Goal: Task Accomplishment & Management: Complete application form

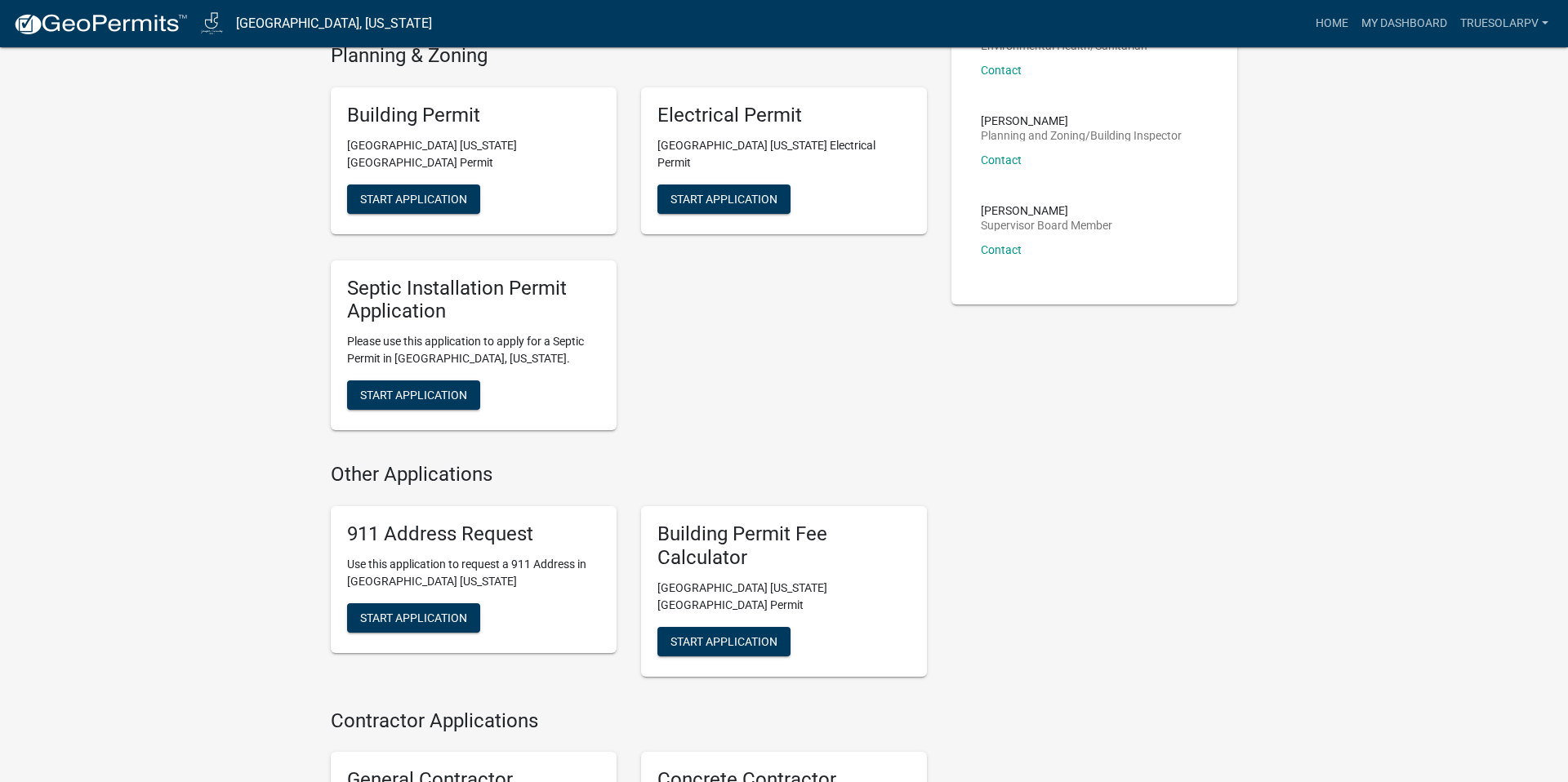
scroll to position [558, 0]
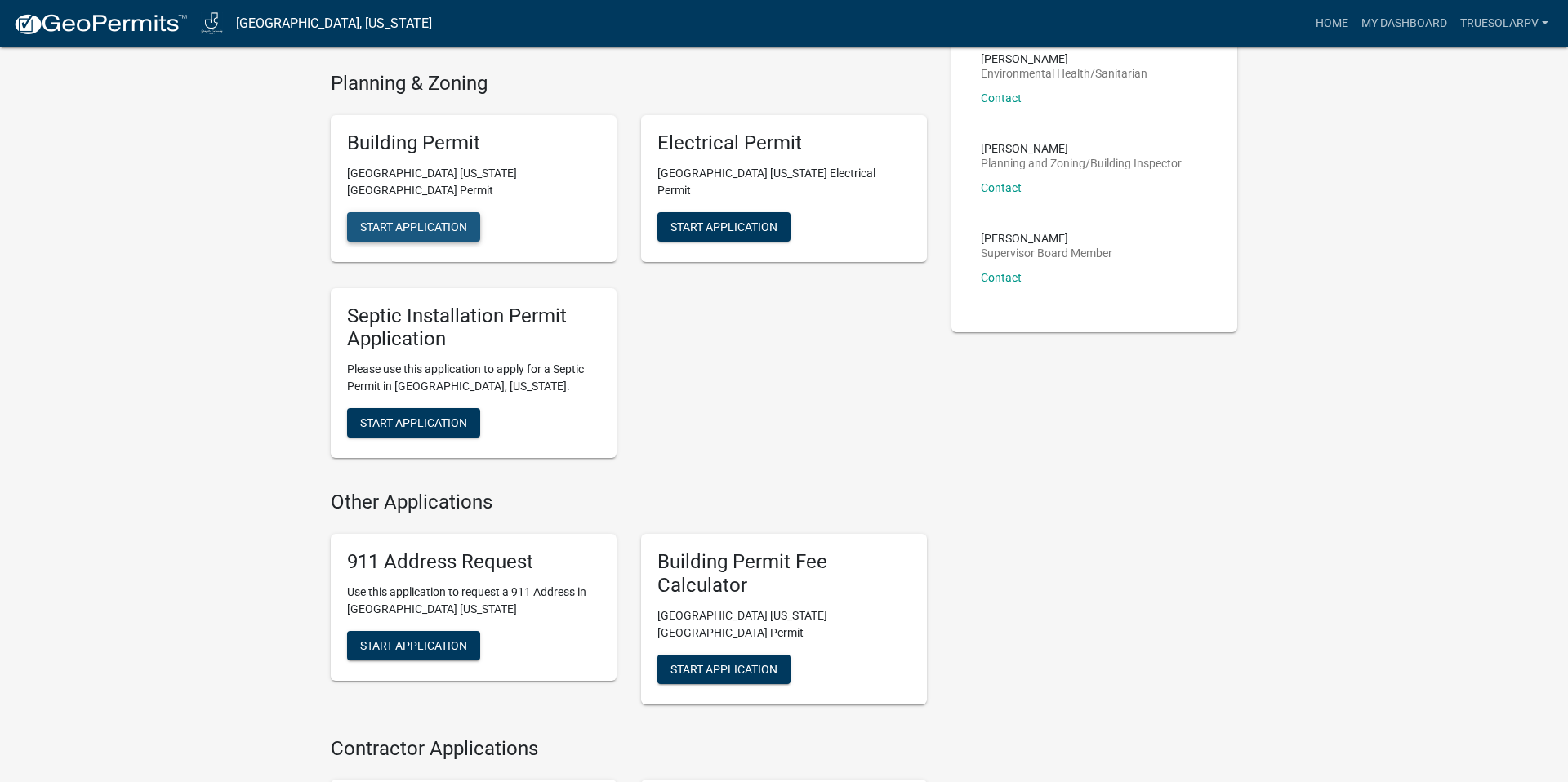
click at [378, 226] on span "Start Application" at bounding box center [414, 226] width 107 height 13
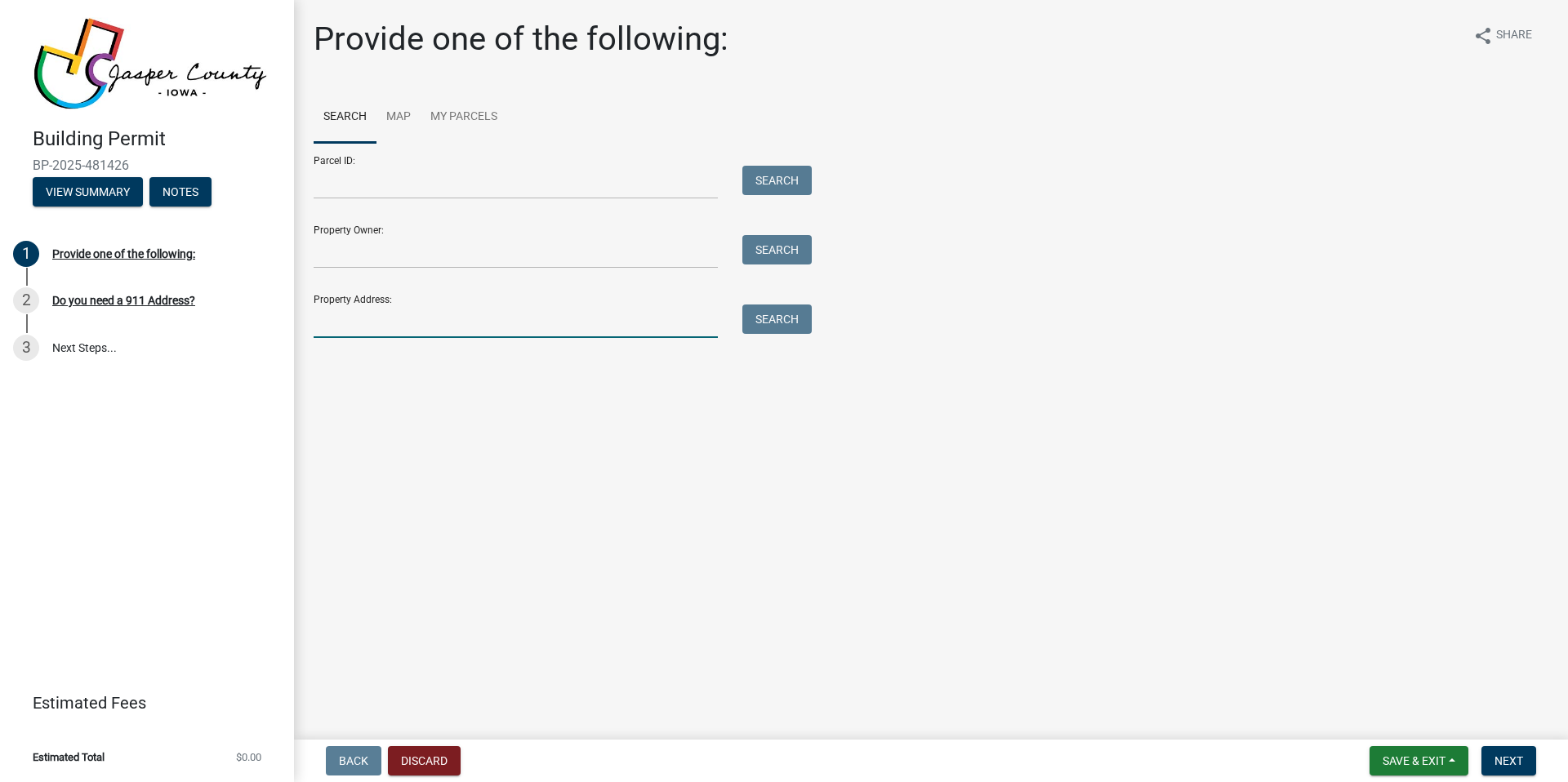
click at [360, 330] on input "Property Address:" at bounding box center [516, 321] width 404 height 33
paste input "[STREET_ADDRESS]"
type input "[STREET_ADDRESS]"
click at [777, 315] on button "Search" at bounding box center [777, 319] width 69 height 29
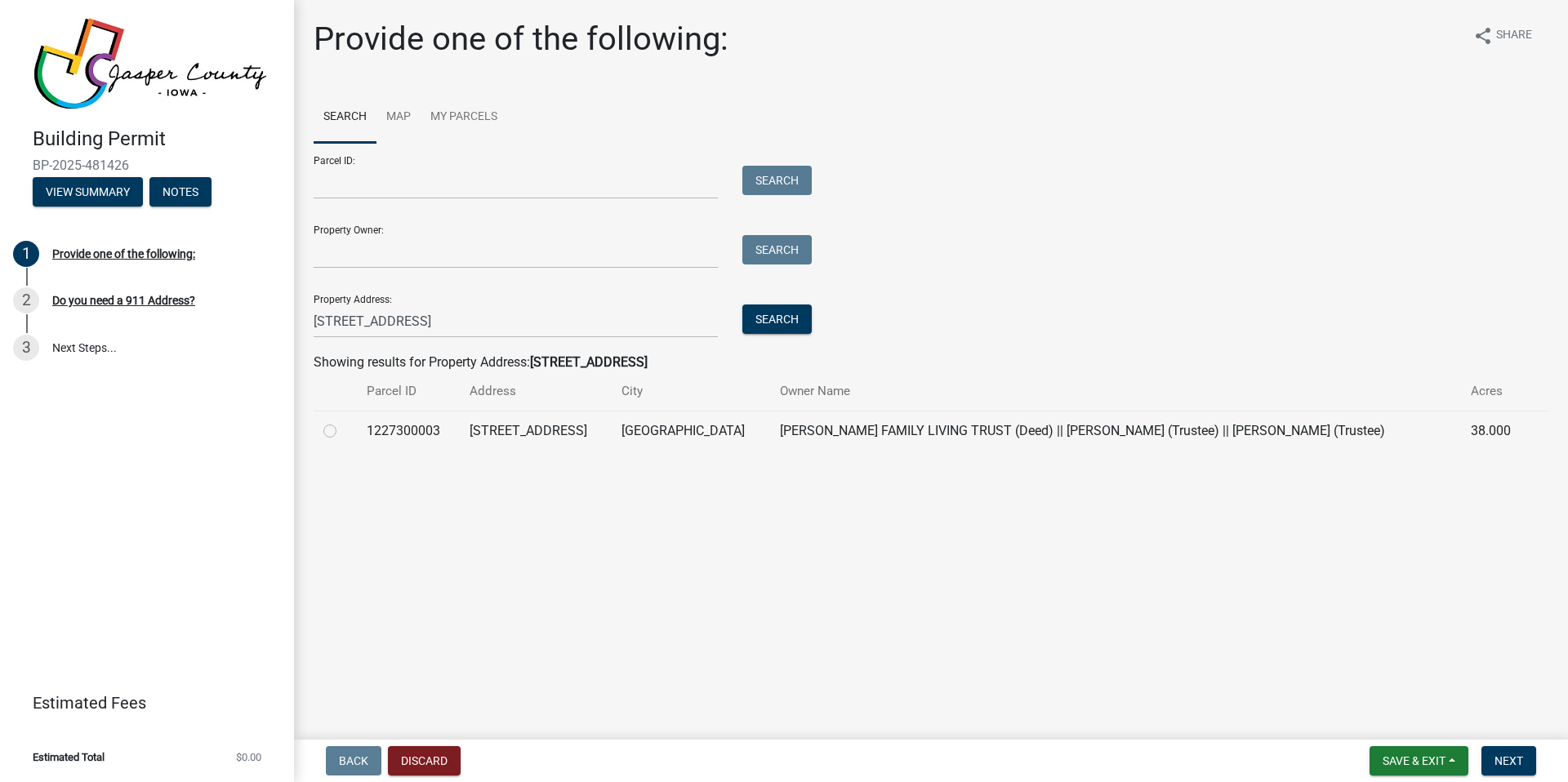
click at [343, 421] on label at bounding box center [343, 421] width 0 height 0
click at [343, 430] on input "radio" at bounding box center [348, 426] width 11 height 11
radio input "true"
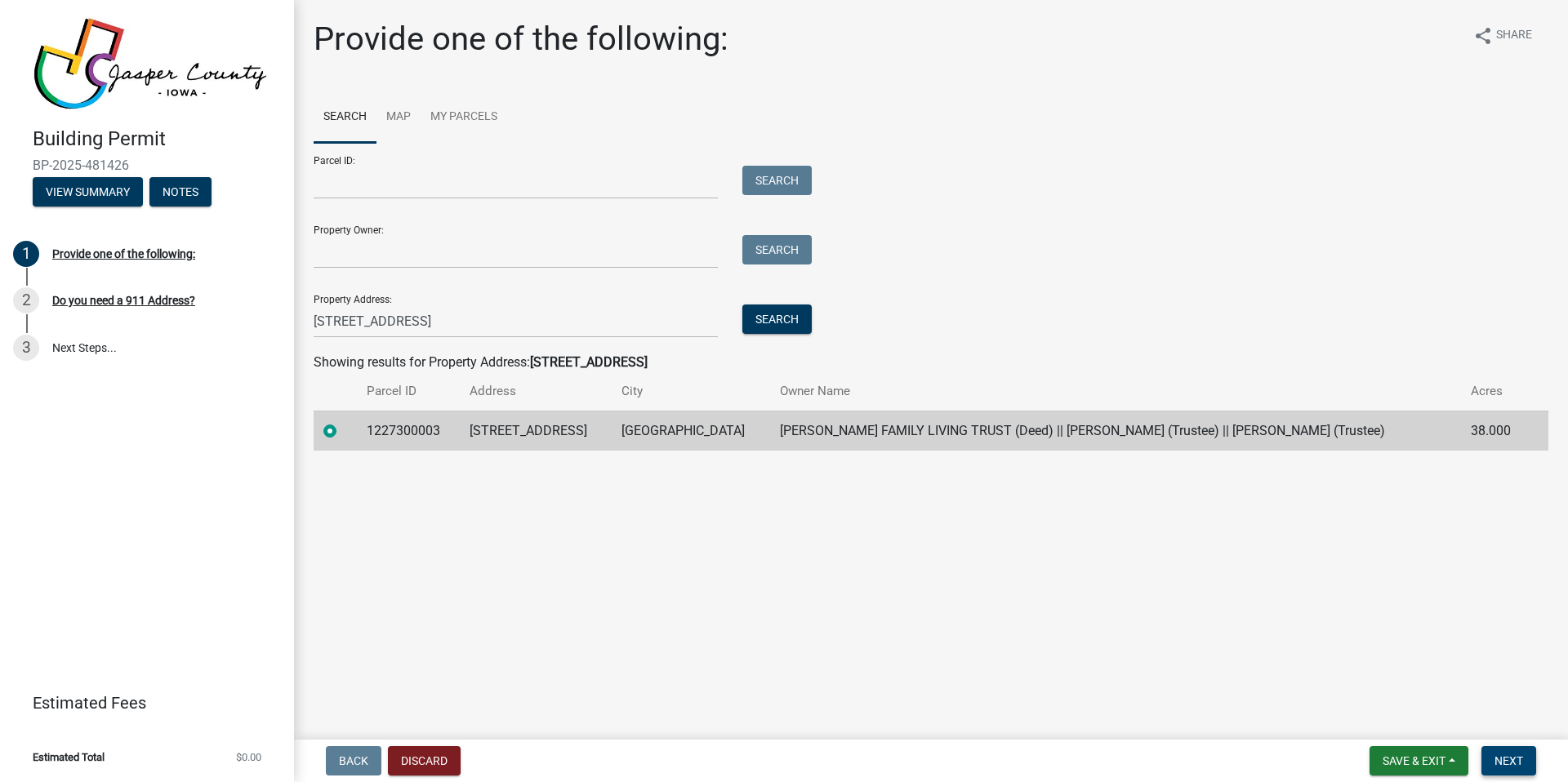
click at [1513, 762] on span "Next" at bounding box center [1509, 761] width 28 height 13
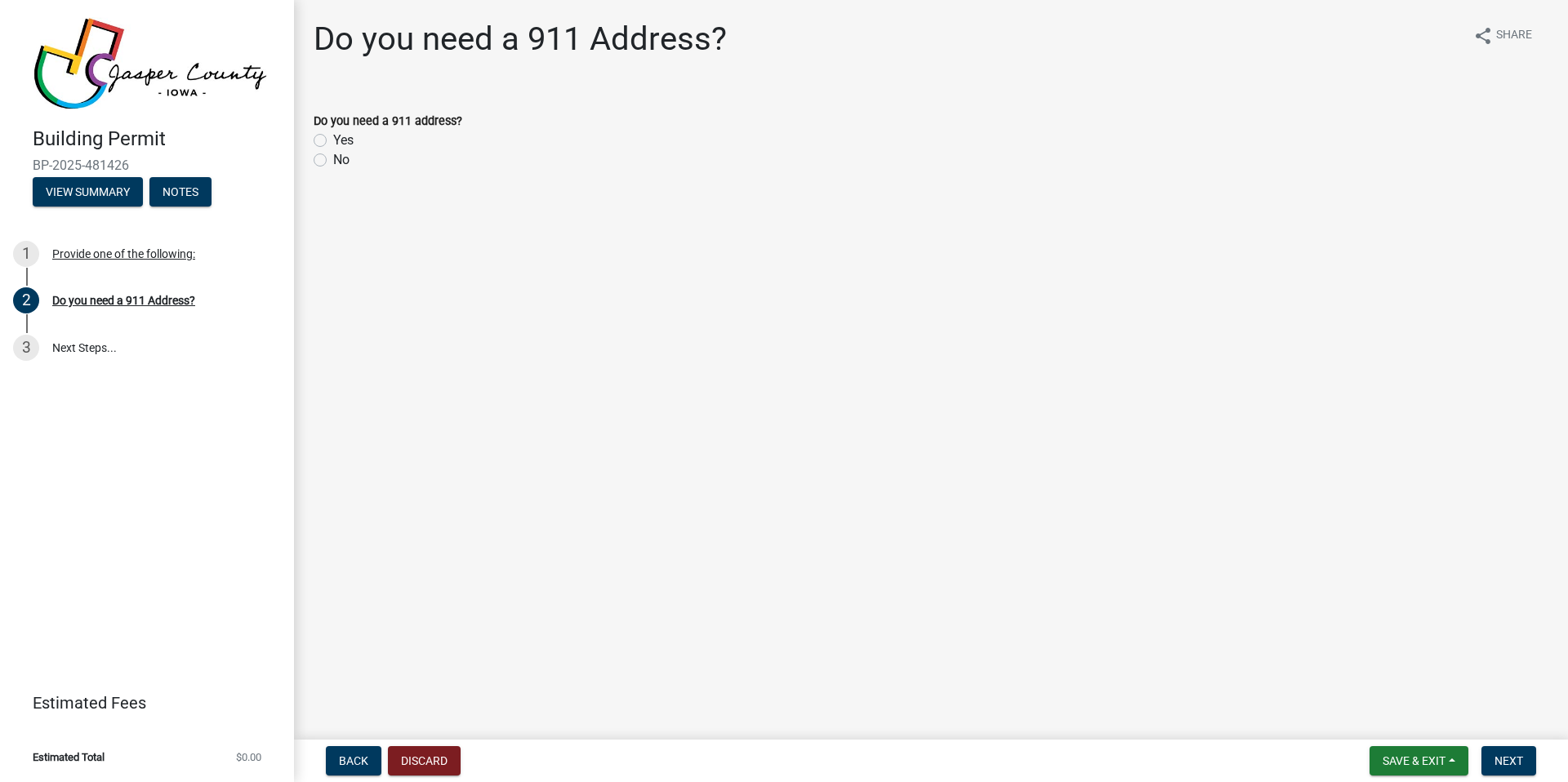
click at [333, 158] on label "No" at bounding box center [341, 161] width 17 height 20
click at [333, 158] on input "No" at bounding box center [338, 156] width 11 height 11
radio input "true"
click at [1505, 757] on span "Next" at bounding box center [1509, 761] width 28 height 13
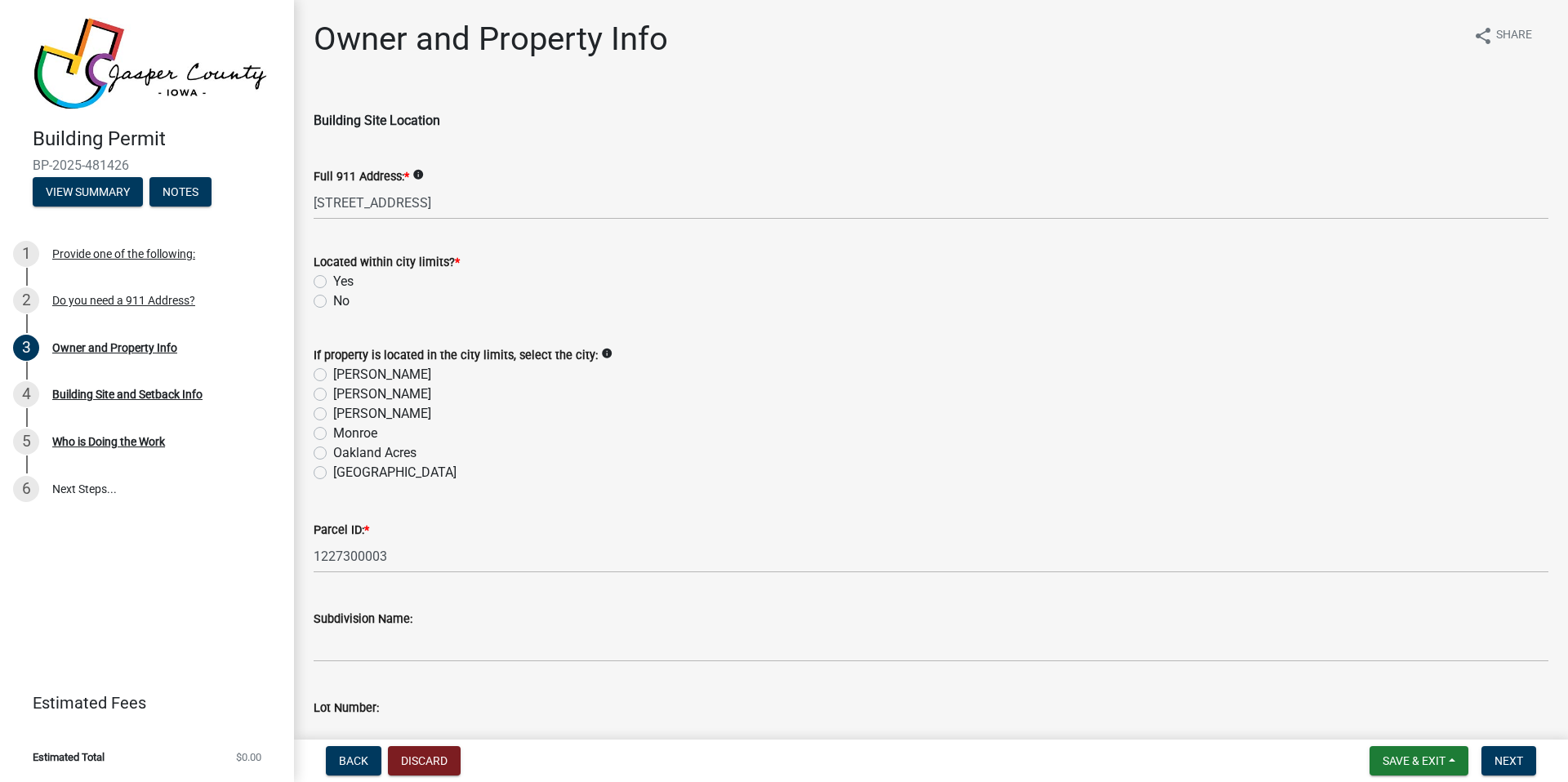
click at [333, 301] on label "No" at bounding box center [341, 301] width 17 height 20
click at [333, 301] on input "No" at bounding box center [338, 296] width 11 height 11
radio input "true"
click at [333, 469] on label "[GEOGRAPHIC_DATA]" at bounding box center [394, 473] width 123 height 20
click at [333, 469] on input "[GEOGRAPHIC_DATA]" at bounding box center [338, 468] width 11 height 11
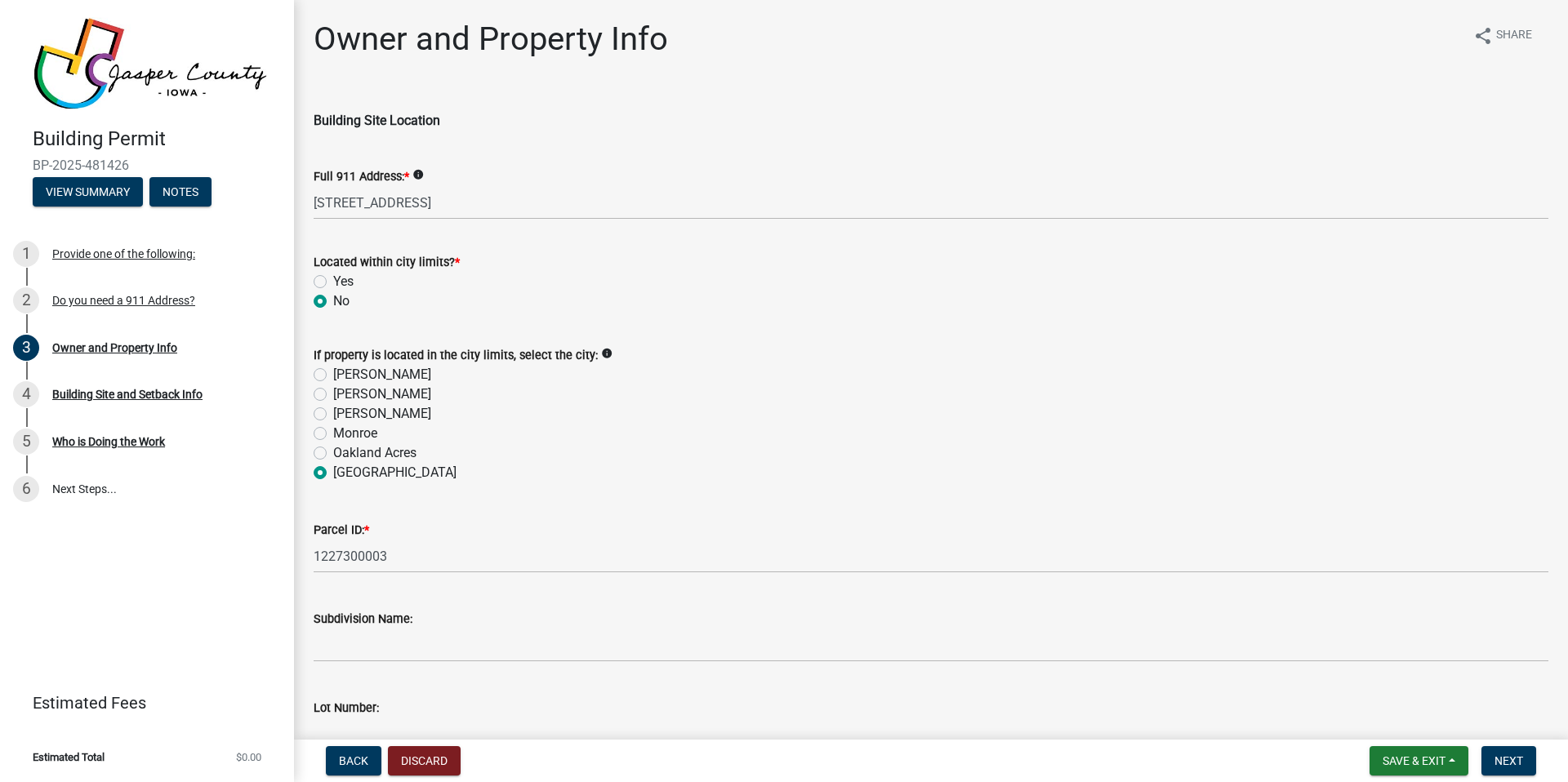
radio input "true"
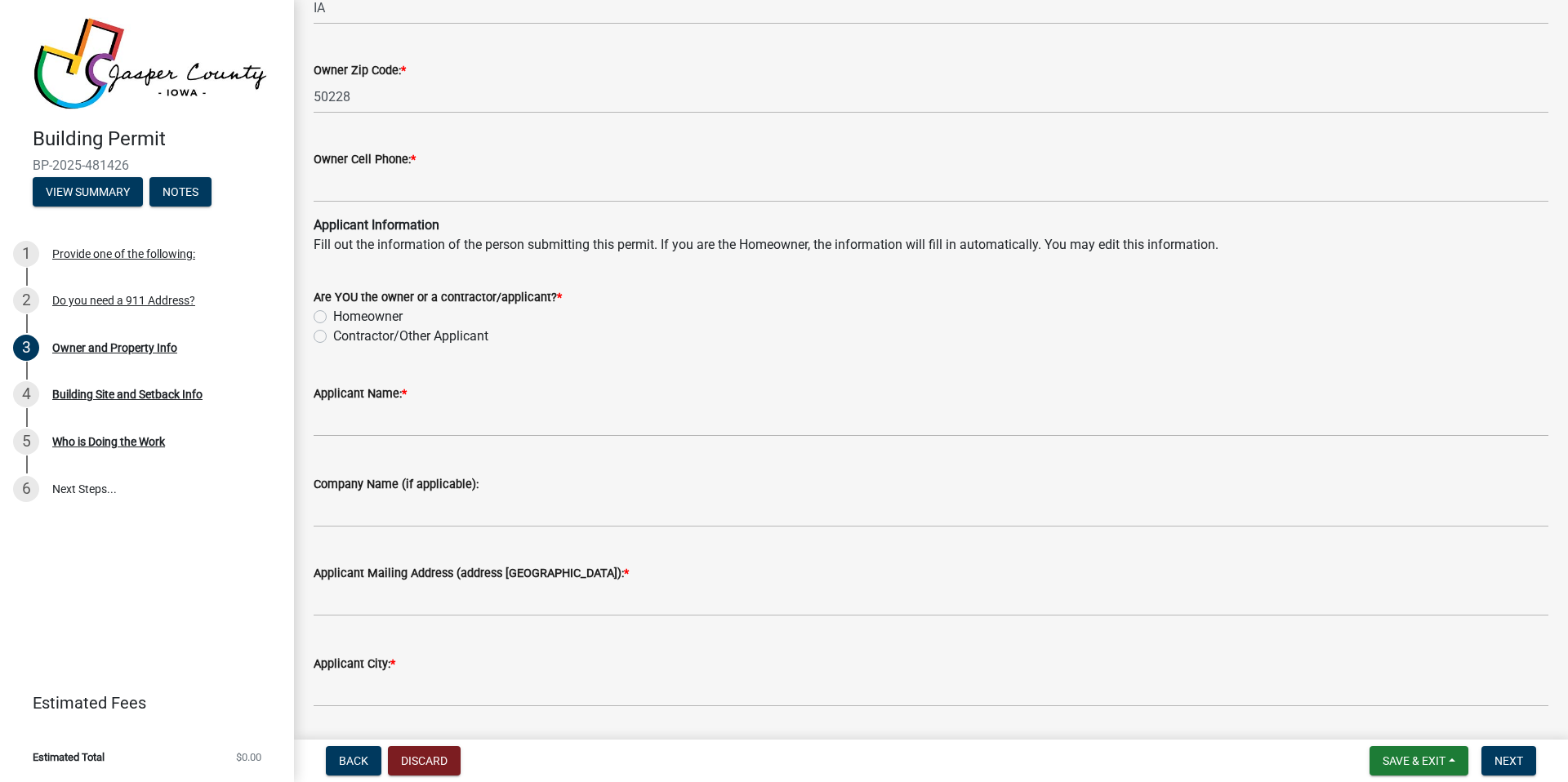
scroll to position [1410, 0]
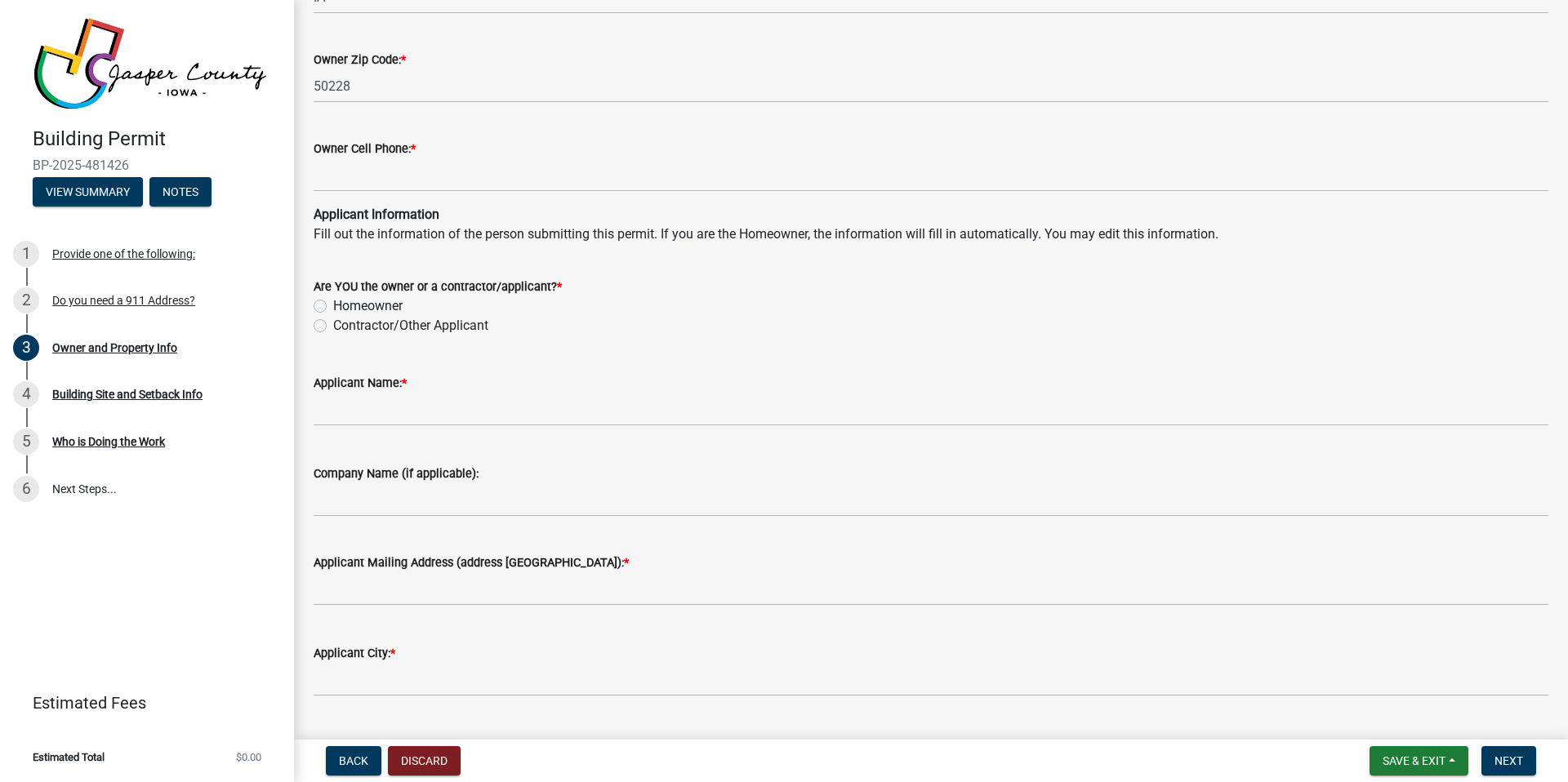
click at [333, 324] on label "Contractor/Other Applicant" at bounding box center [410, 326] width 155 height 20
click at [333, 324] on input "Contractor/Other Applicant" at bounding box center [338, 321] width 11 height 11
radio input "true"
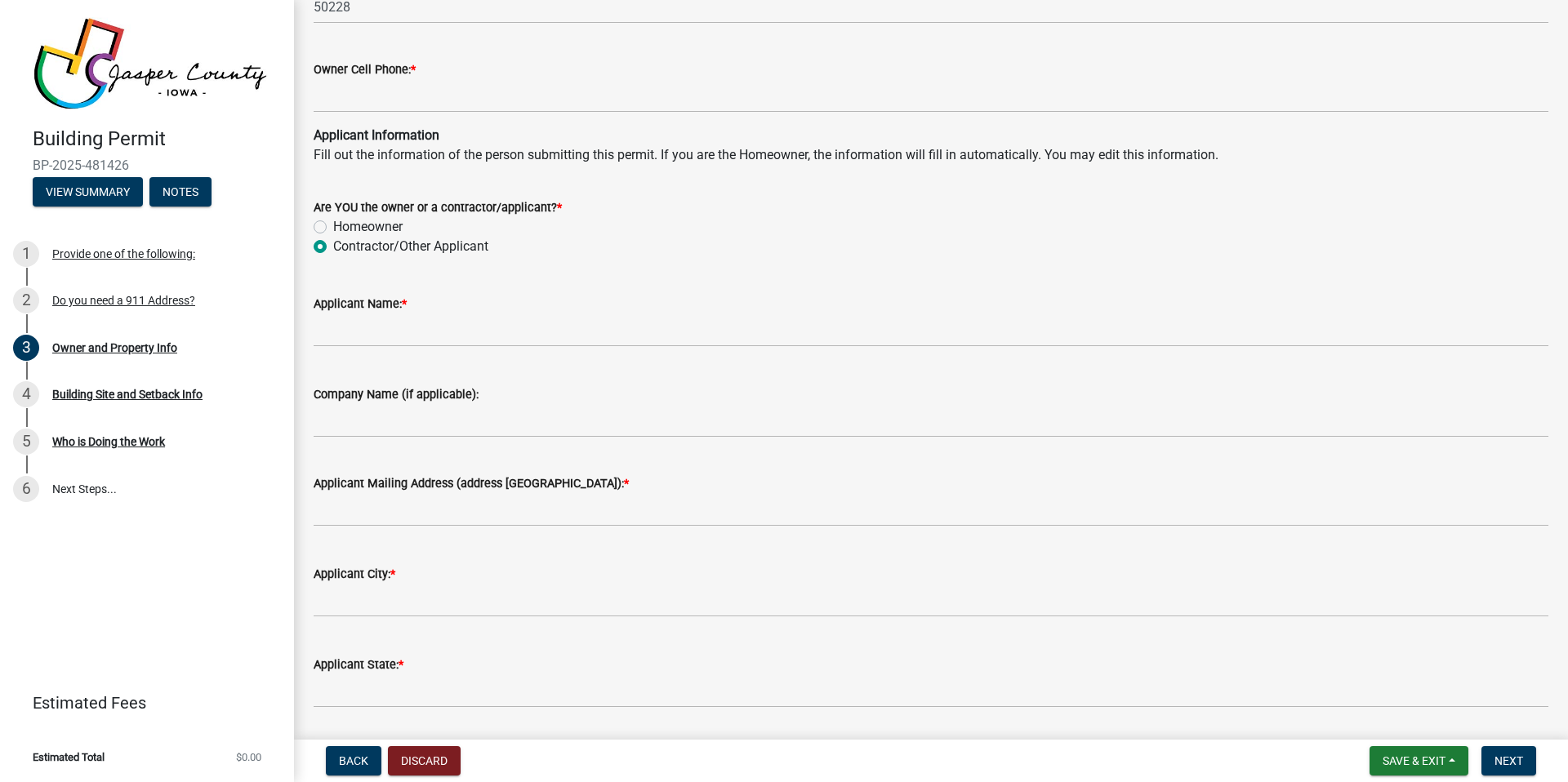
scroll to position [1562, 0]
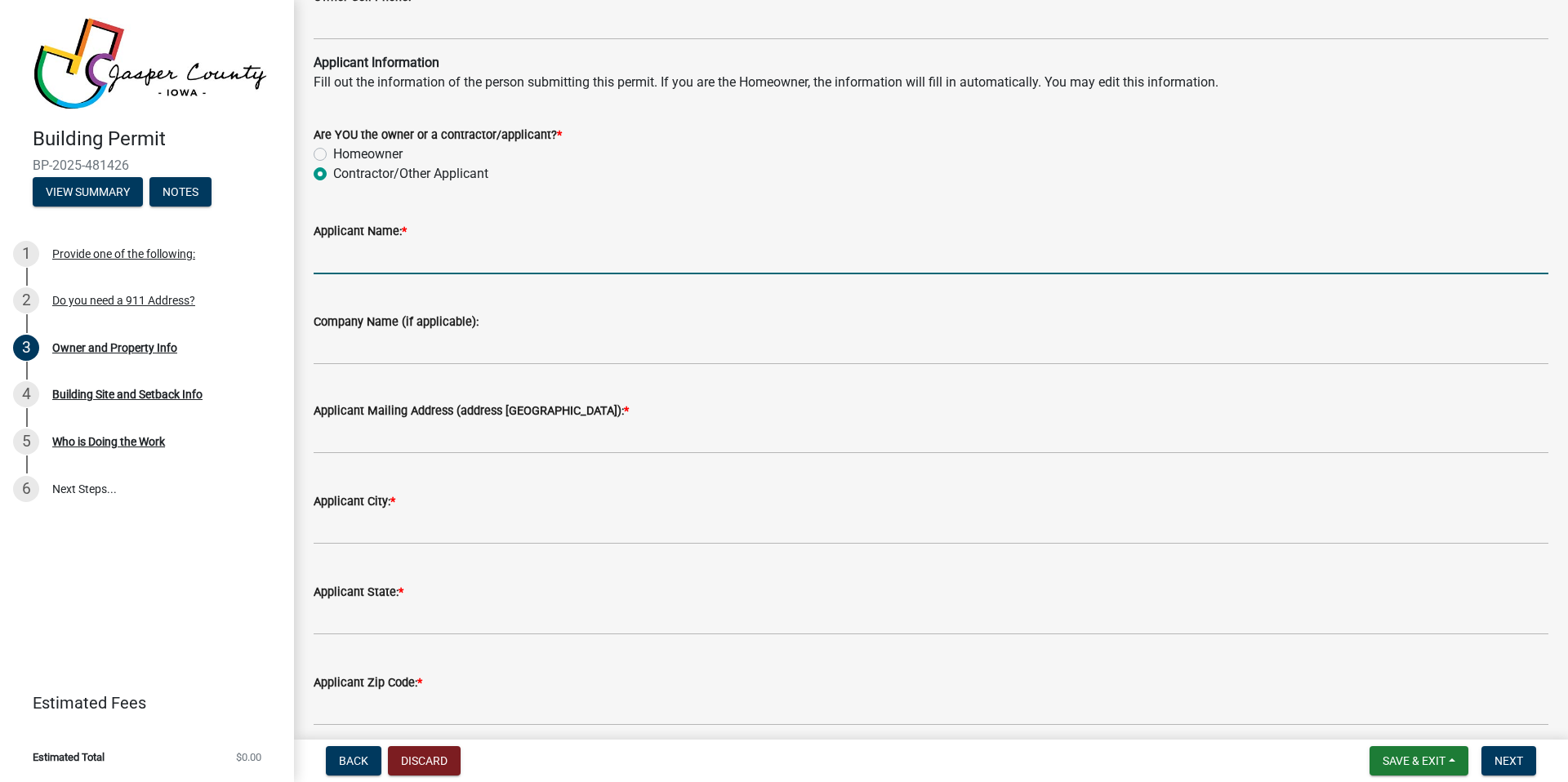
click at [409, 257] on input "Applicant Name: *" at bounding box center [931, 258] width 1235 height 33
type input "[PERSON_NAME]"
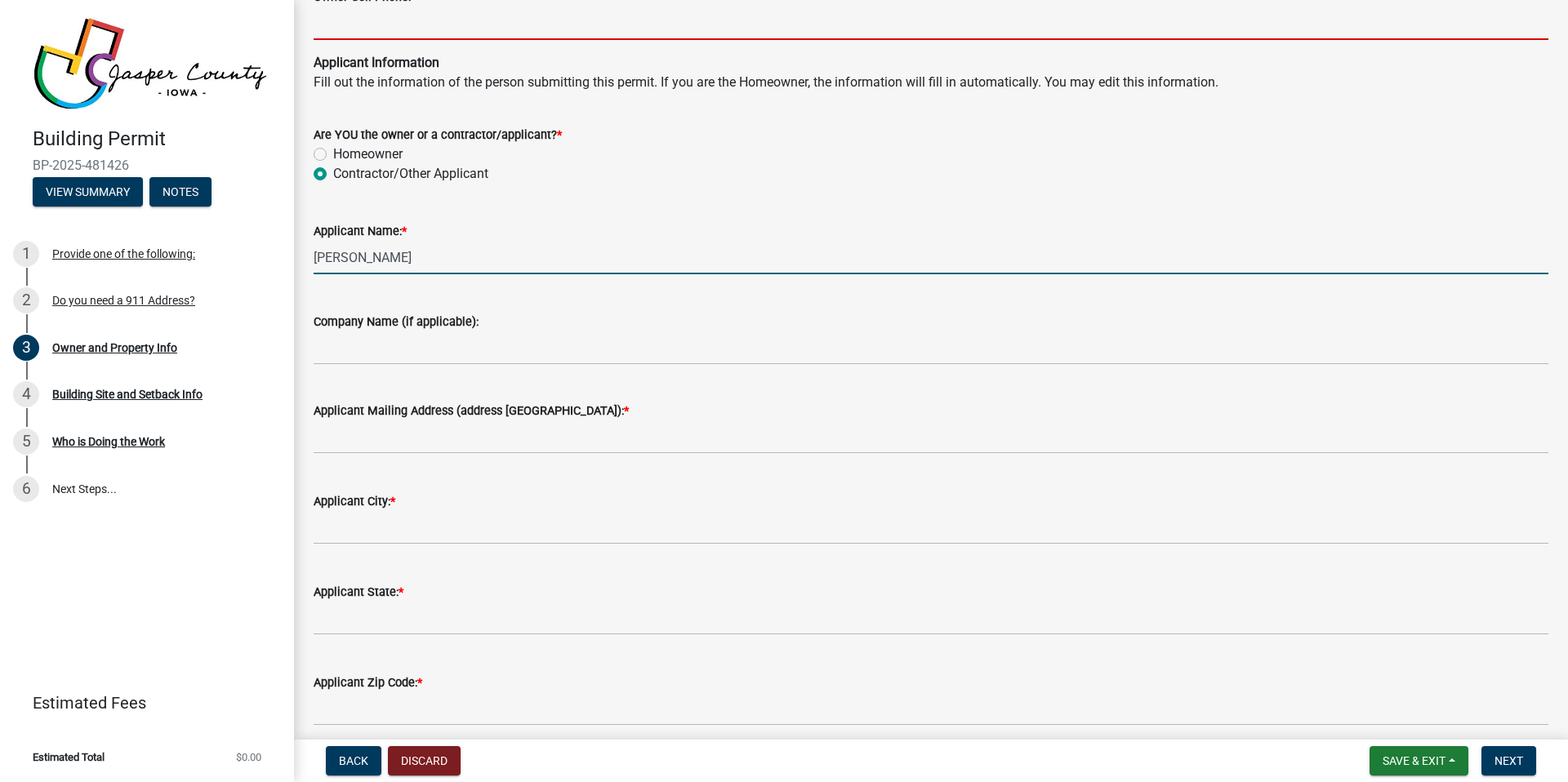
type input "3197747691"
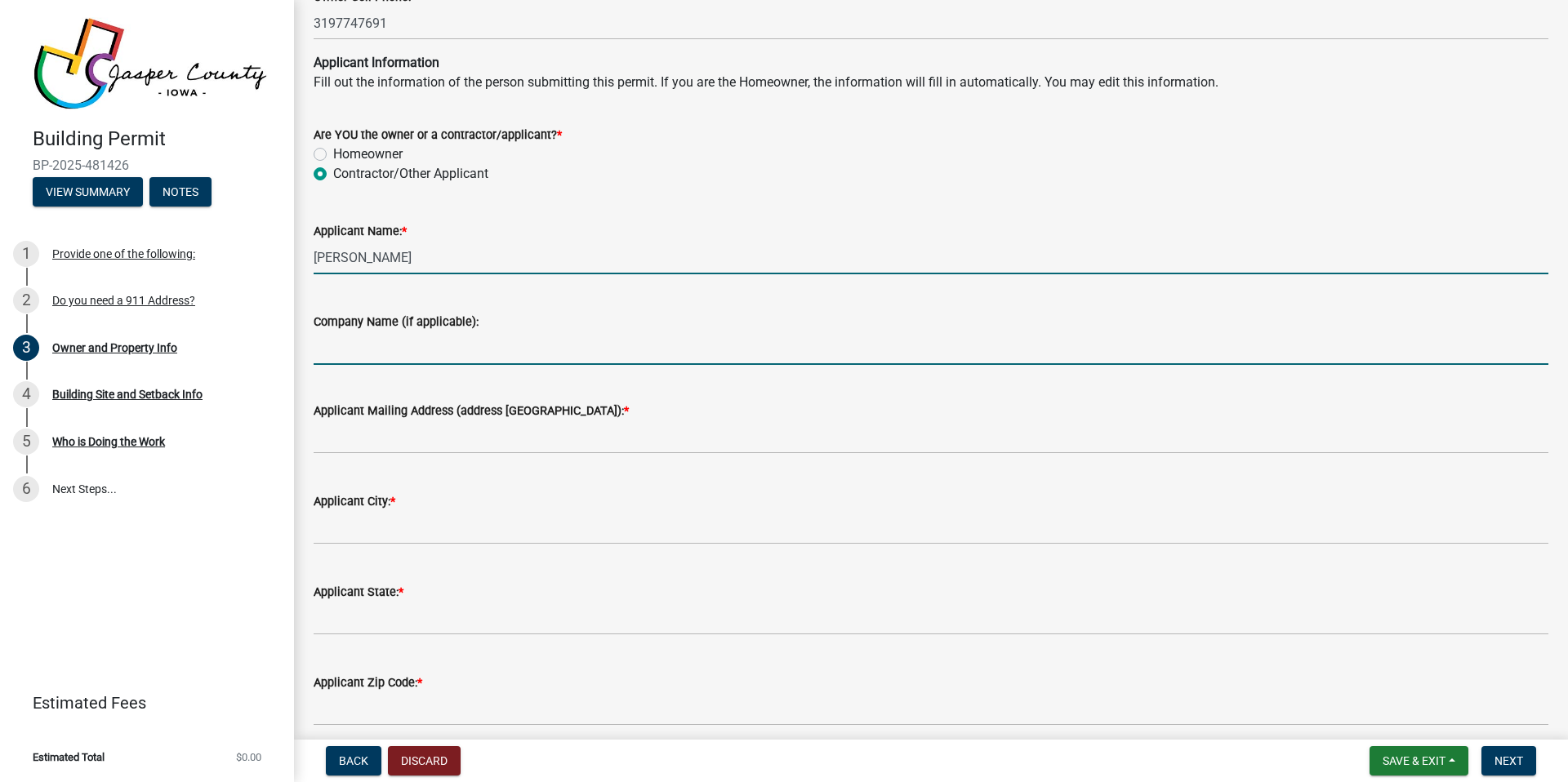
type input "True Solar, LLC"
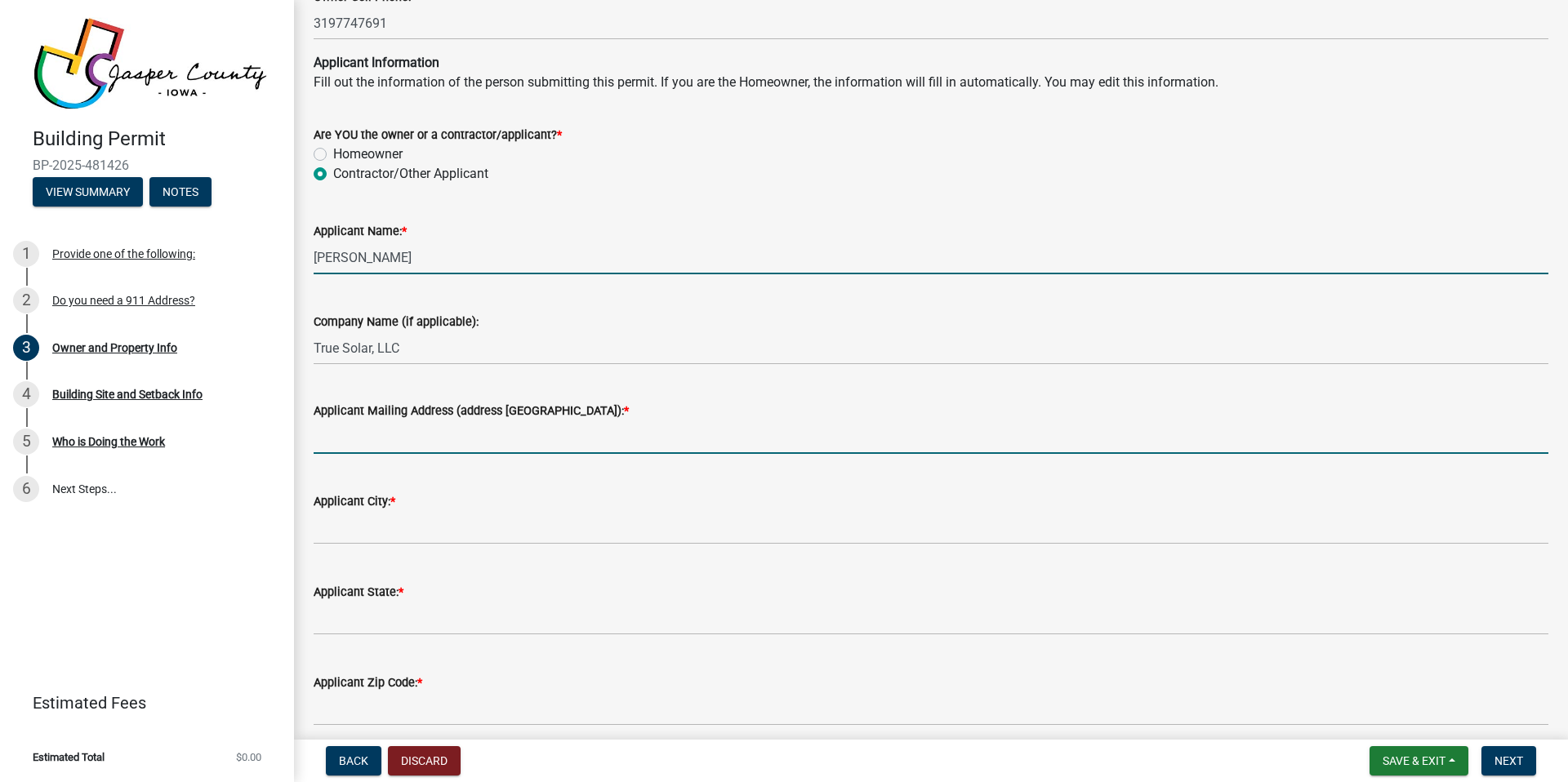
type input "[STREET_ADDRESS]"
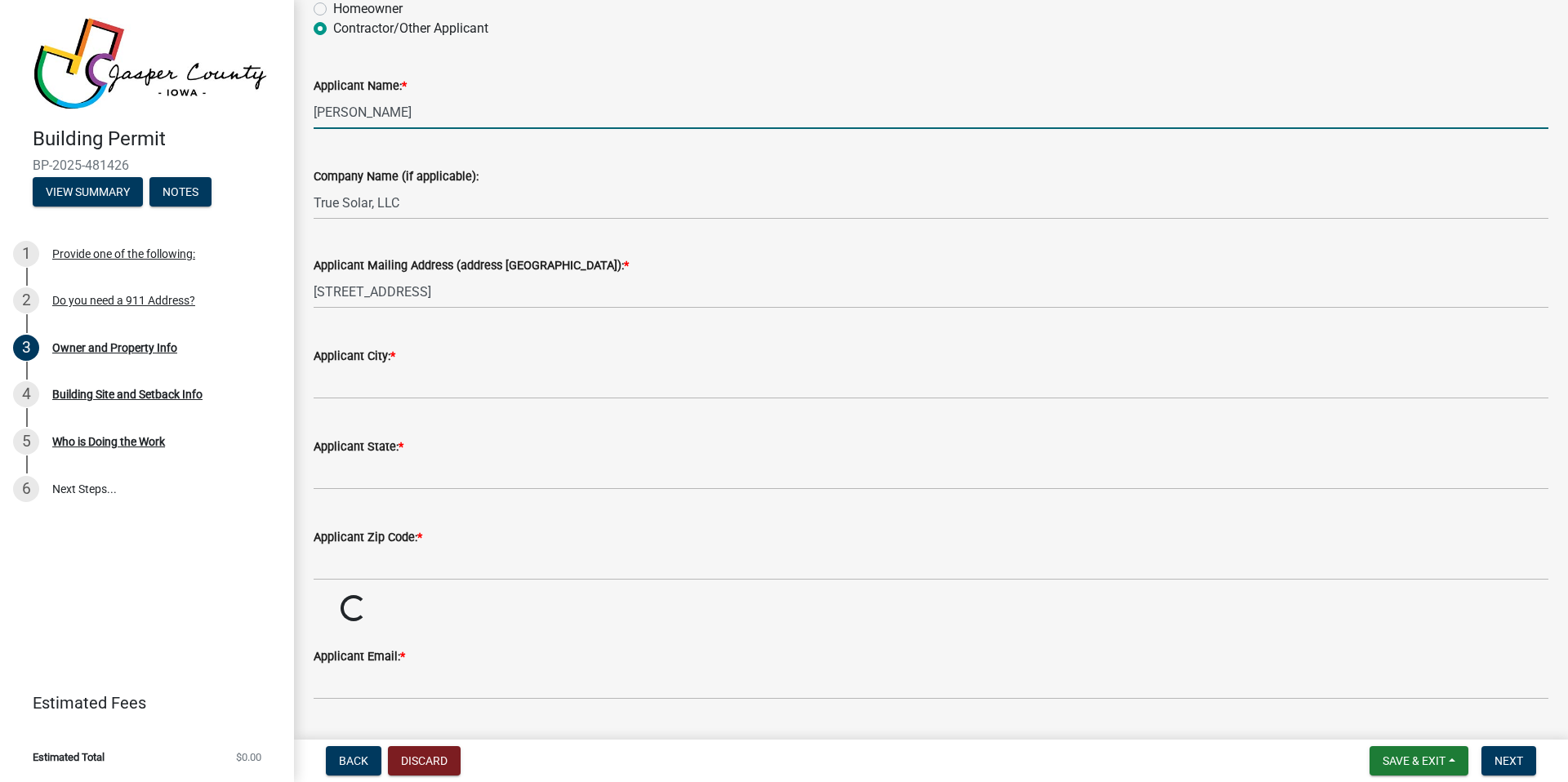
scroll to position [1710, 0]
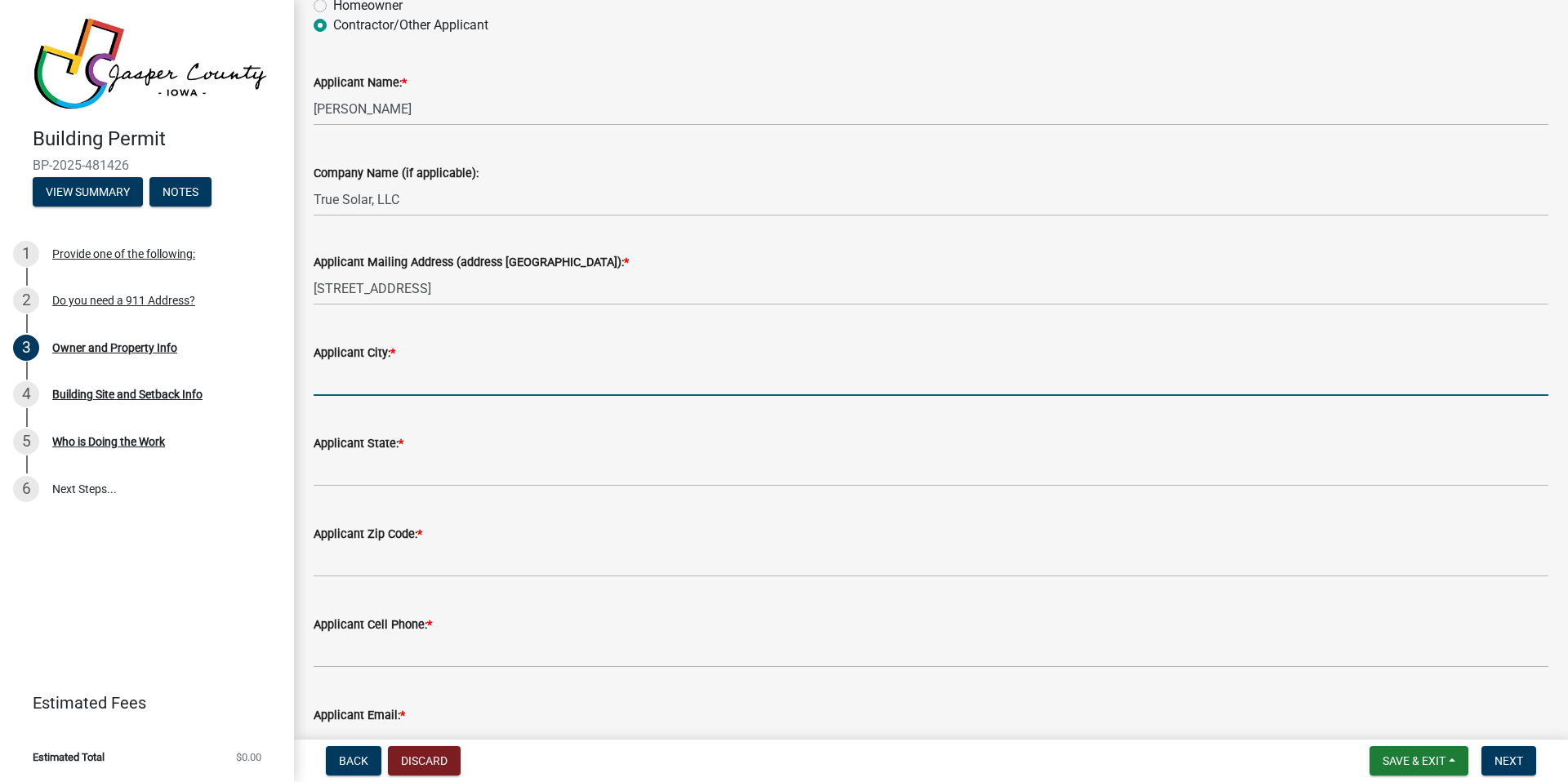
click at [350, 379] on input "Applicant City: *" at bounding box center [931, 379] width 1235 height 33
type input "Tiffin"
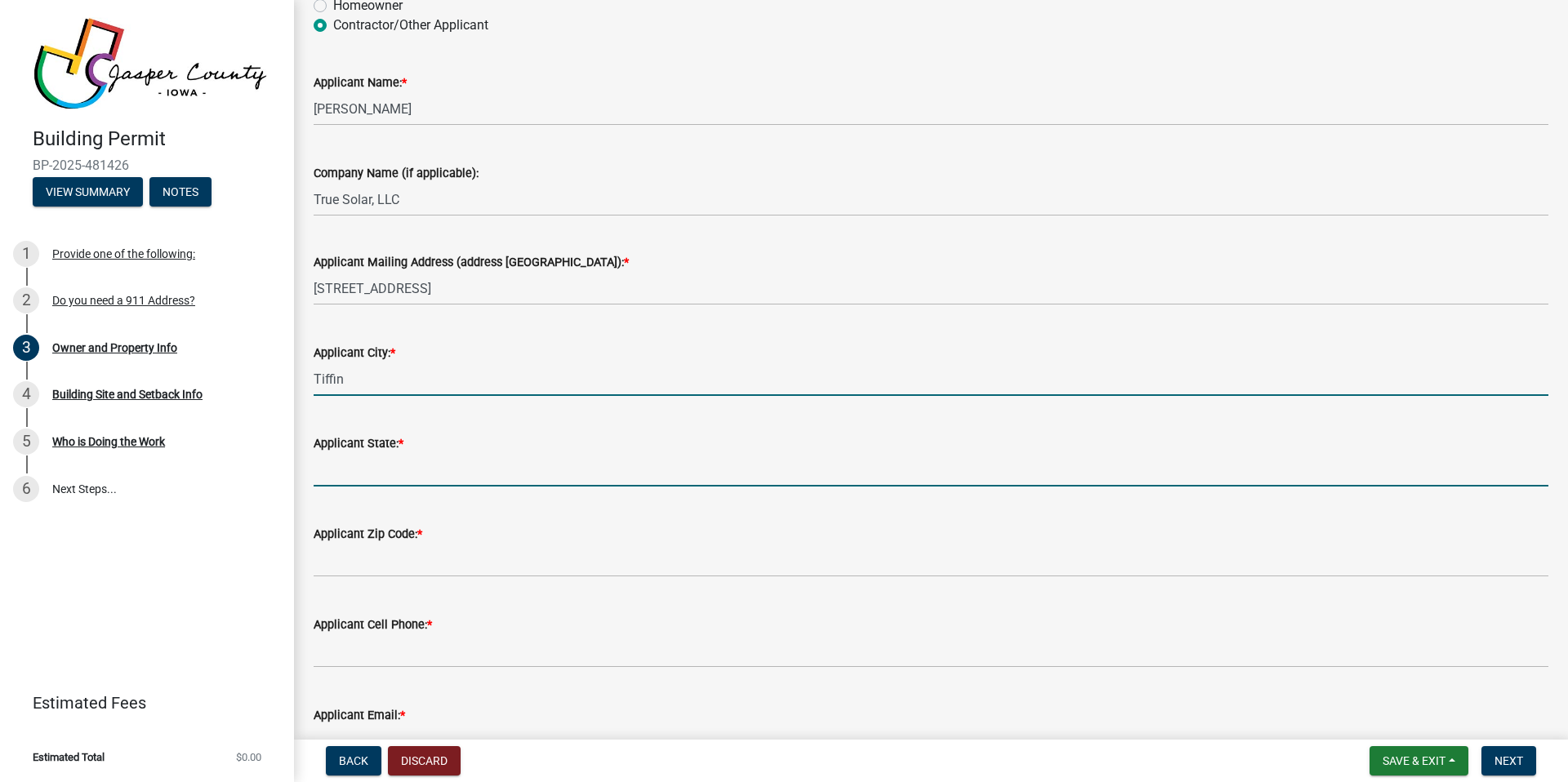
type input "IA"
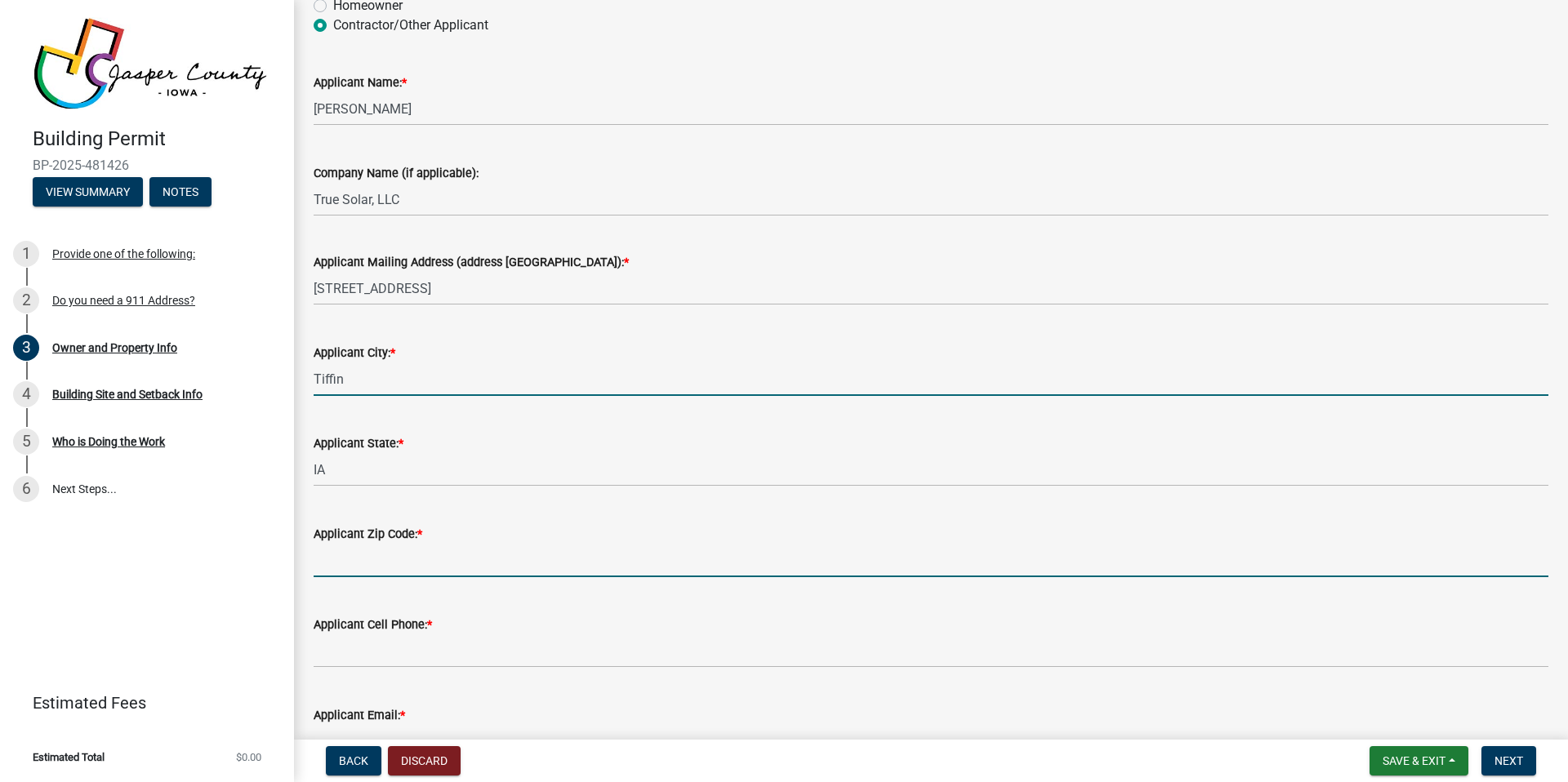
type input "52340"
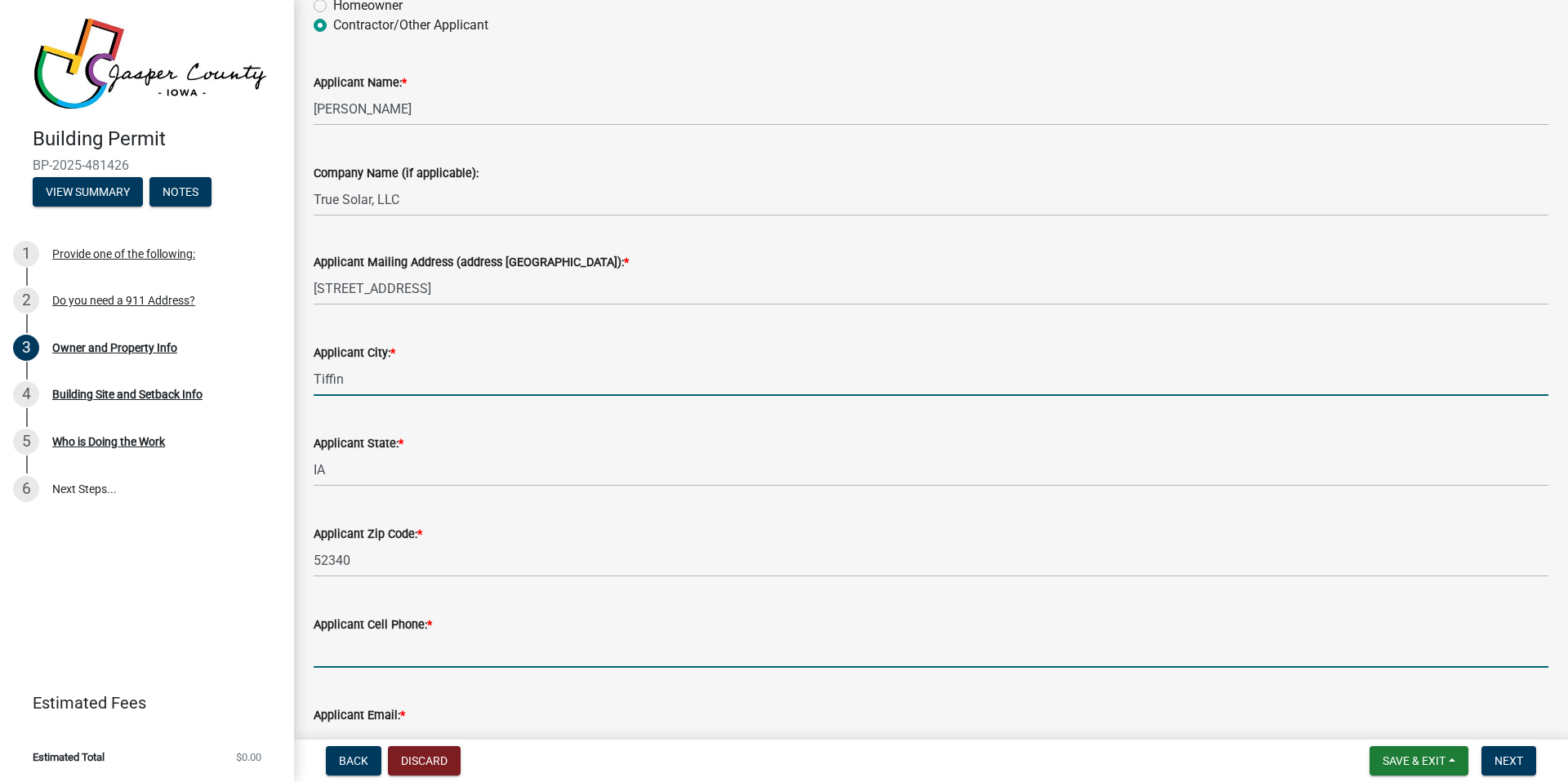
type input "3197747691"
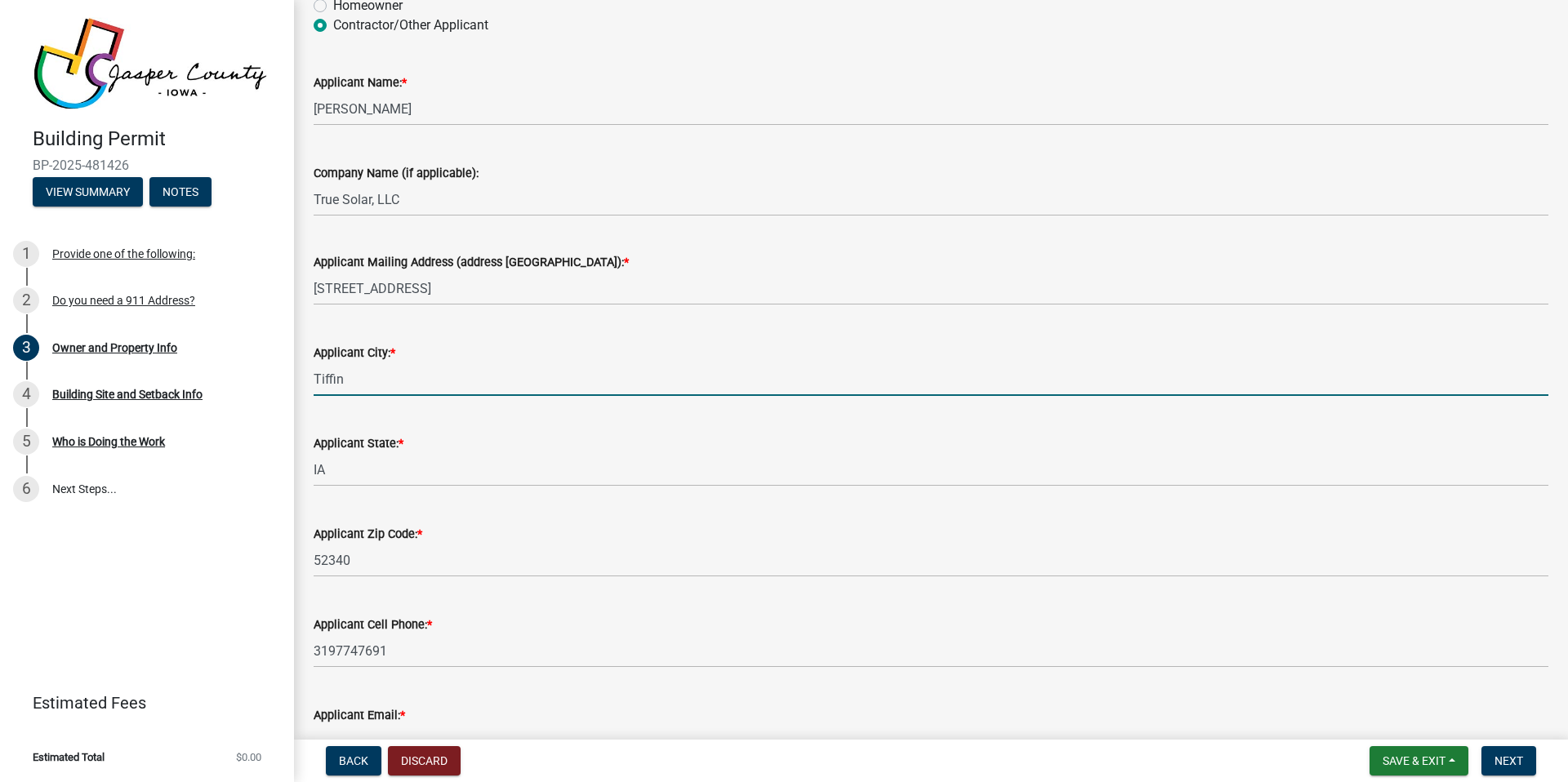
type input "[PERSON_NAME][EMAIL_ADDRESS][DOMAIN_NAME]"
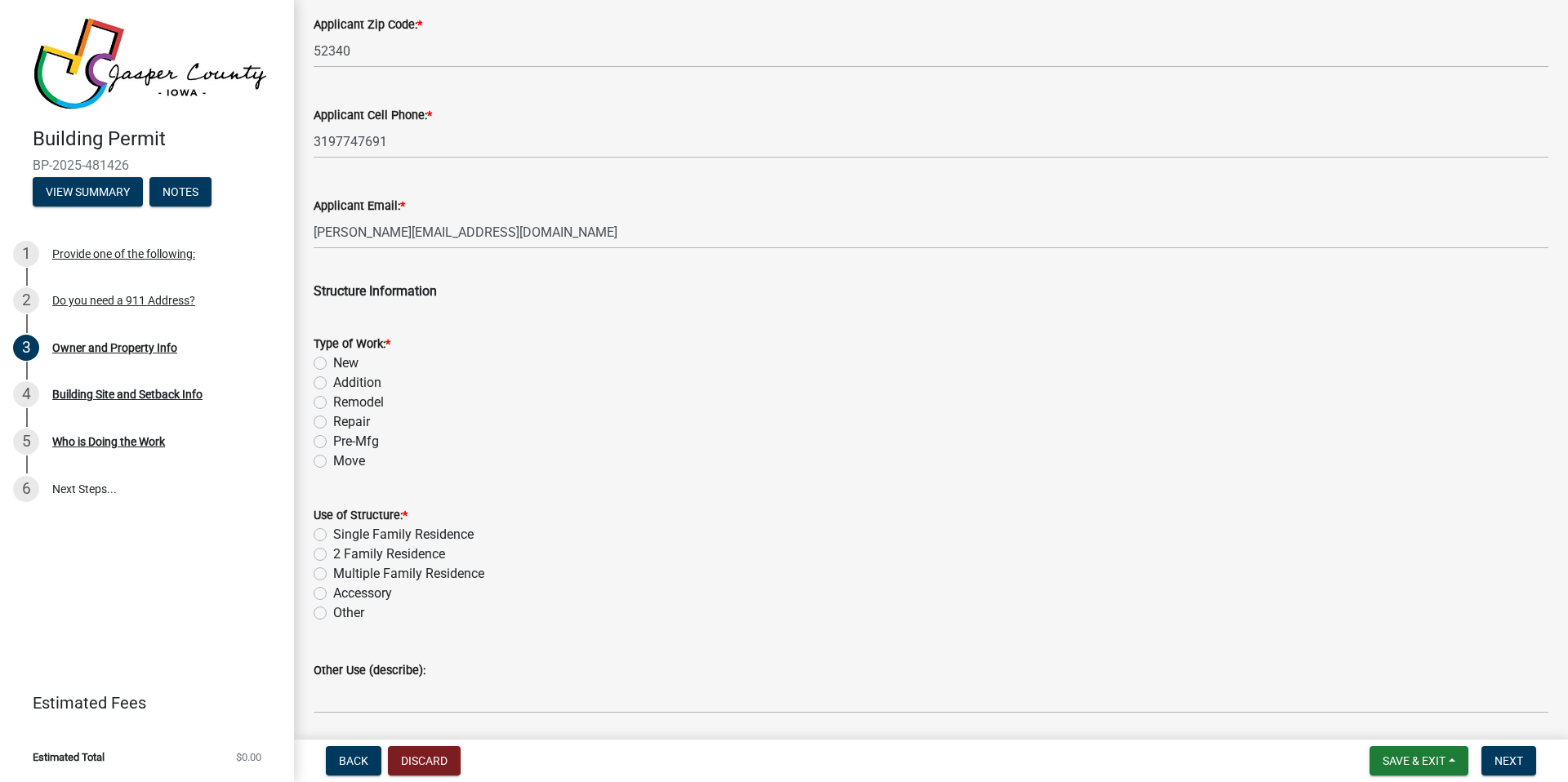
scroll to position [2225, 0]
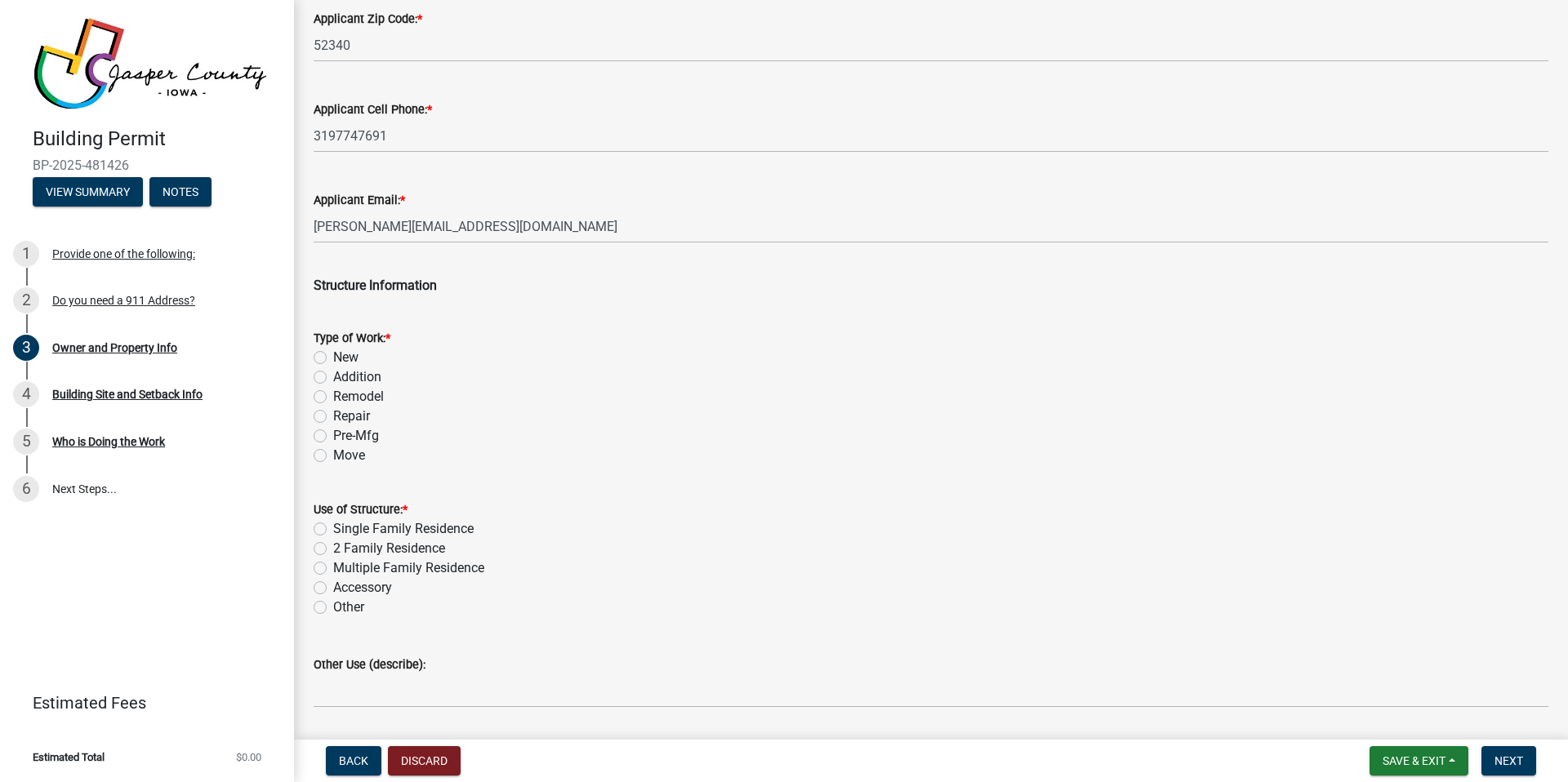
click at [333, 396] on label "Remodel" at bounding box center [358, 397] width 51 height 20
click at [333, 396] on input "Remodel" at bounding box center [338, 392] width 11 height 11
radio input "true"
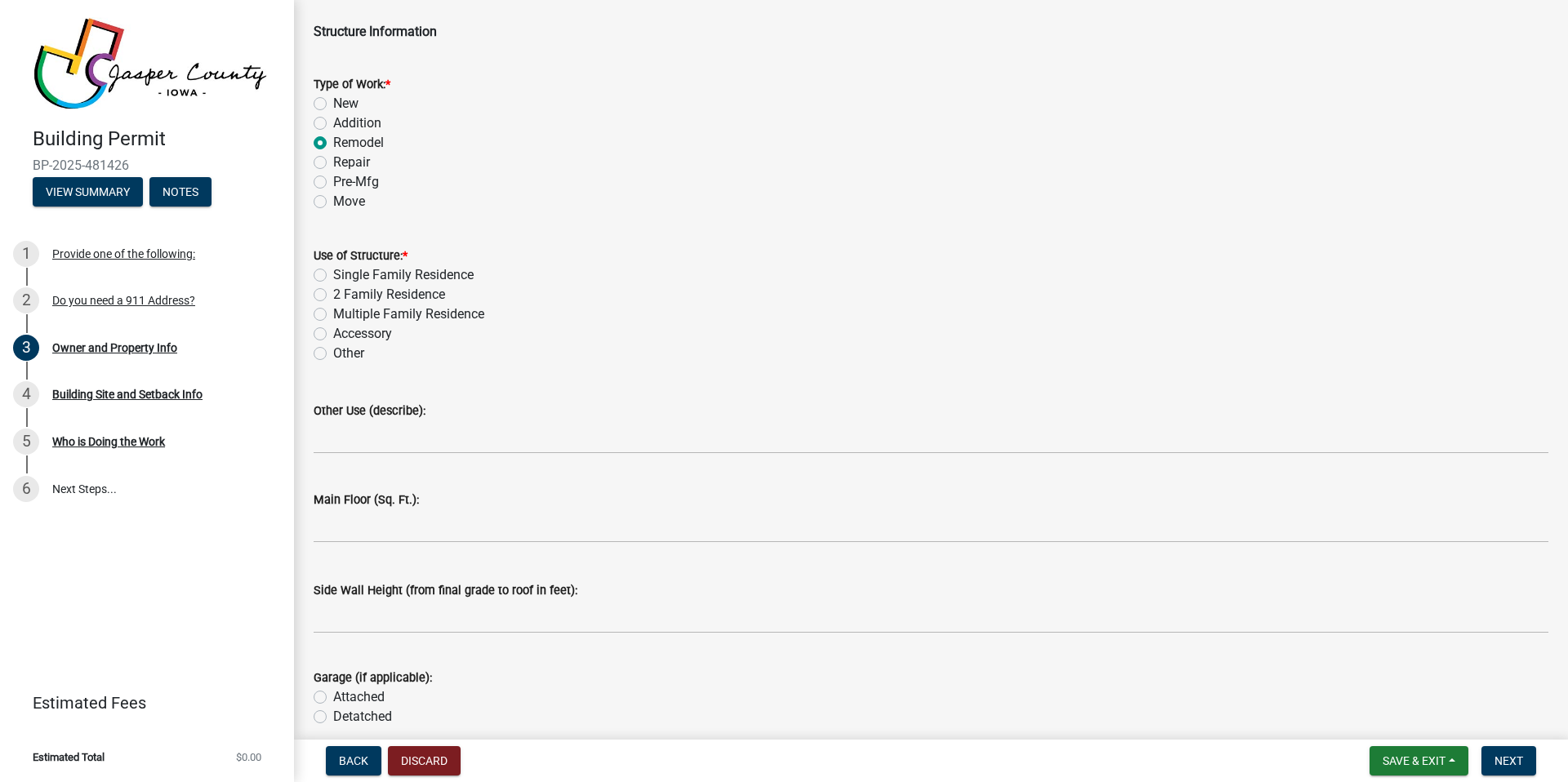
scroll to position [2487, 0]
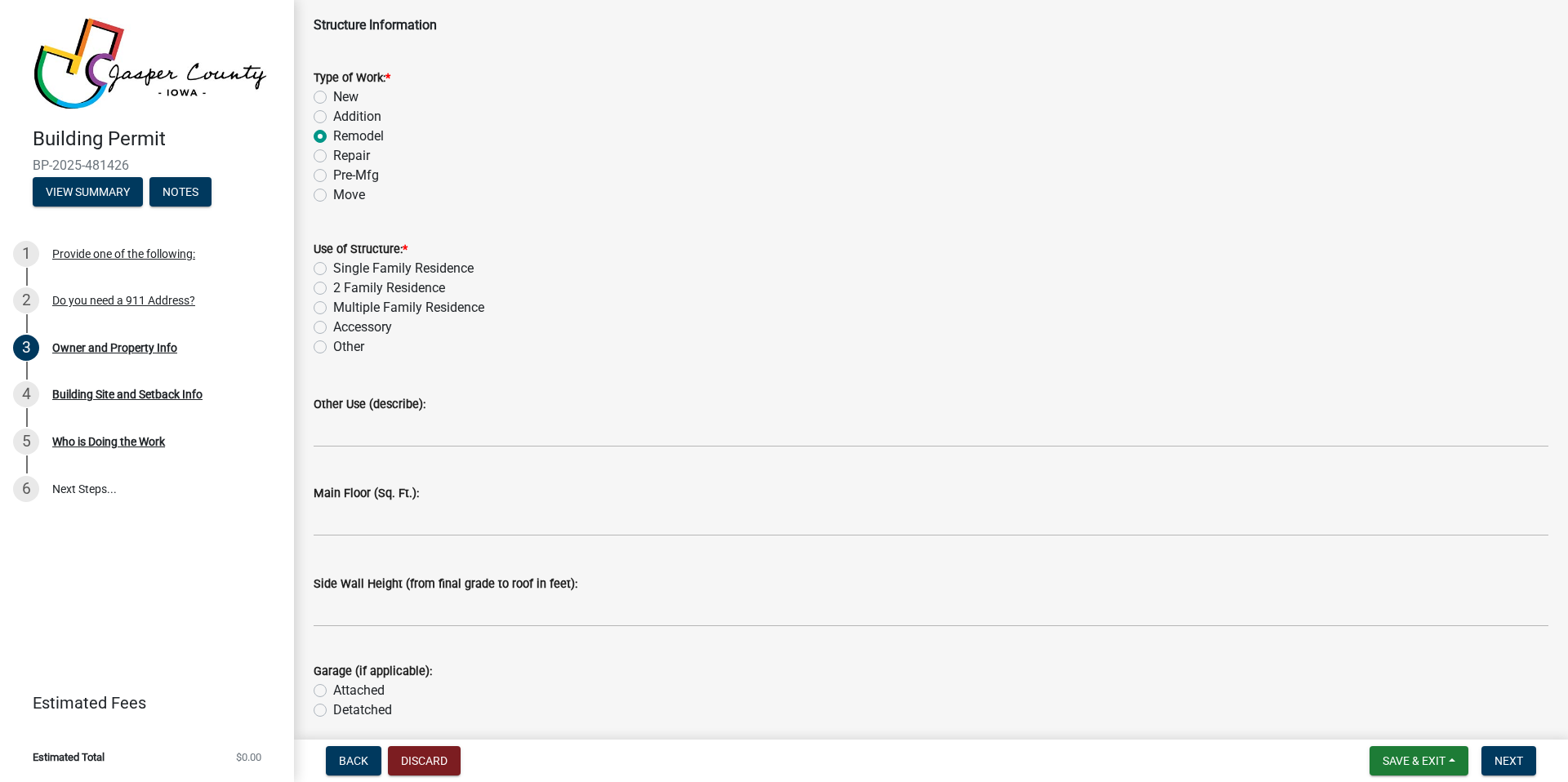
drag, startPoint x: 320, startPoint y: 268, endPoint x: 489, endPoint y: 348, distance: 187.0
click at [333, 268] on label "Single Family Residence" at bounding box center [403, 269] width 141 height 20
click at [333, 268] on input "Single Family Residence" at bounding box center [338, 264] width 11 height 11
radio input "true"
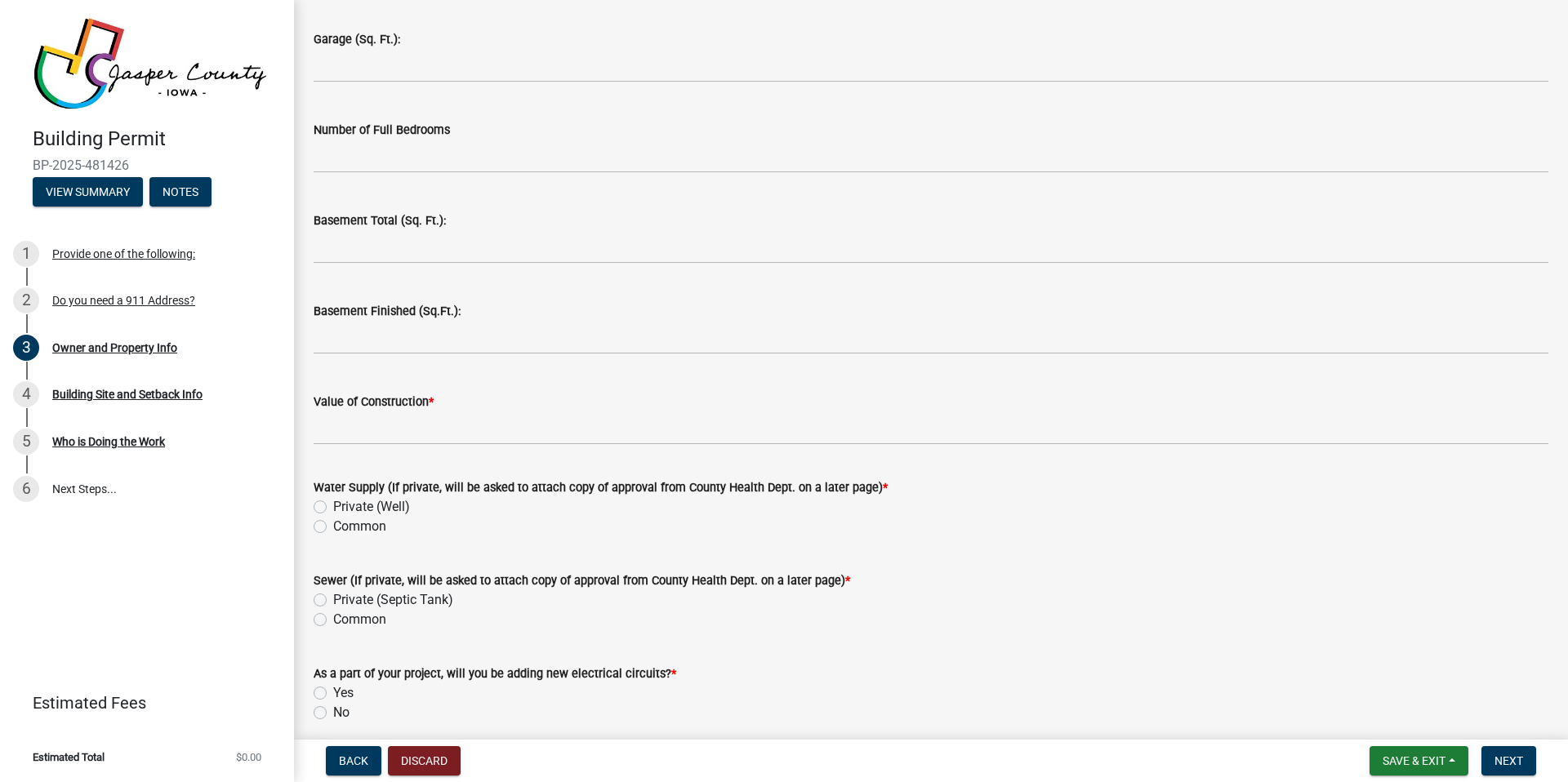
scroll to position [3221, 0]
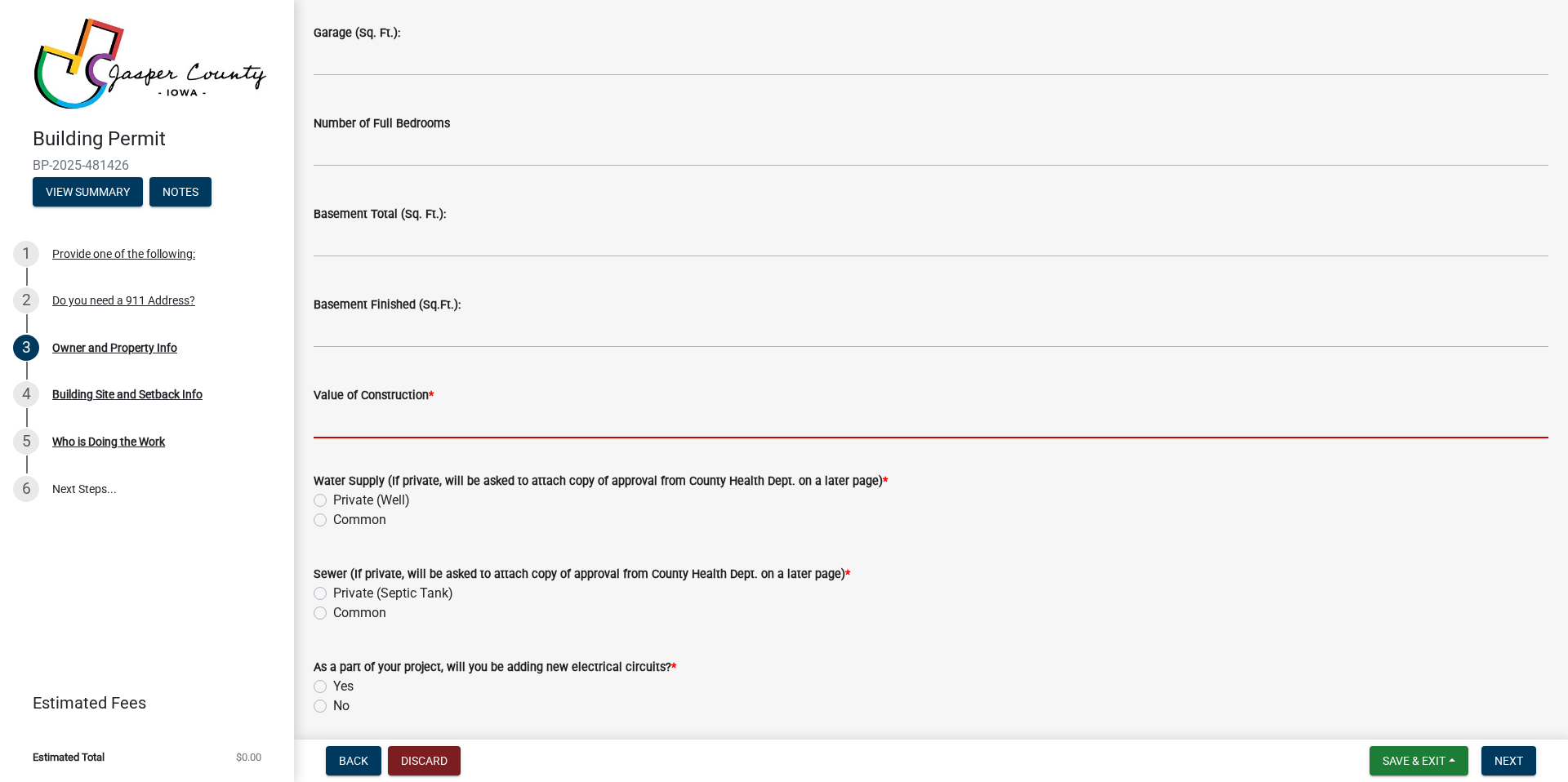
click at [426, 427] on input "Value of Construction *" at bounding box center [931, 422] width 1235 height 33
paste input "39,864.89"
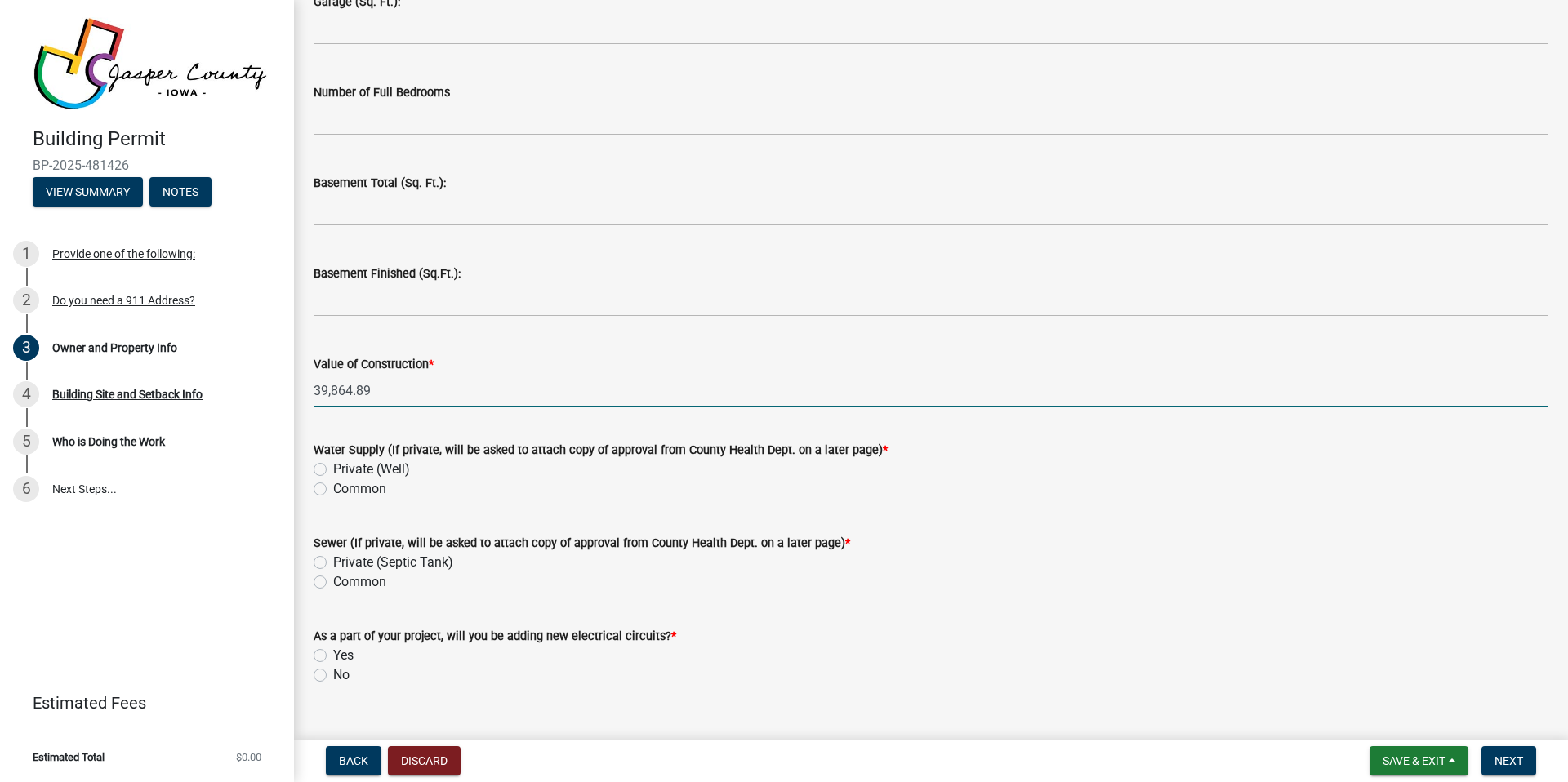
scroll to position [3282, 0]
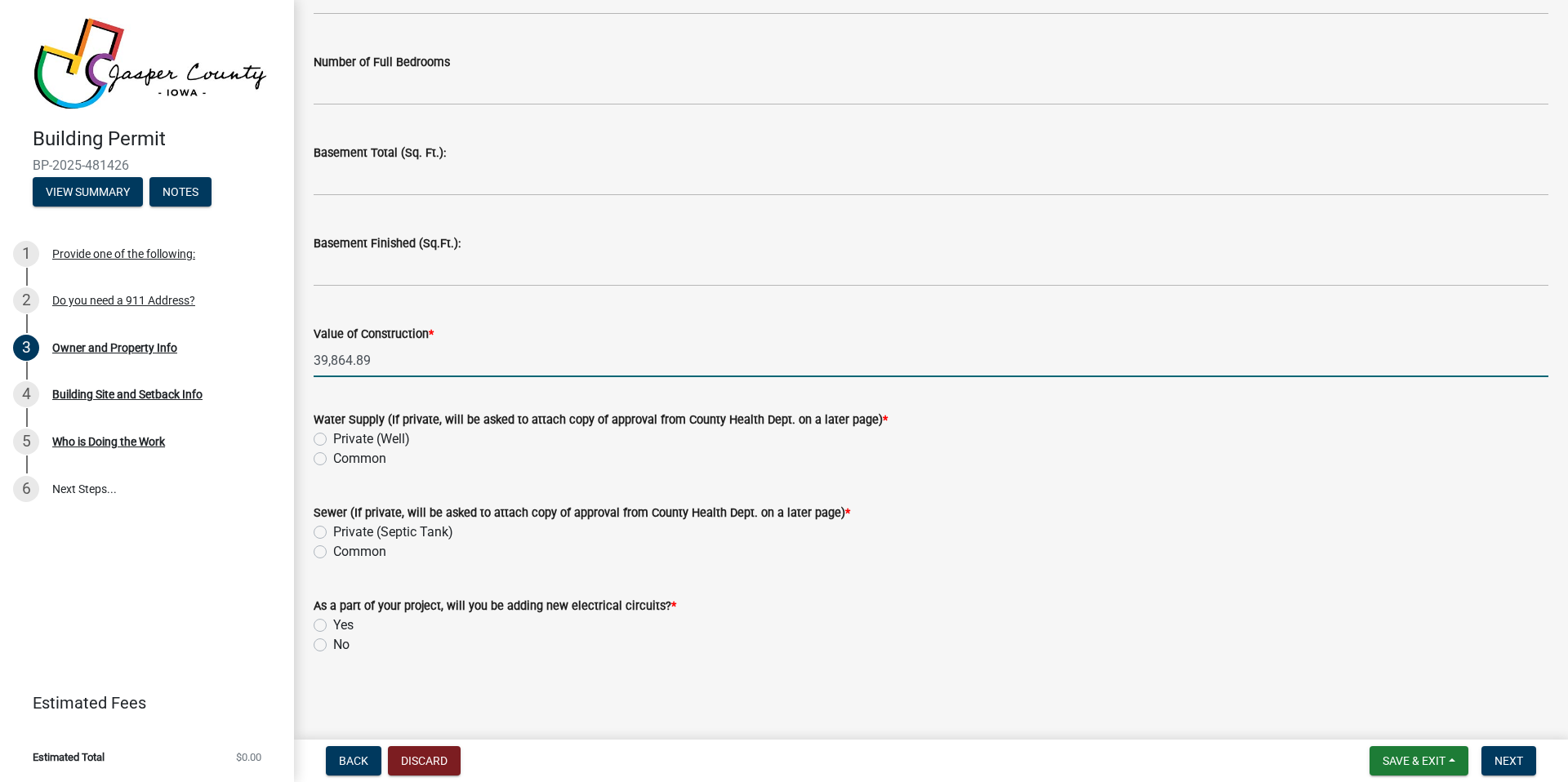
type input "39,864.89"
click at [333, 530] on label "Private (Septic Tank)" at bounding box center [393, 532] width 120 height 20
click at [333, 530] on input "Private (Septic Tank)" at bounding box center [338, 527] width 11 height 11
radio input "true"
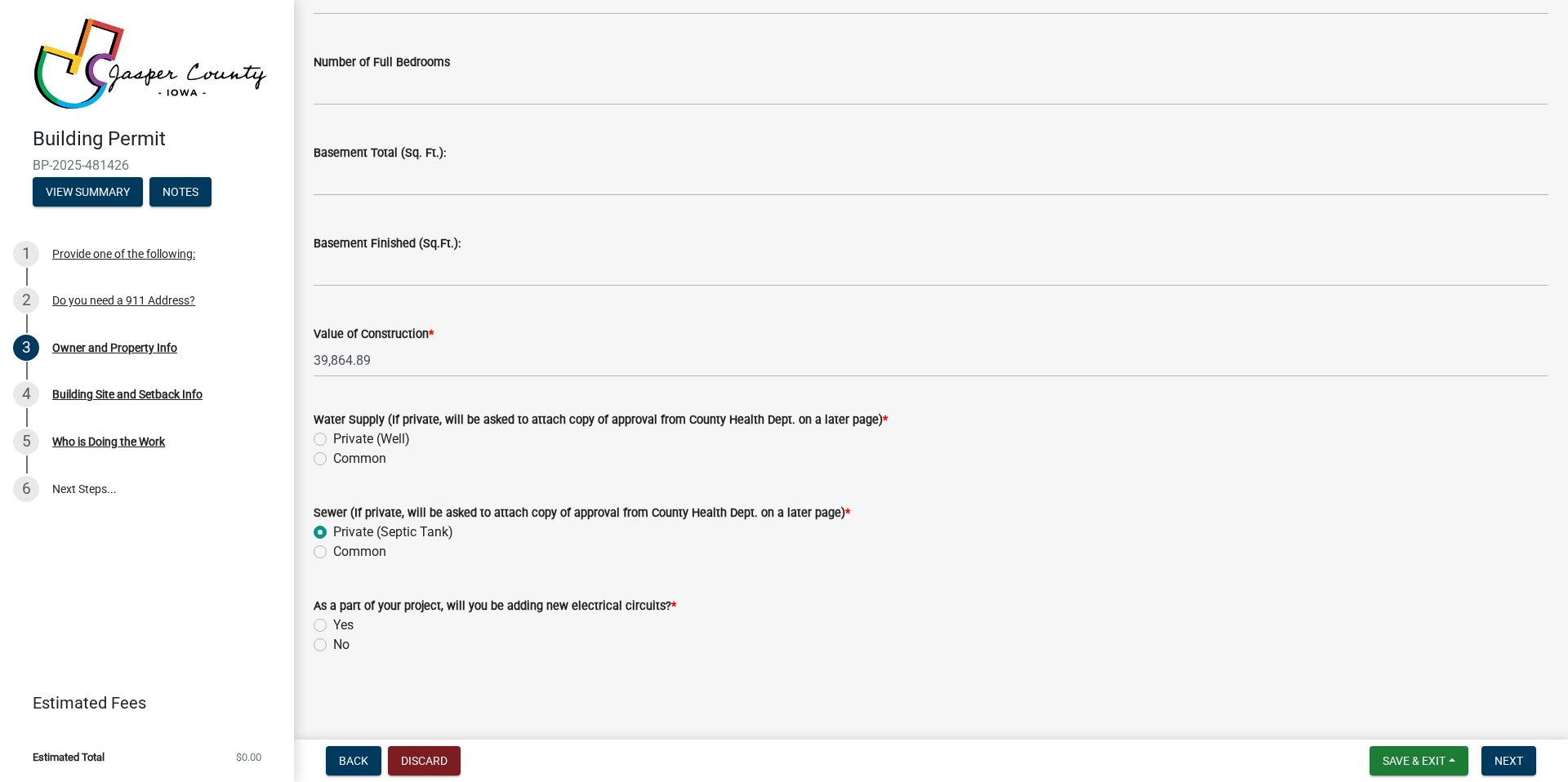
click at [333, 624] on label "Yes" at bounding box center [343, 626] width 21 height 20
click at [333, 624] on input "Yes" at bounding box center [338, 621] width 11 height 11
radio input "true"
click at [333, 463] on label "Common" at bounding box center [360, 459] width 53 height 20
click at [333, 460] on input "Common" at bounding box center [338, 454] width 11 height 11
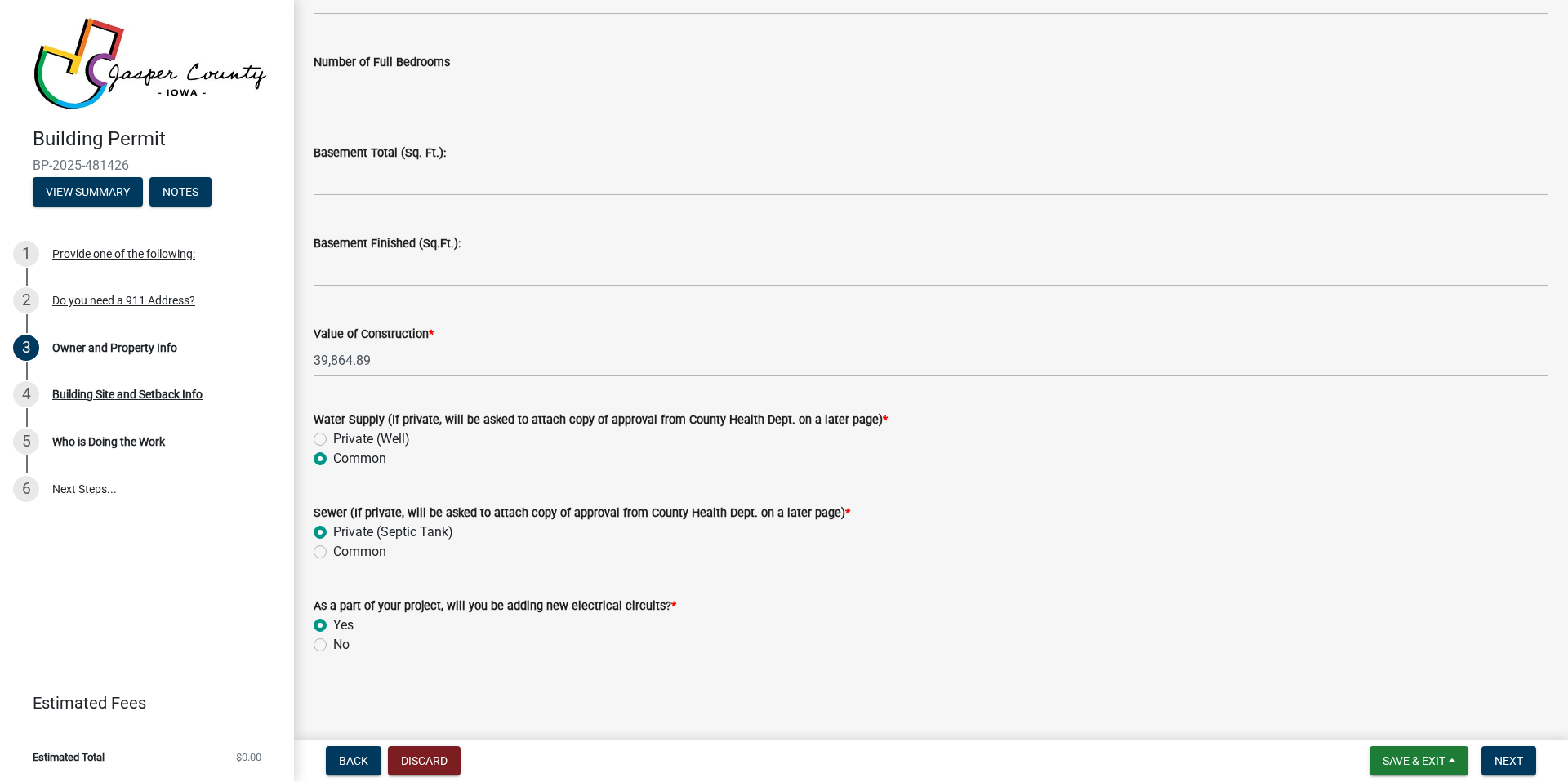
radio input "true"
click at [1513, 760] on span "Next" at bounding box center [1509, 761] width 28 height 13
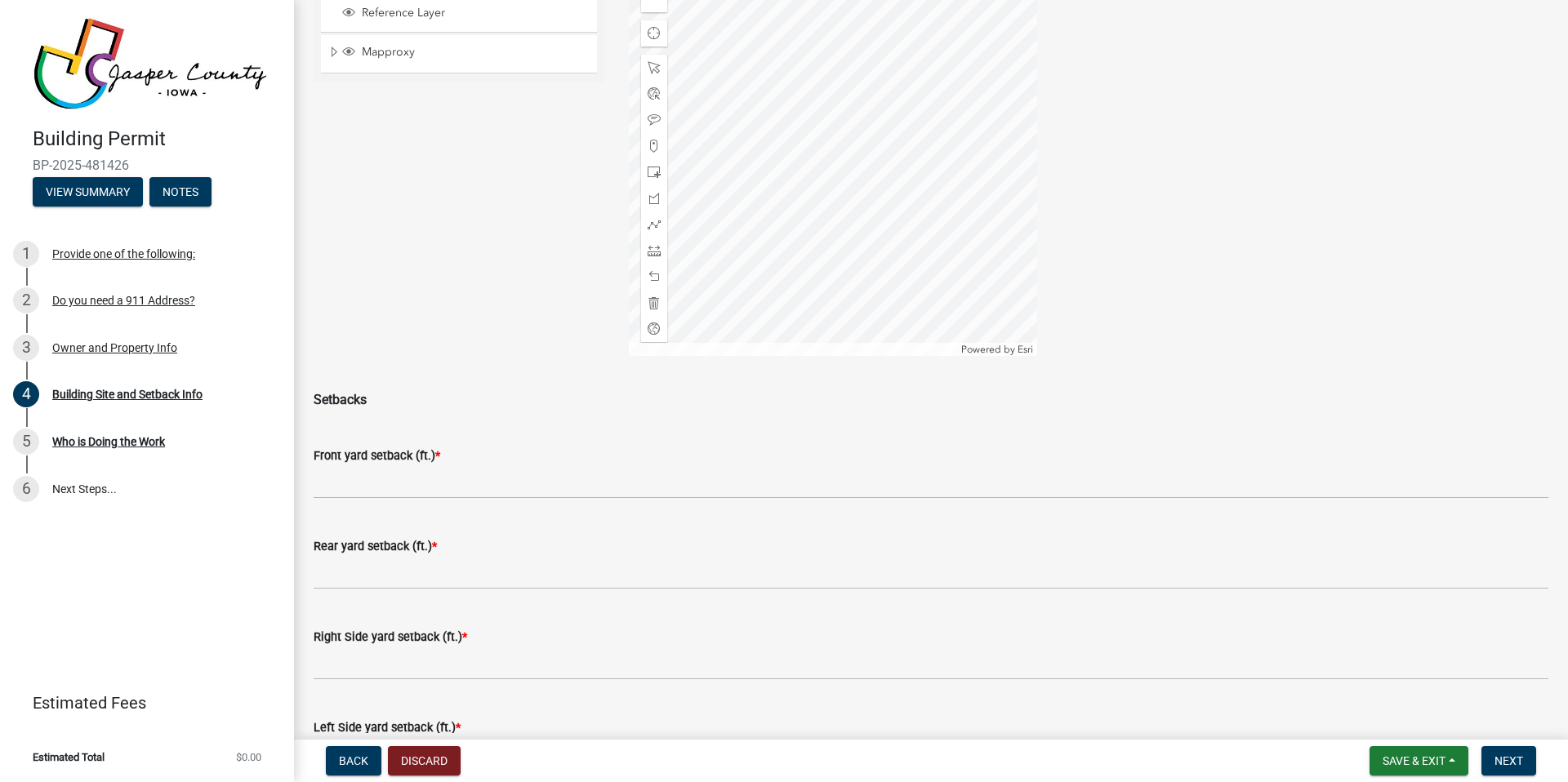
scroll to position [229, 0]
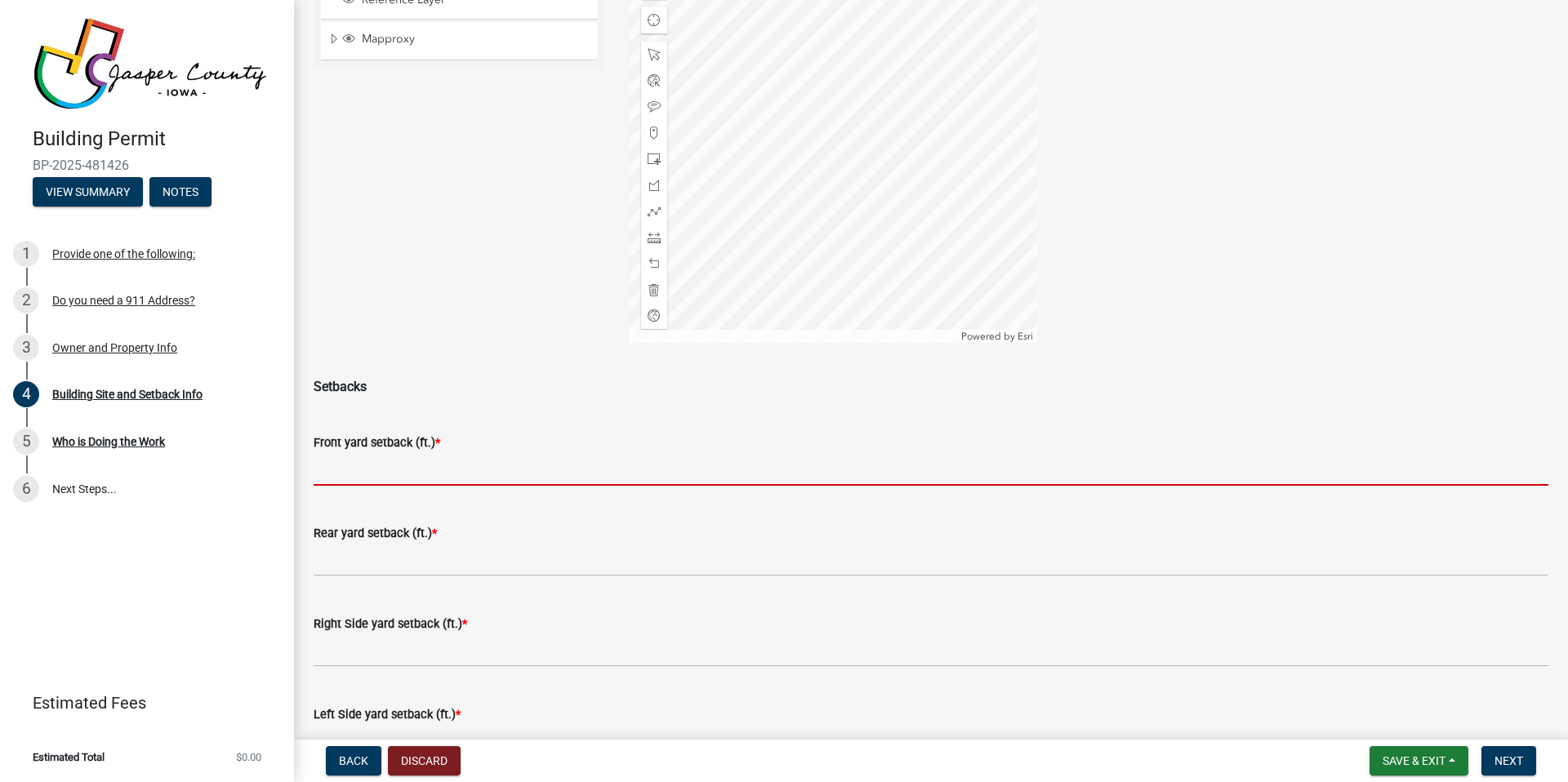
click at [428, 475] on input "text" at bounding box center [931, 469] width 1235 height 33
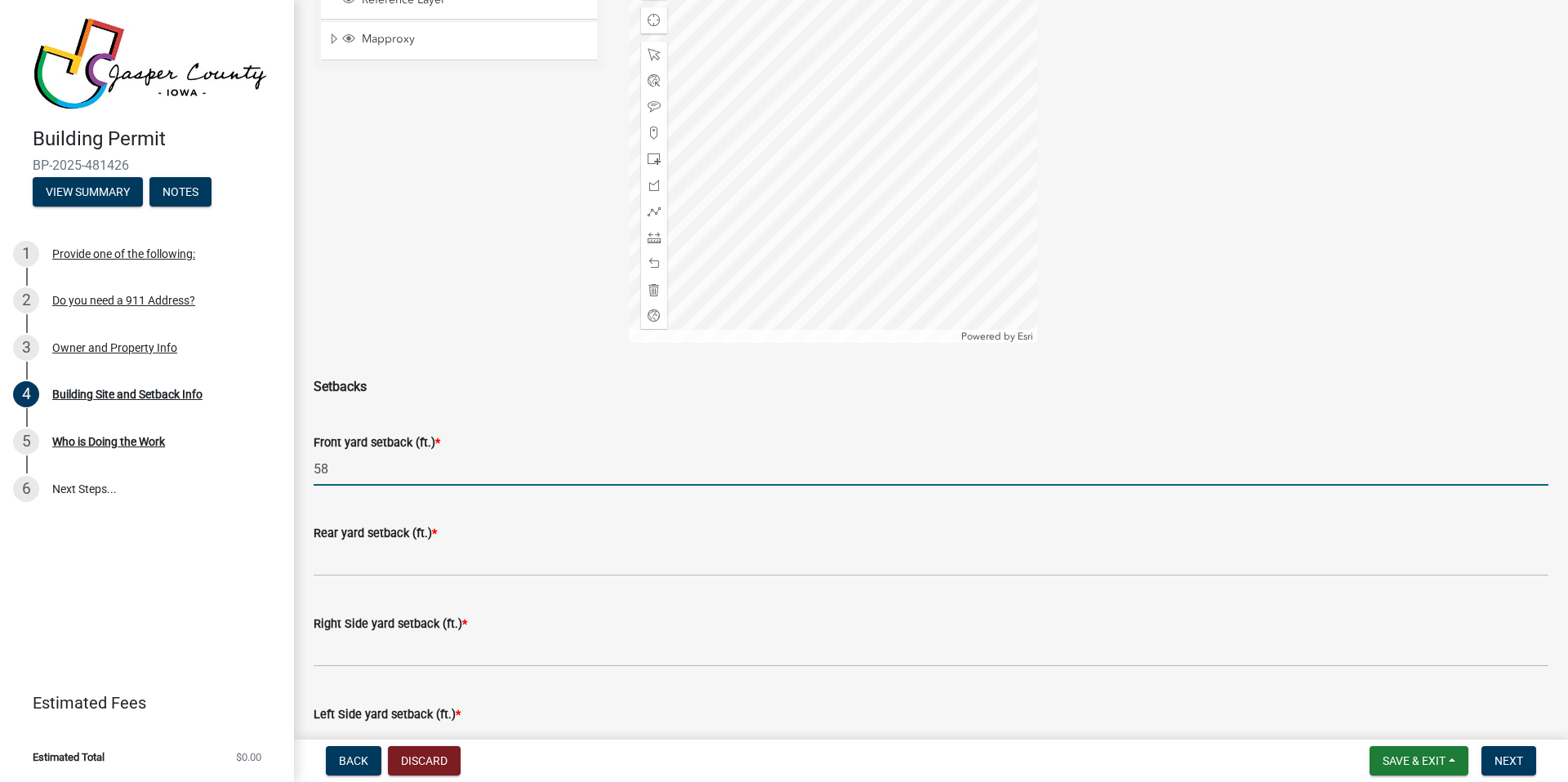
type input "58"
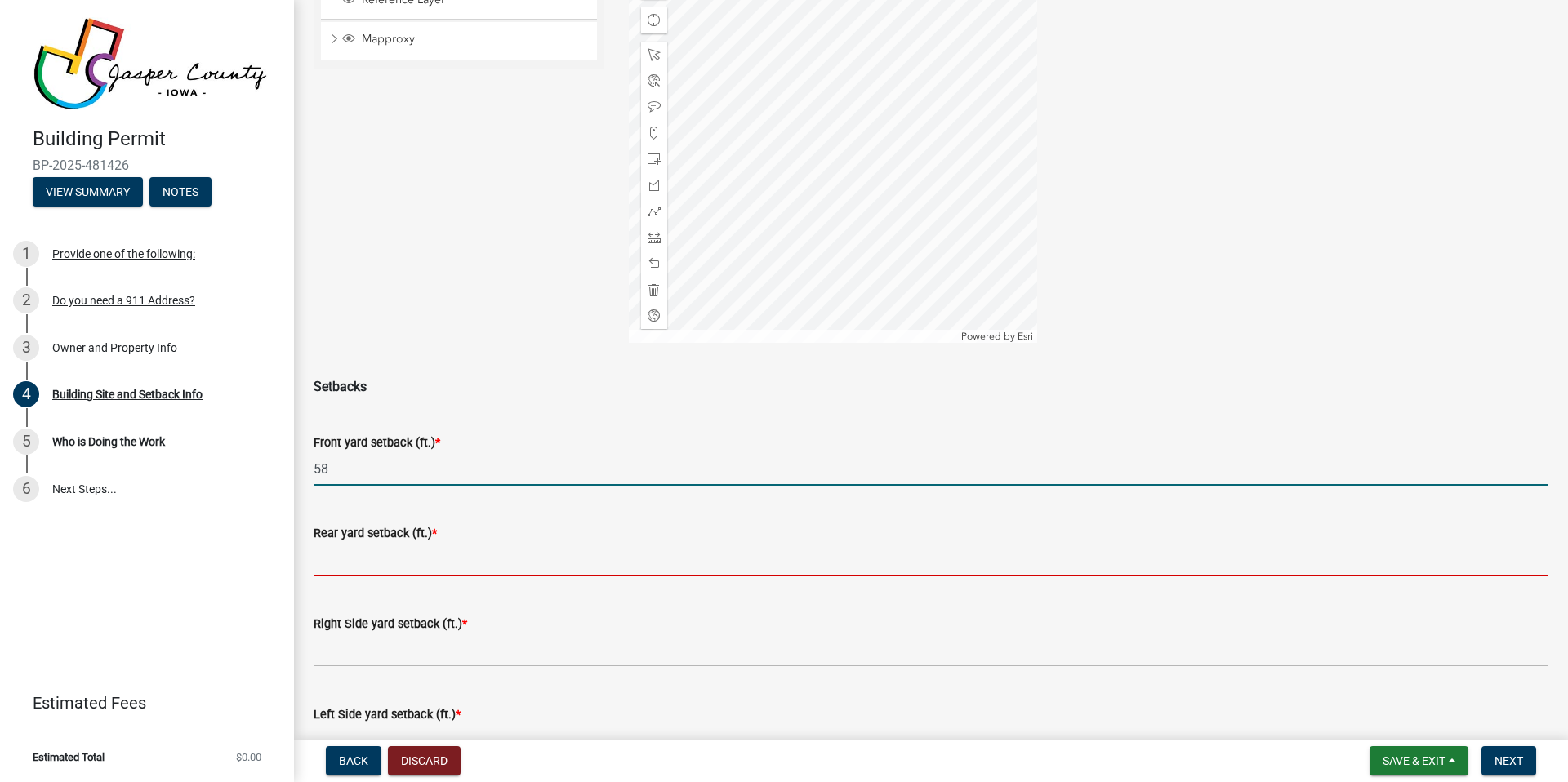
click at [429, 559] on input "text" at bounding box center [931, 560] width 1235 height 33
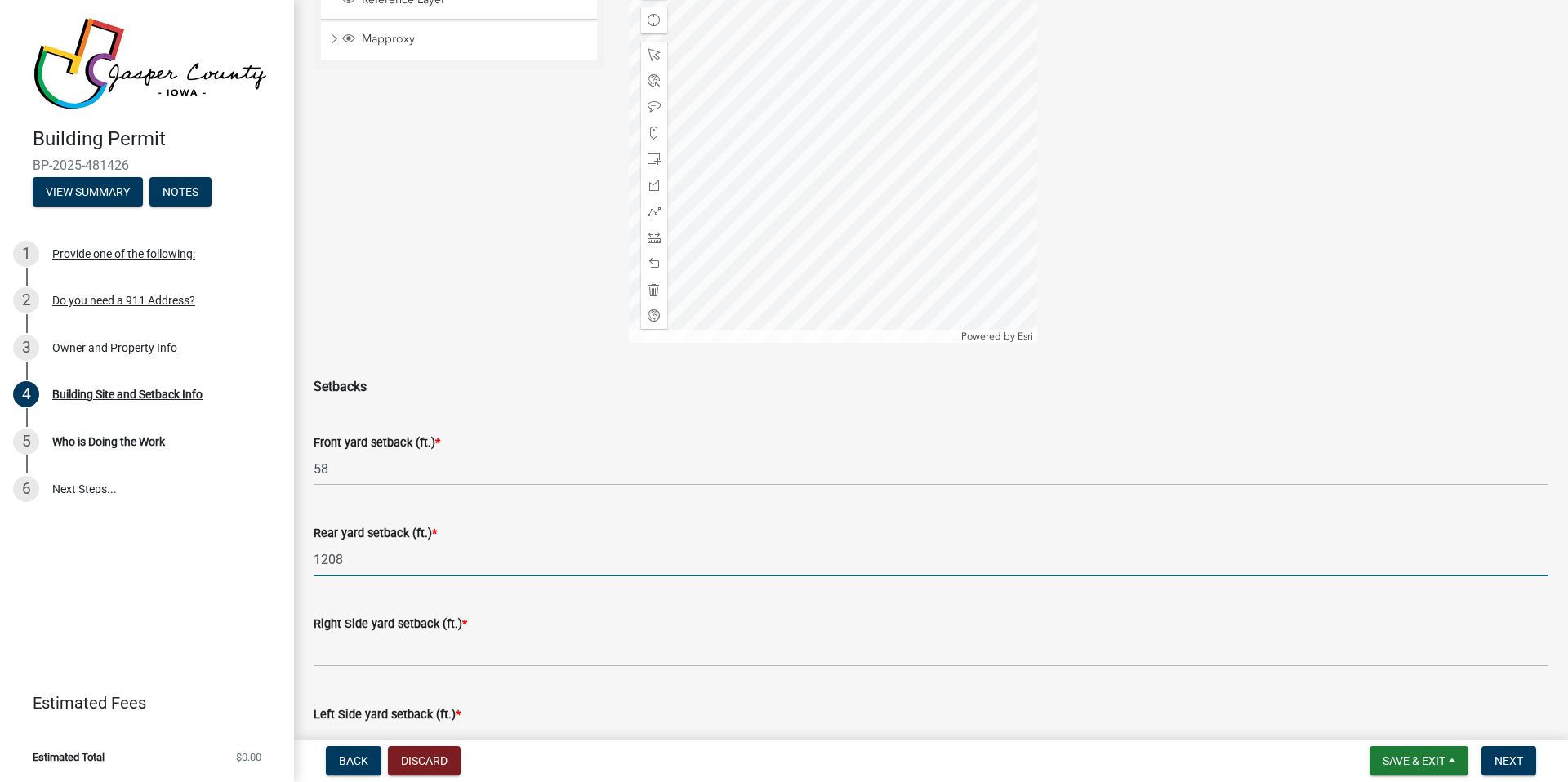
type input "1208"
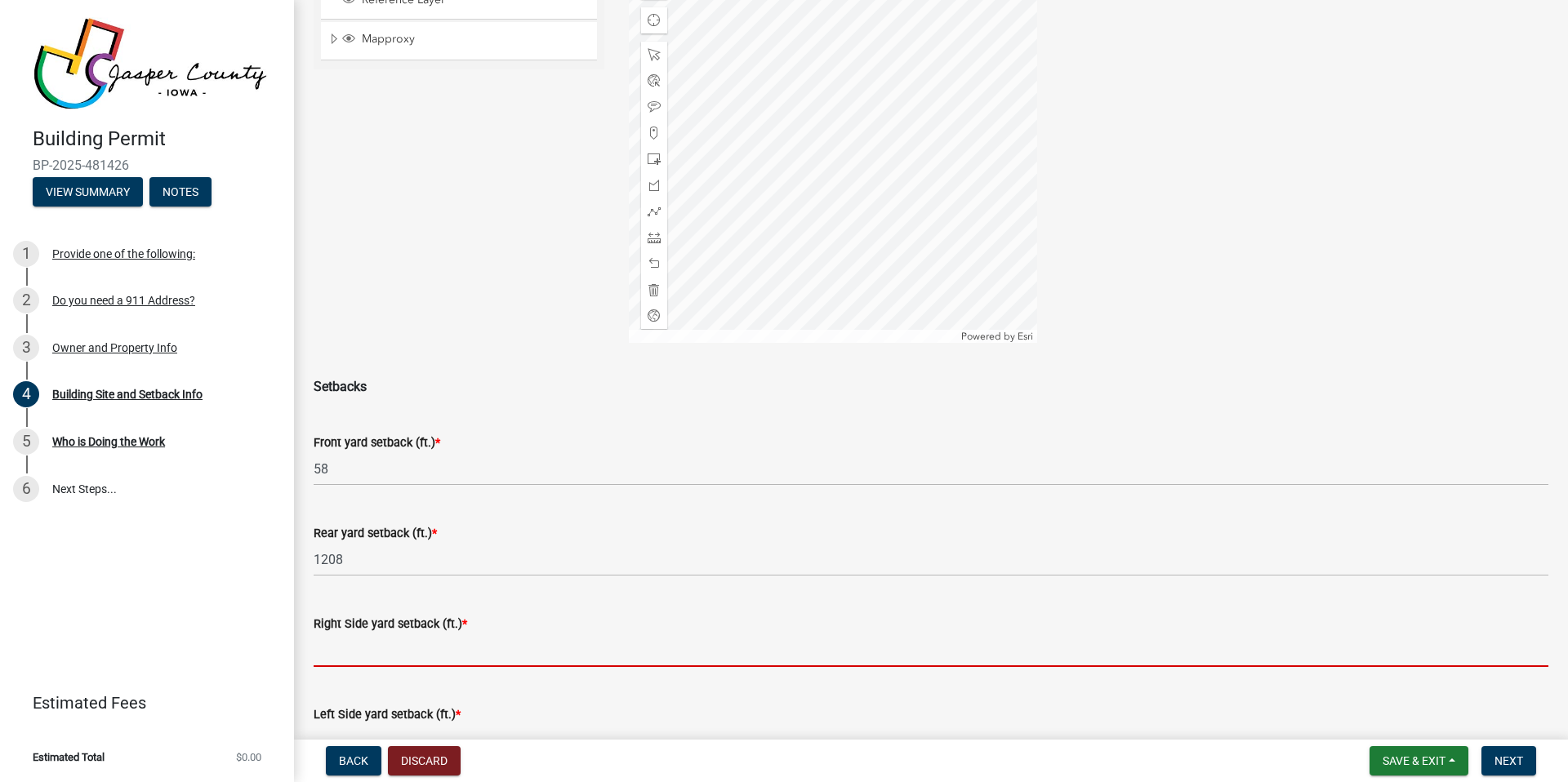
click at [381, 650] on input "text" at bounding box center [931, 651] width 1235 height 33
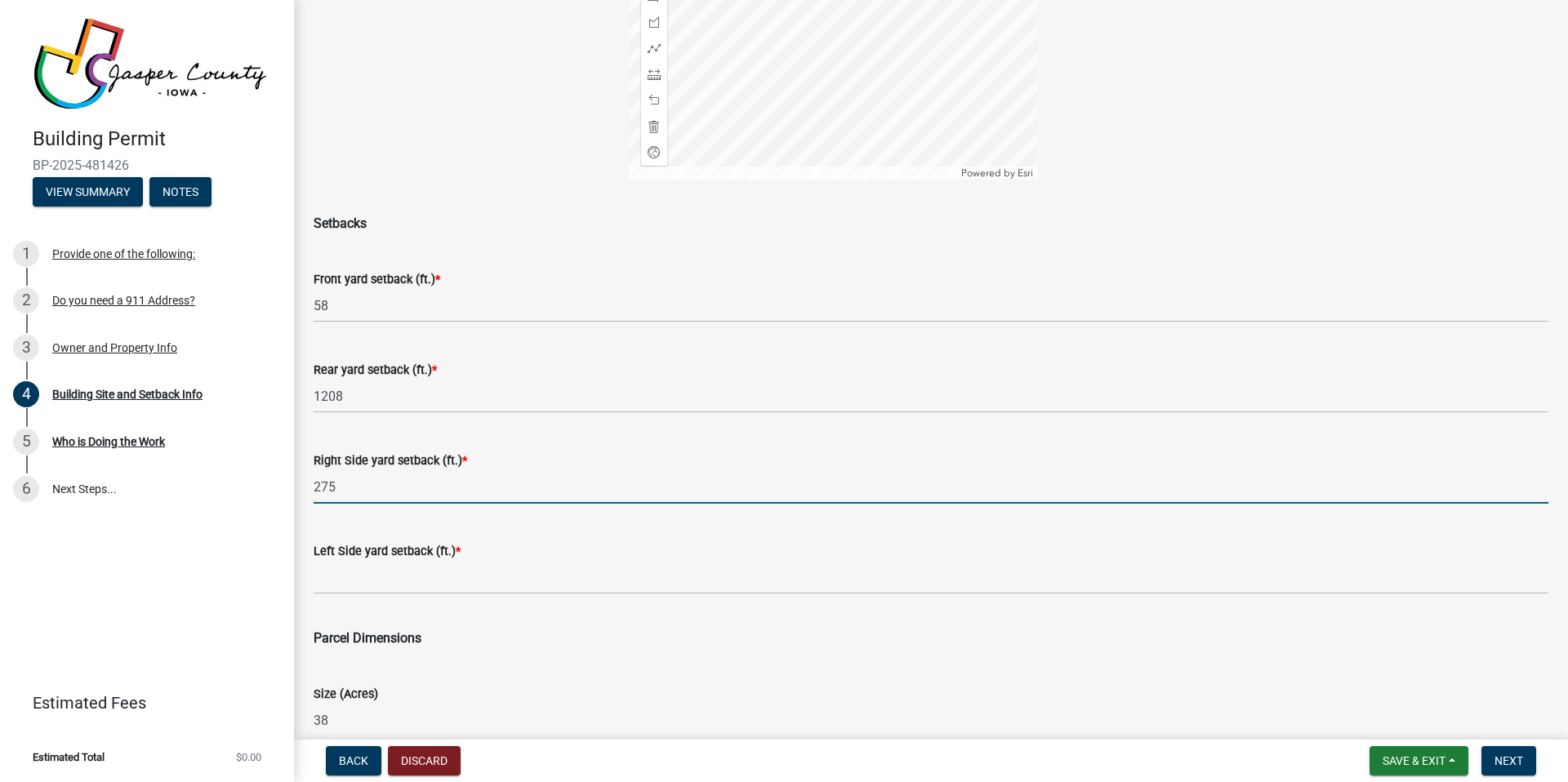
scroll to position [393, 0]
type input "275"
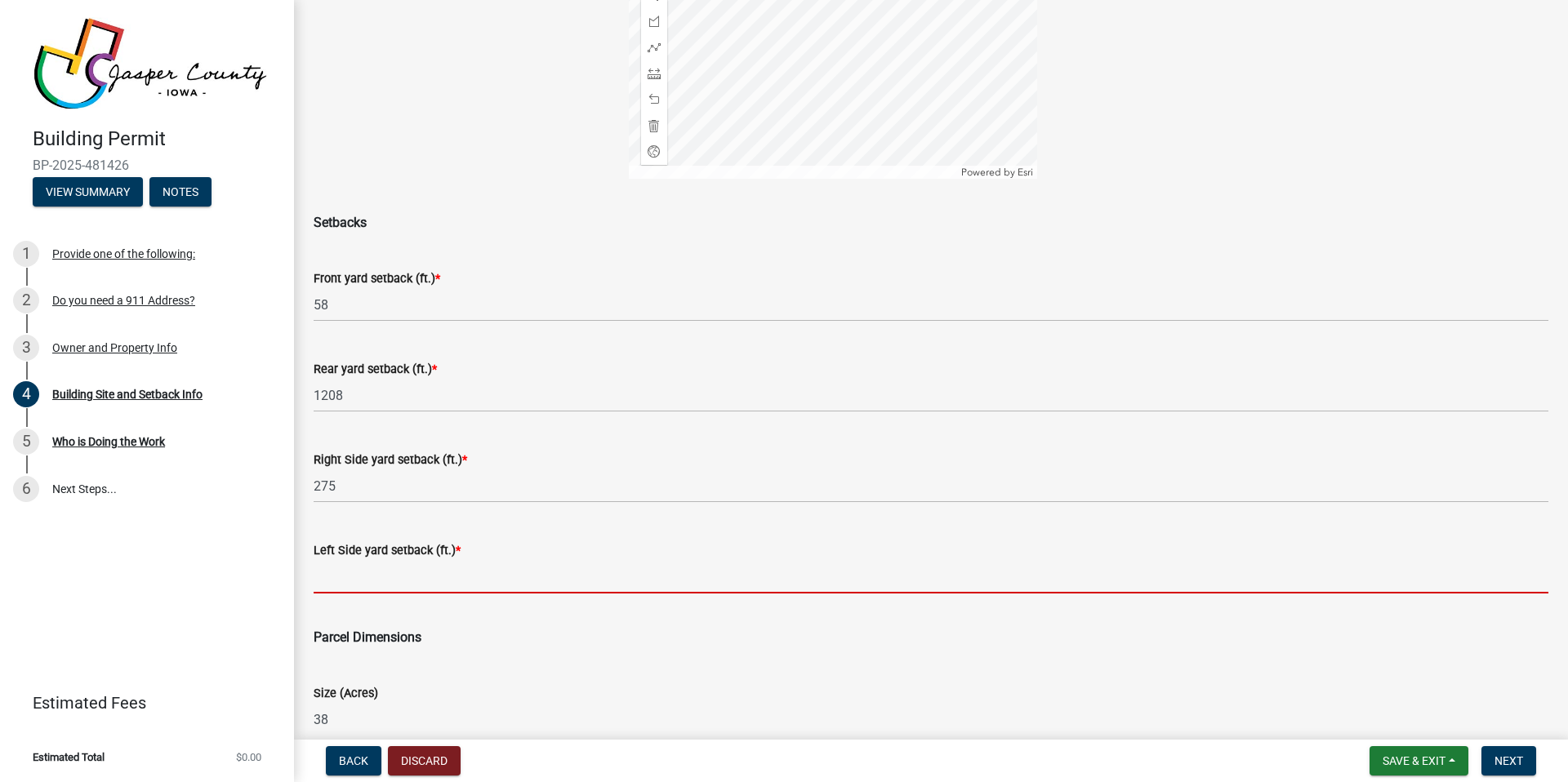
click at [372, 578] on input "text" at bounding box center [931, 577] width 1235 height 33
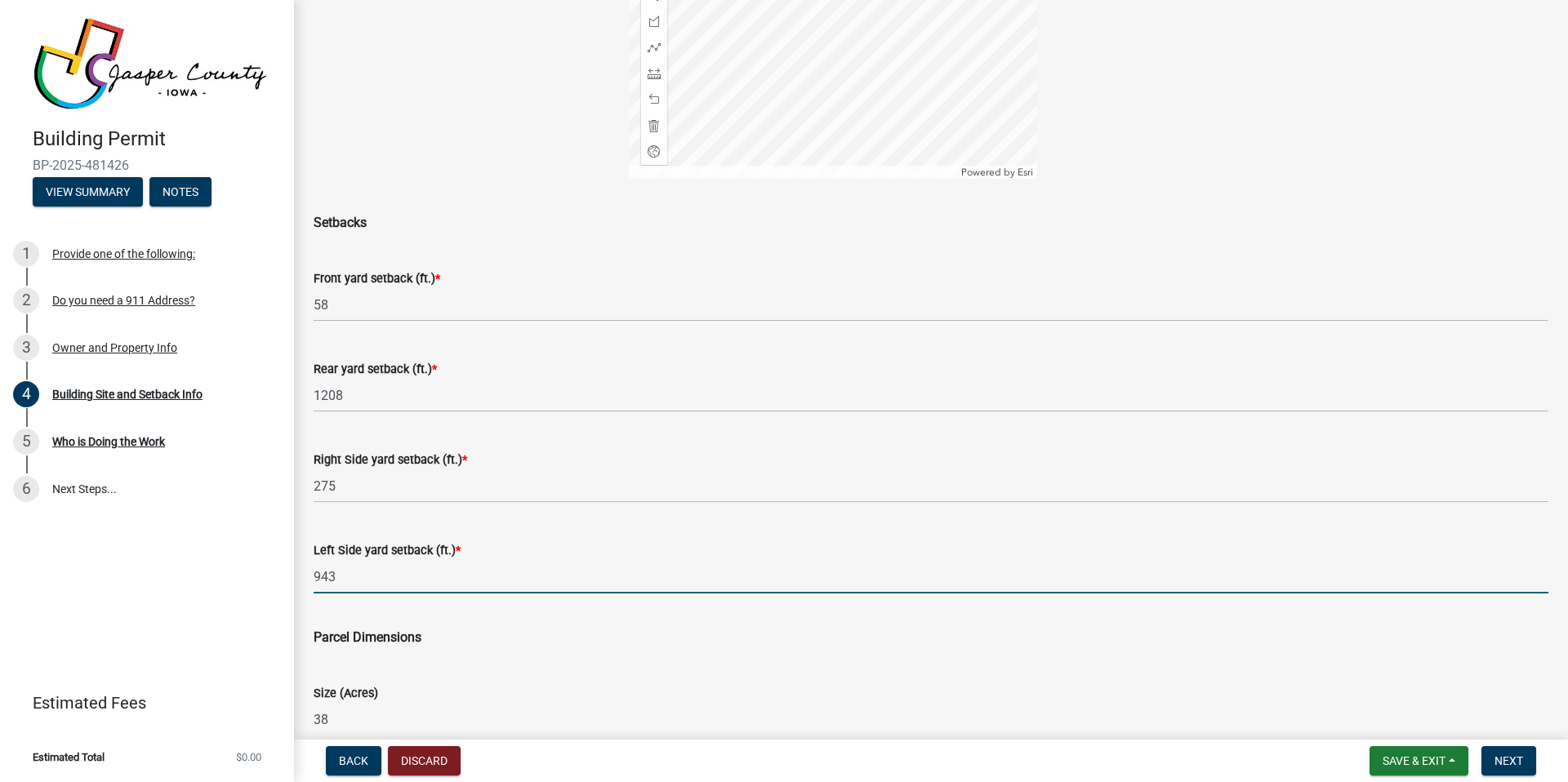
scroll to position [593, 0]
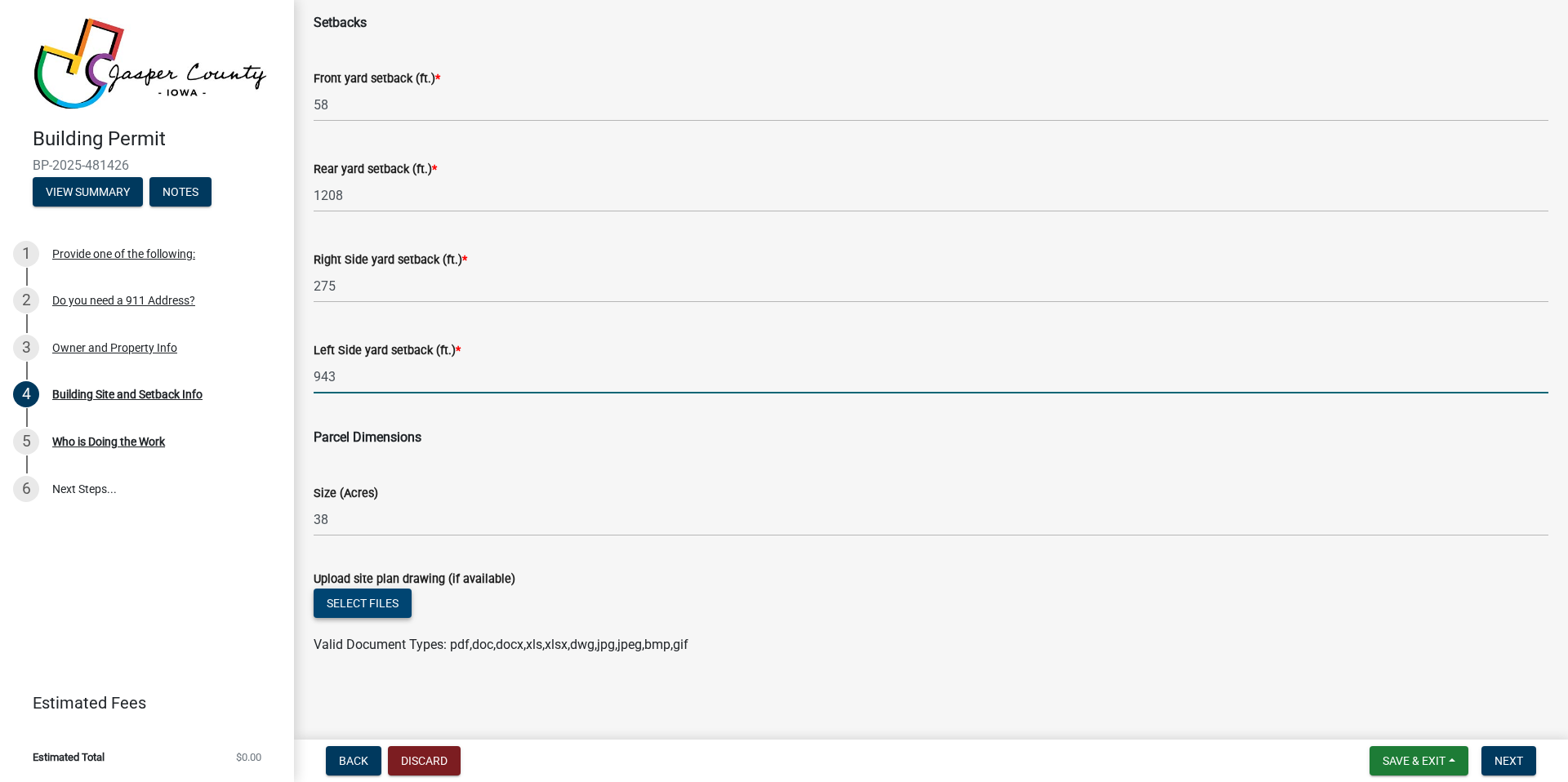
type input "943"
click at [387, 606] on button "Select files" at bounding box center [363, 603] width 98 height 29
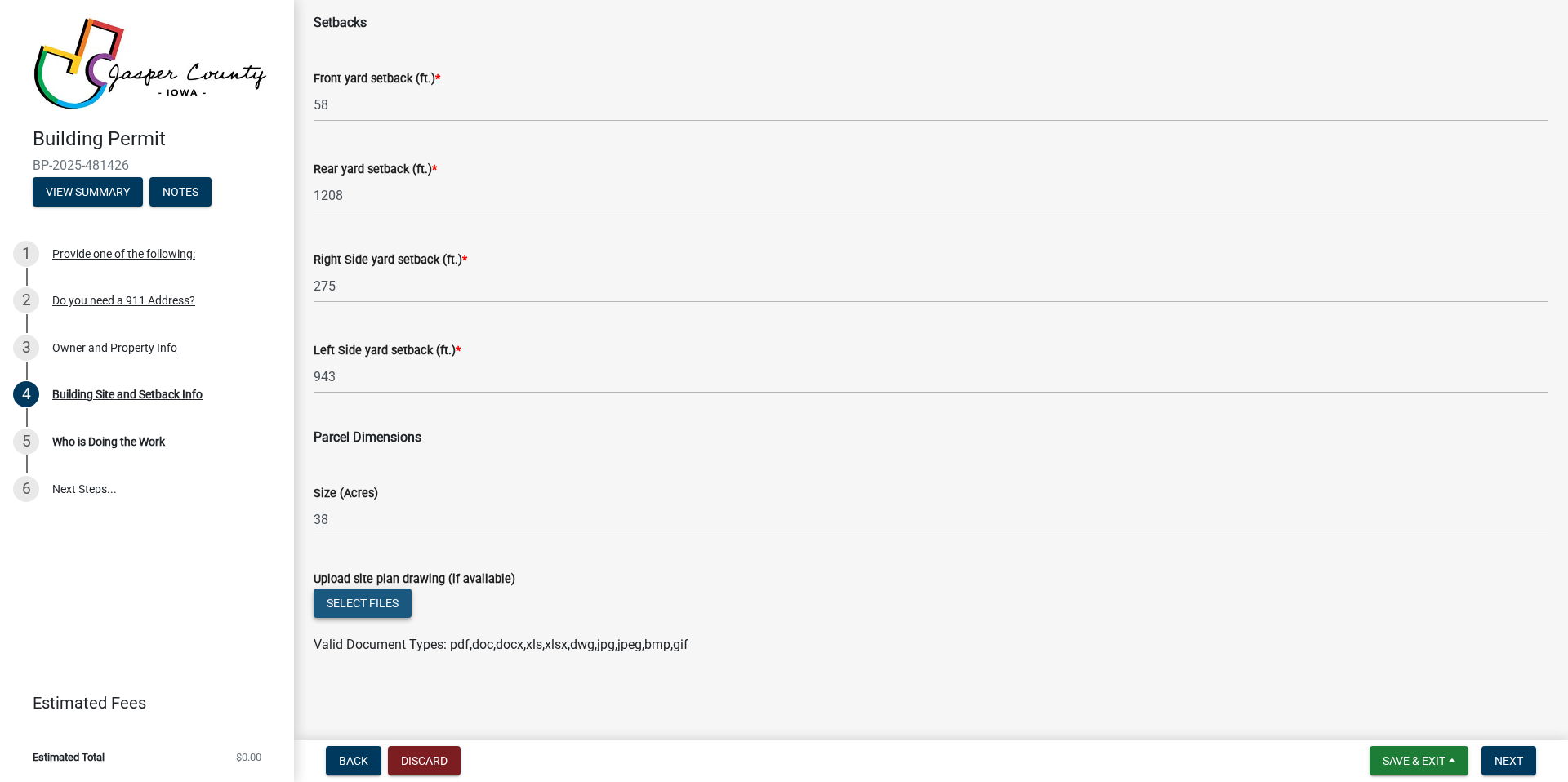
click at [389, 606] on button "Select files" at bounding box center [363, 603] width 98 height 29
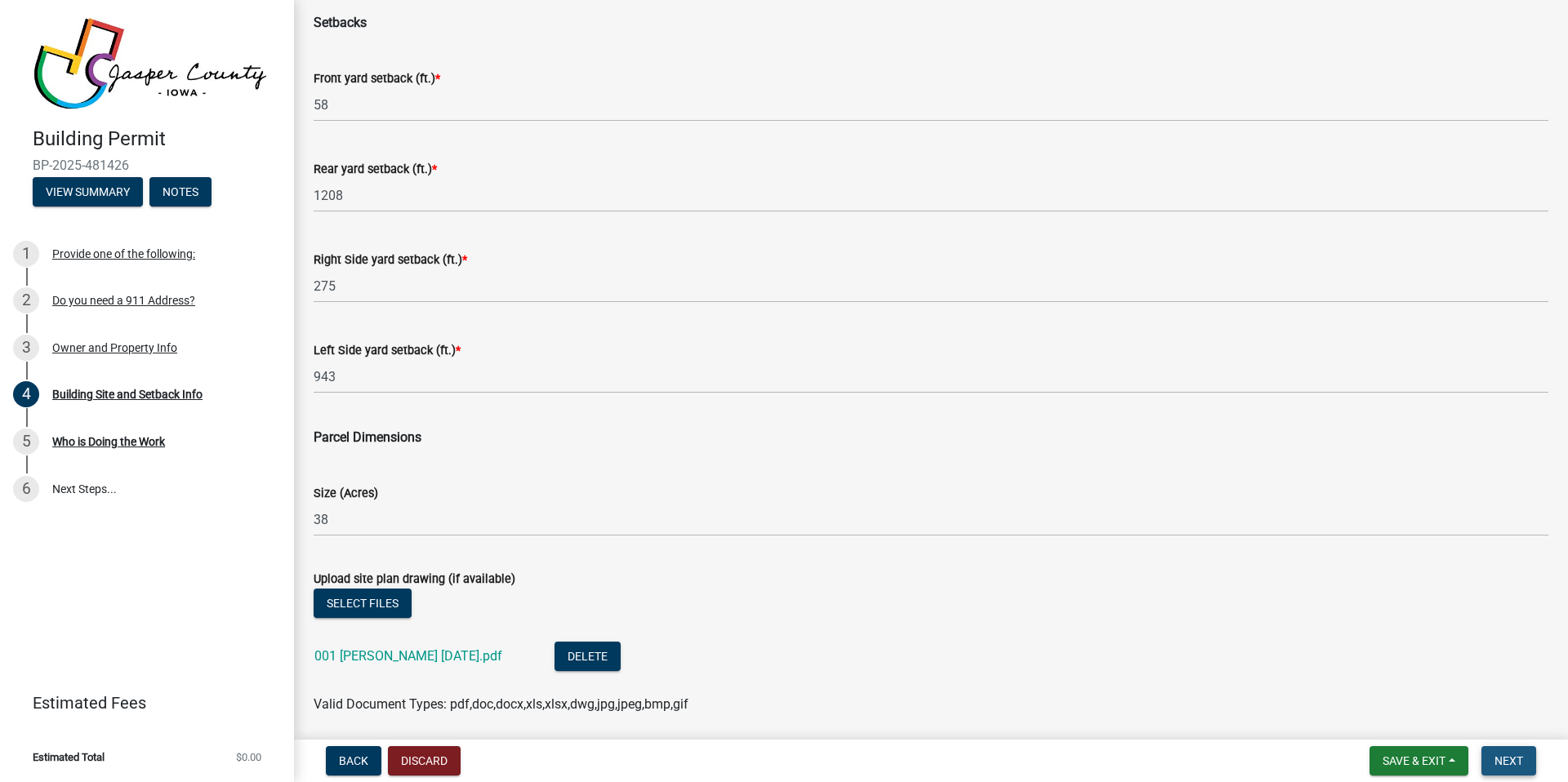
click at [1514, 760] on span "Next" at bounding box center [1509, 761] width 28 height 13
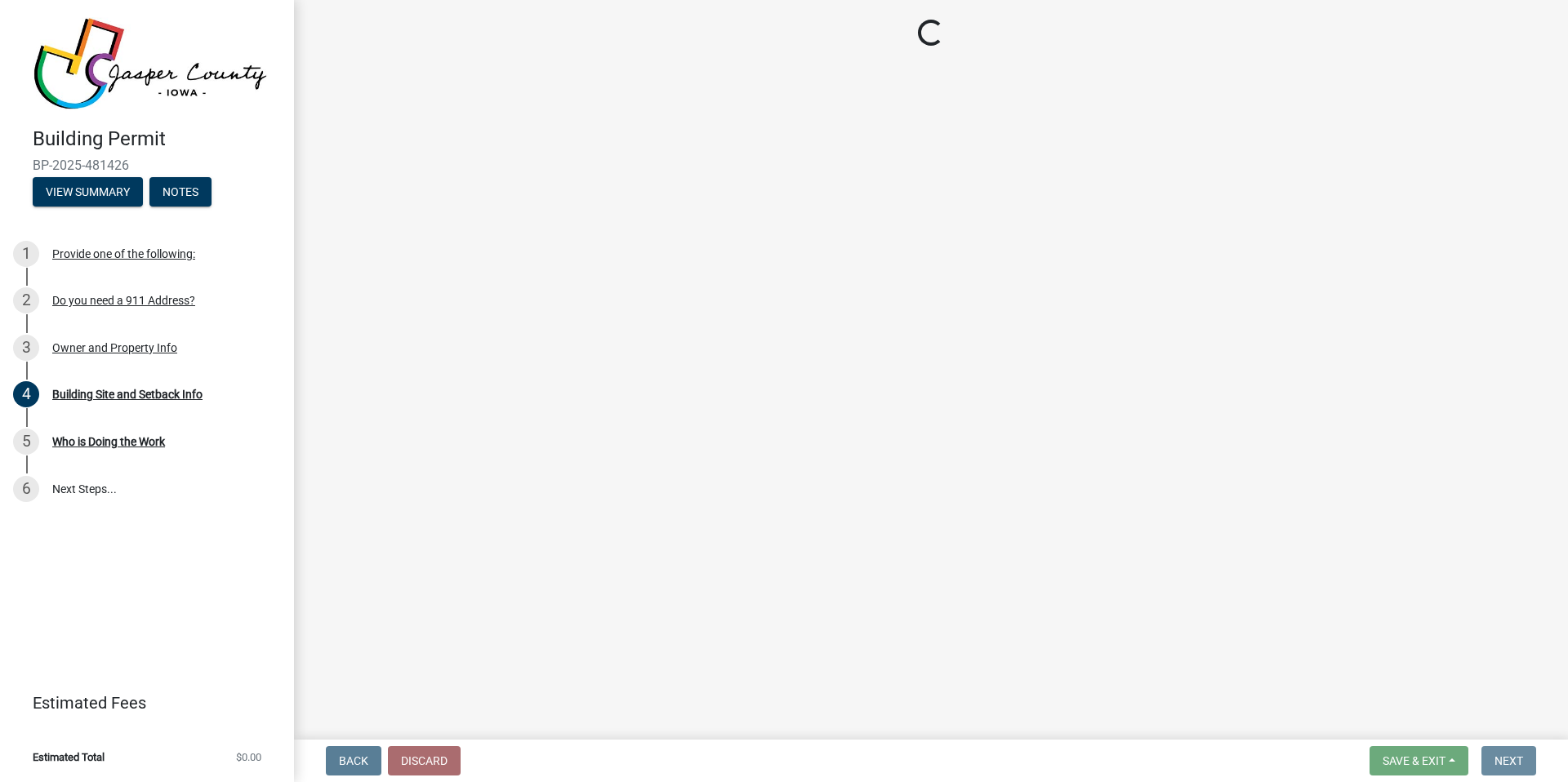
scroll to position [0, 0]
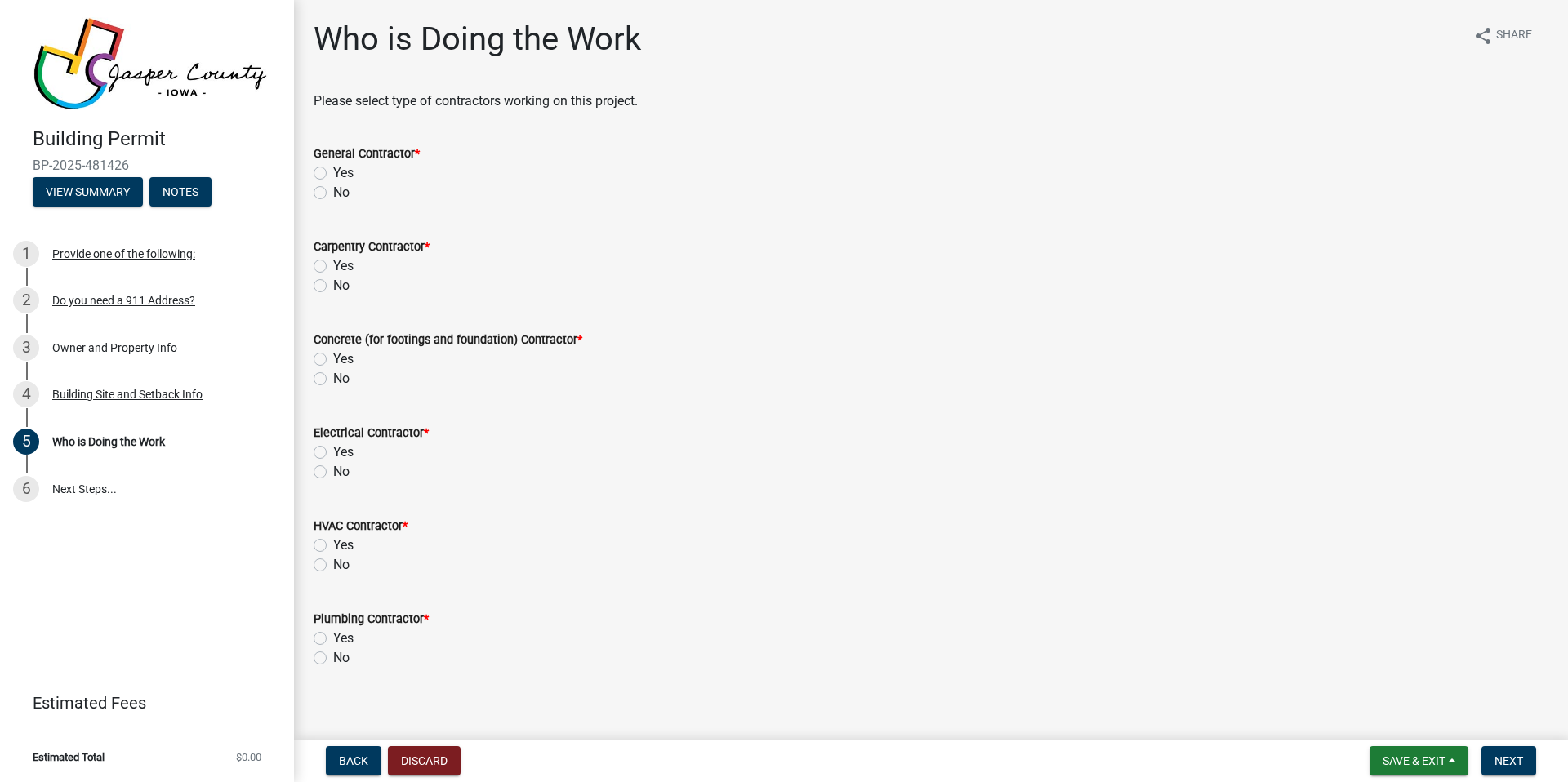
click at [333, 172] on label "Yes" at bounding box center [343, 173] width 21 height 20
click at [333, 172] on input "Yes" at bounding box center [338, 168] width 11 height 11
radio input "true"
click at [333, 281] on label "No" at bounding box center [341, 286] width 17 height 20
click at [333, 281] on input "No" at bounding box center [338, 281] width 11 height 11
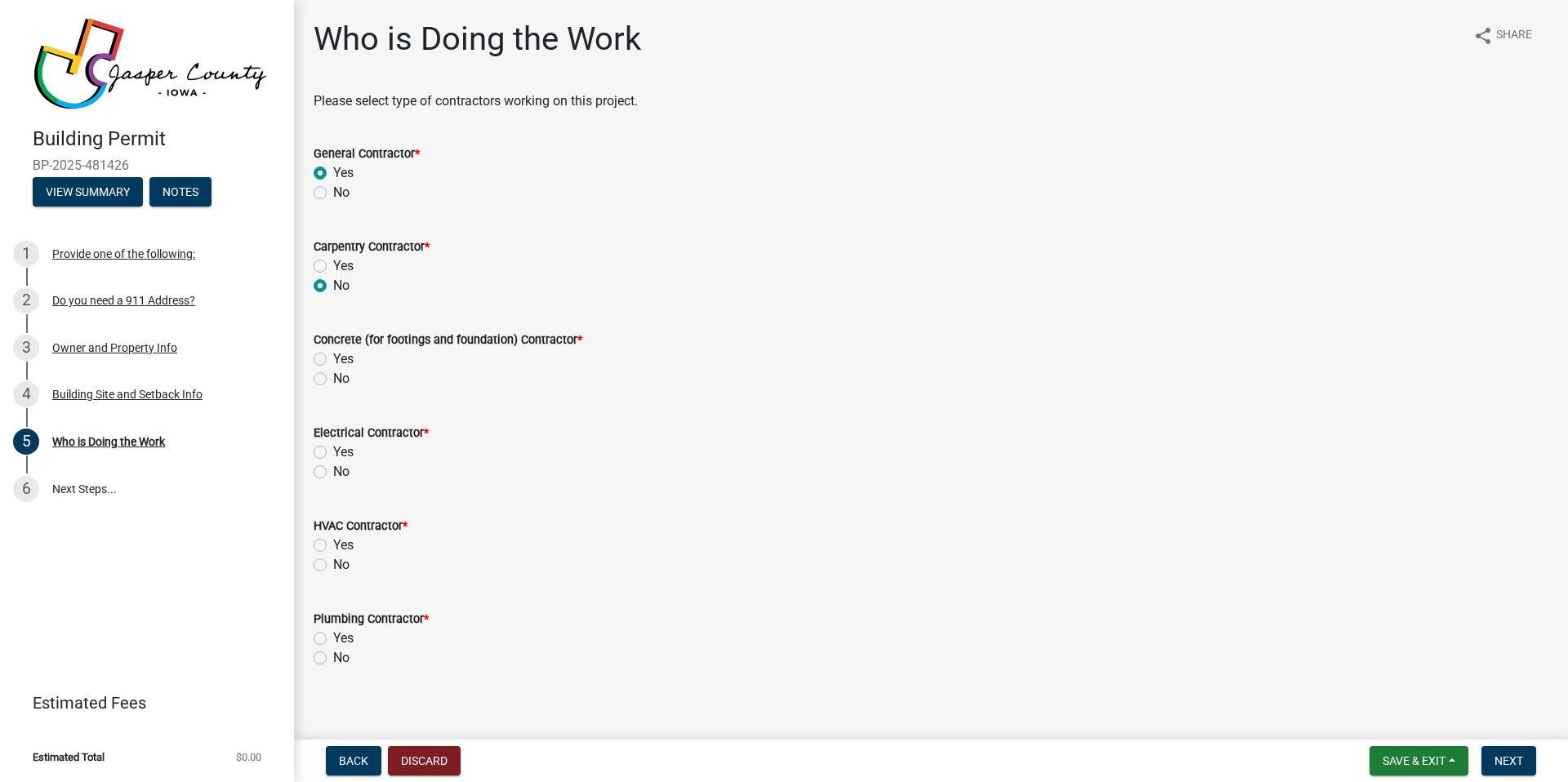
radio input "true"
click at [333, 379] on label "No" at bounding box center [341, 379] width 17 height 20
click at [333, 379] on input "No" at bounding box center [338, 374] width 11 height 11
radio input "true"
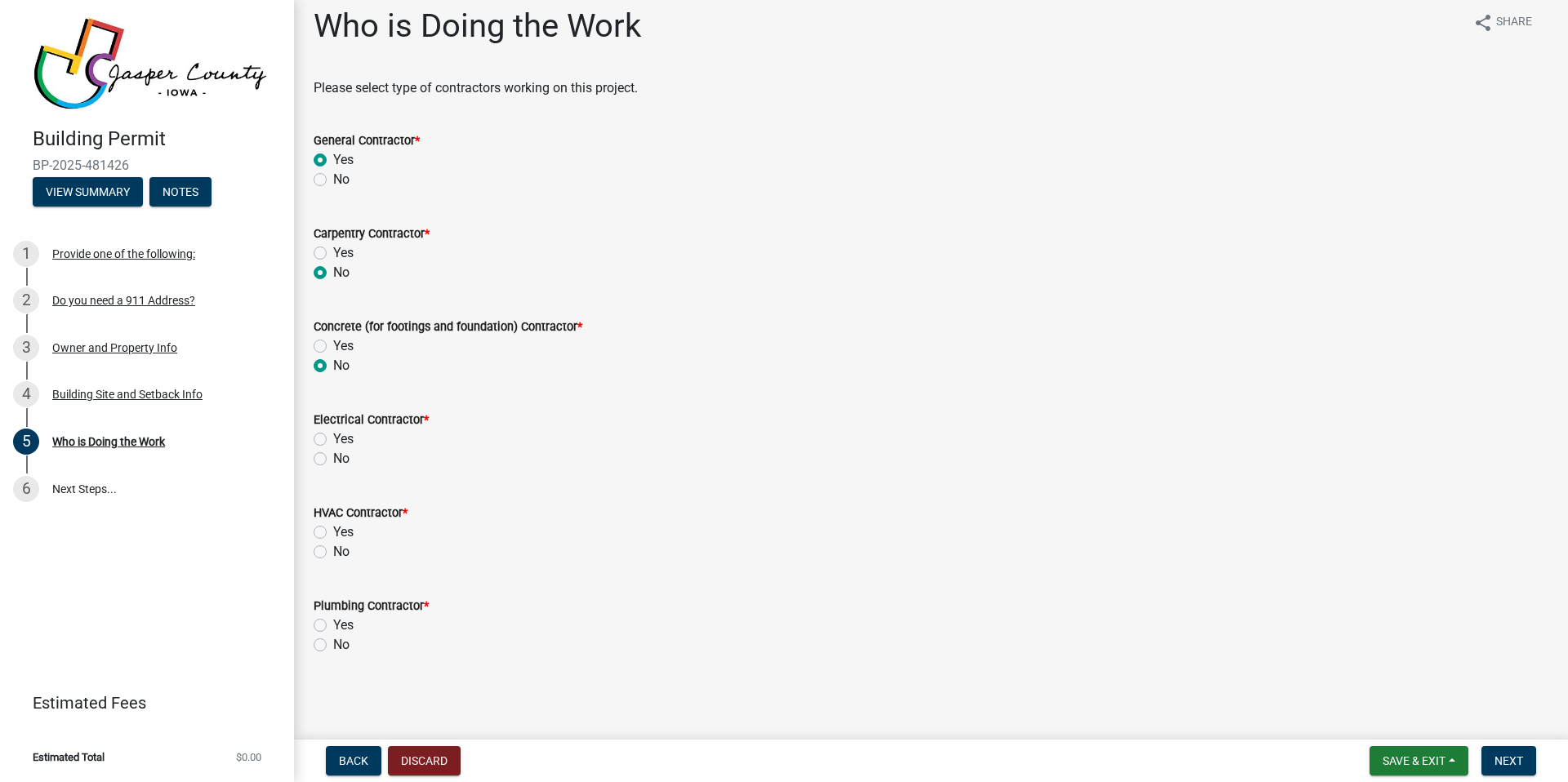
click at [333, 435] on label "Yes" at bounding box center [343, 439] width 21 height 20
click at [333, 435] on input "Yes" at bounding box center [338, 434] width 11 height 11
radio input "true"
drag, startPoint x: 322, startPoint y: 553, endPoint x: 325, endPoint y: 562, distance: 9.5
click at [333, 552] on label "No" at bounding box center [341, 552] width 17 height 20
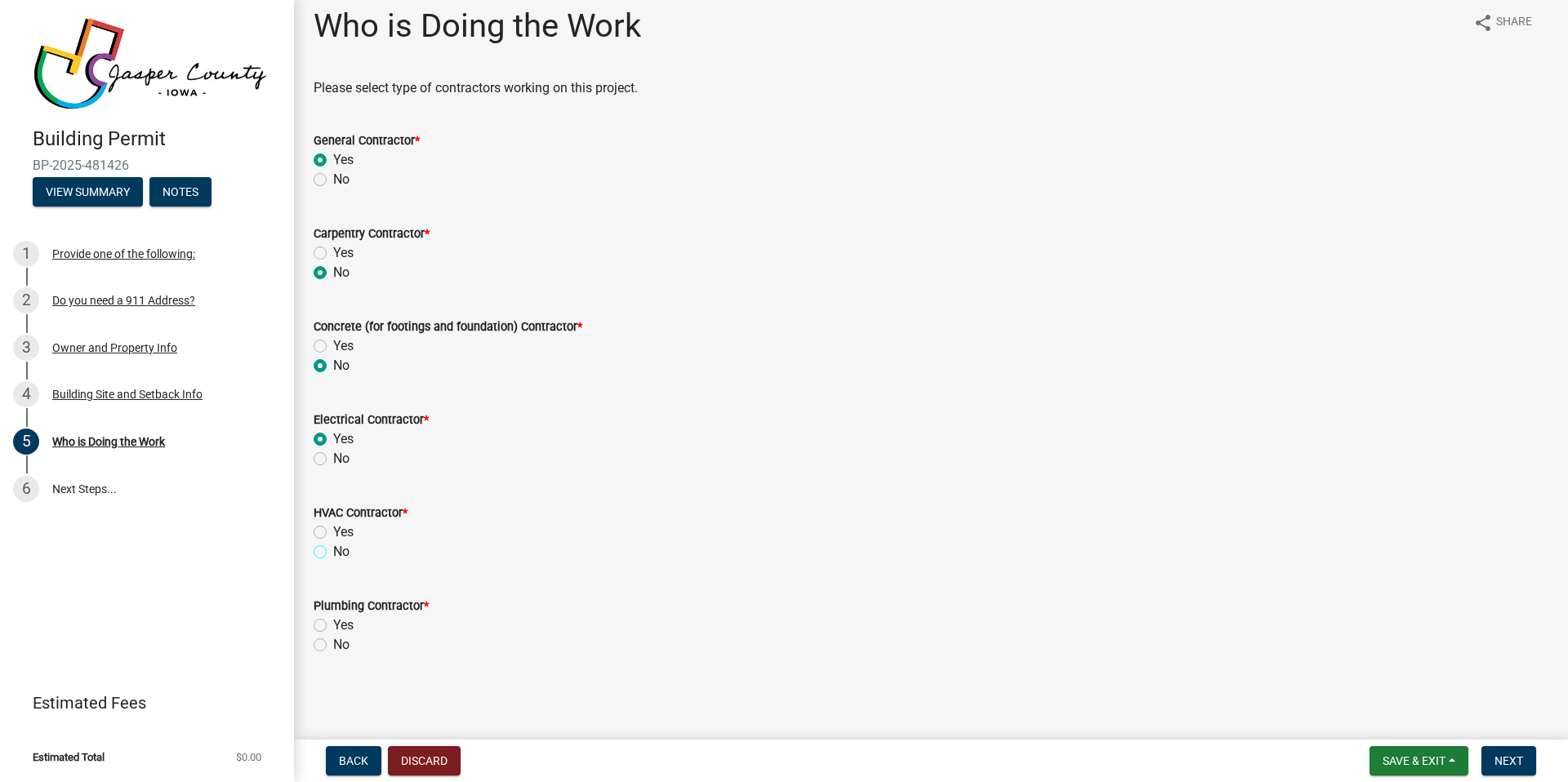
click at [333, 552] on input "No" at bounding box center [338, 547] width 11 height 11
radio input "true"
click at [333, 638] on label "No" at bounding box center [341, 646] width 17 height 20
click at [333, 638] on input "No" at bounding box center [338, 641] width 11 height 11
radio input "true"
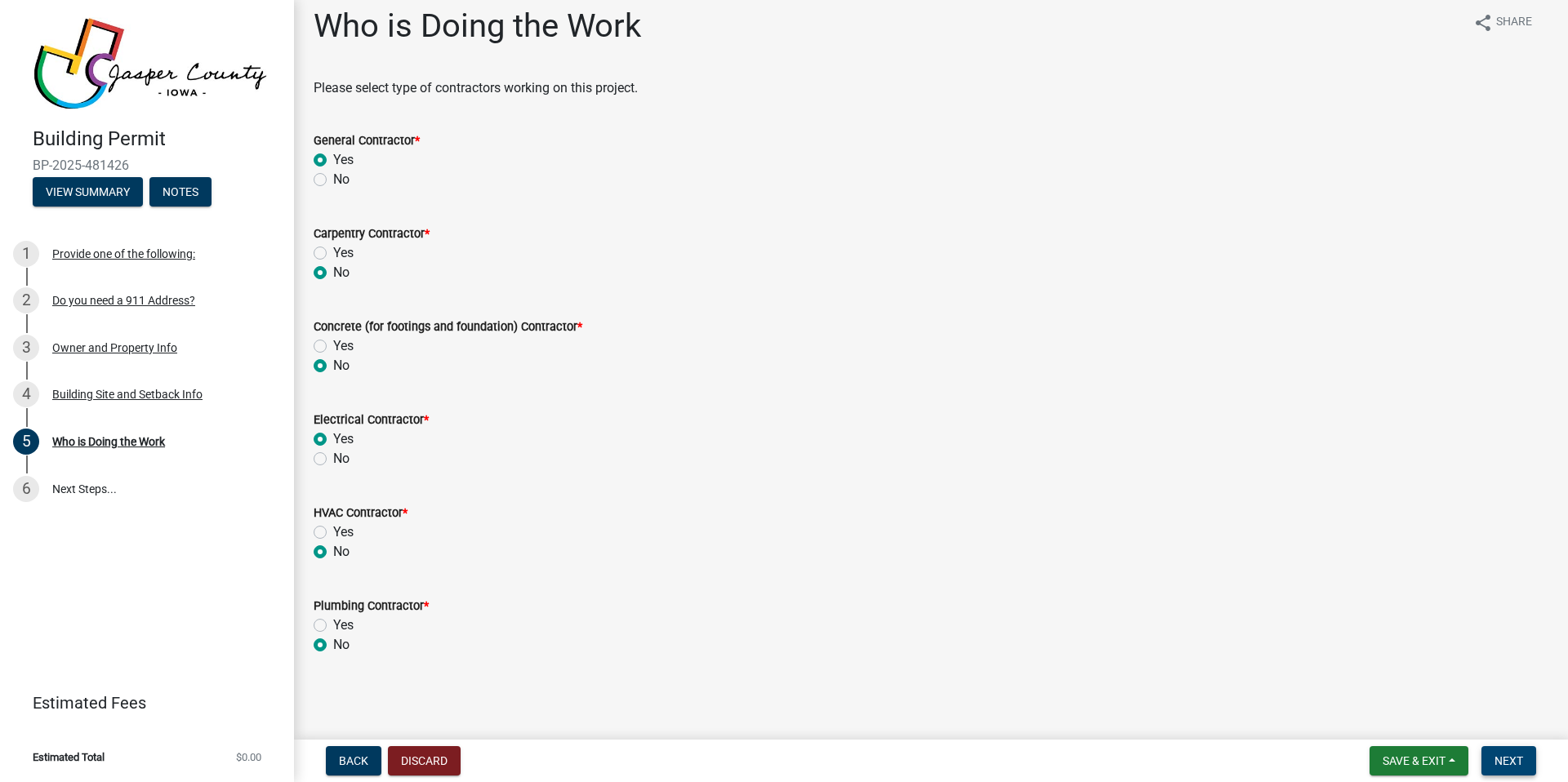
drag, startPoint x: 1519, startPoint y: 766, endPoint x: 1257, endPoint y: 653, distance: 285.3
click at [1519, 766] on span "Next" at bounding box center [1509, 761] width 28 height 13
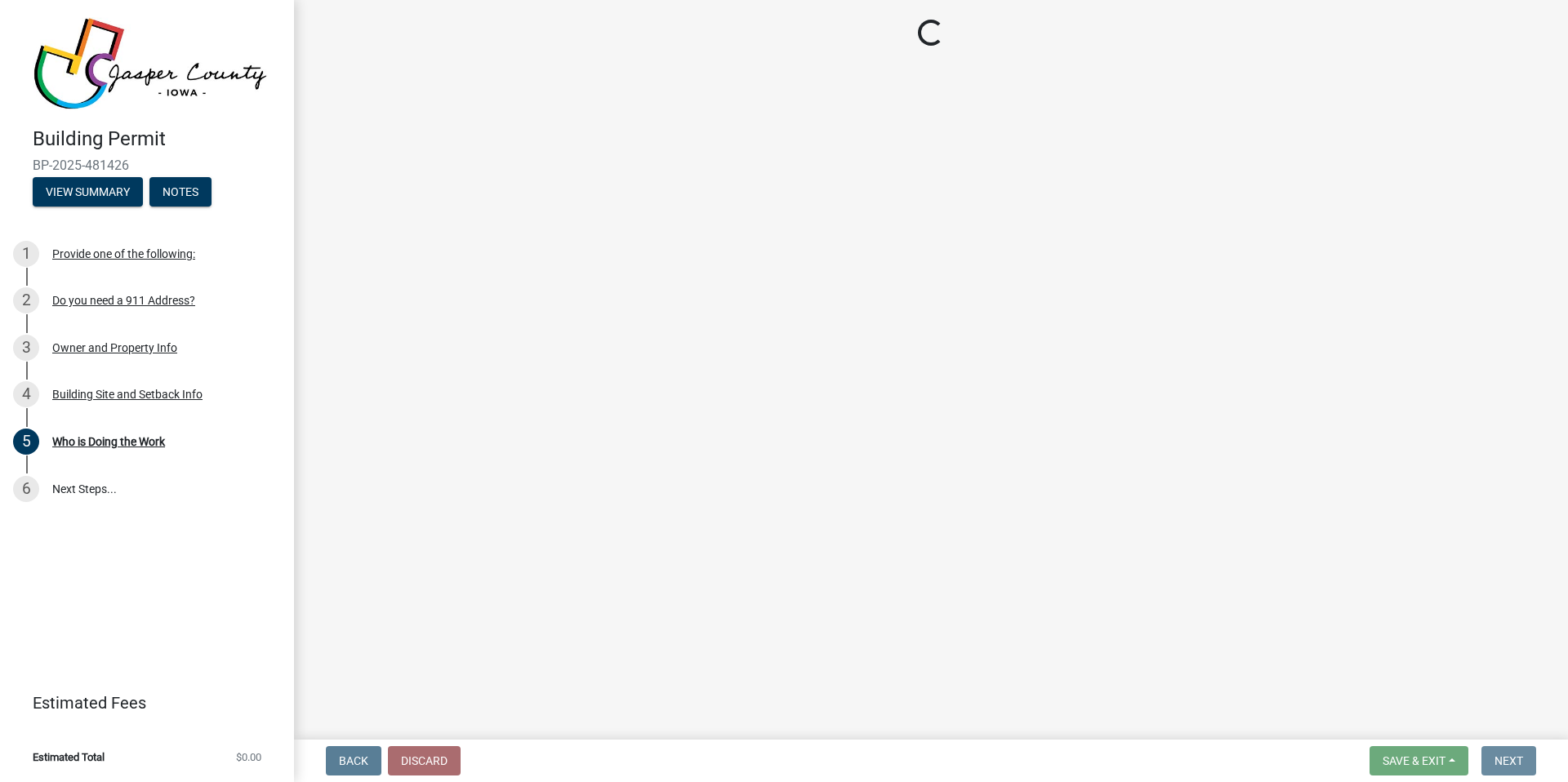
scroll to position [0, 0]
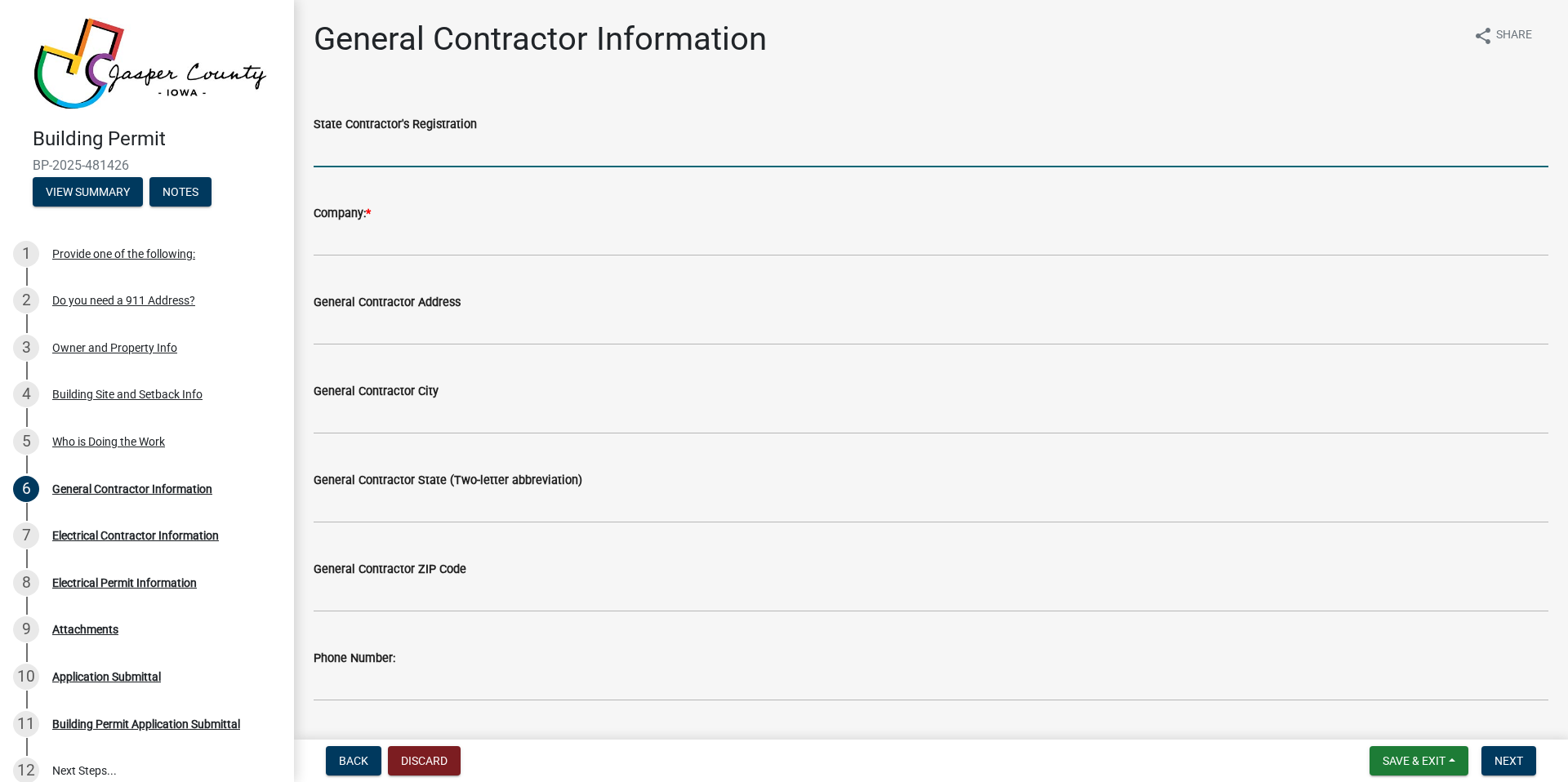
click at [365, 156] on input "State Contractor's Registration" at bounding box center [931, 151] width 1235 height 33
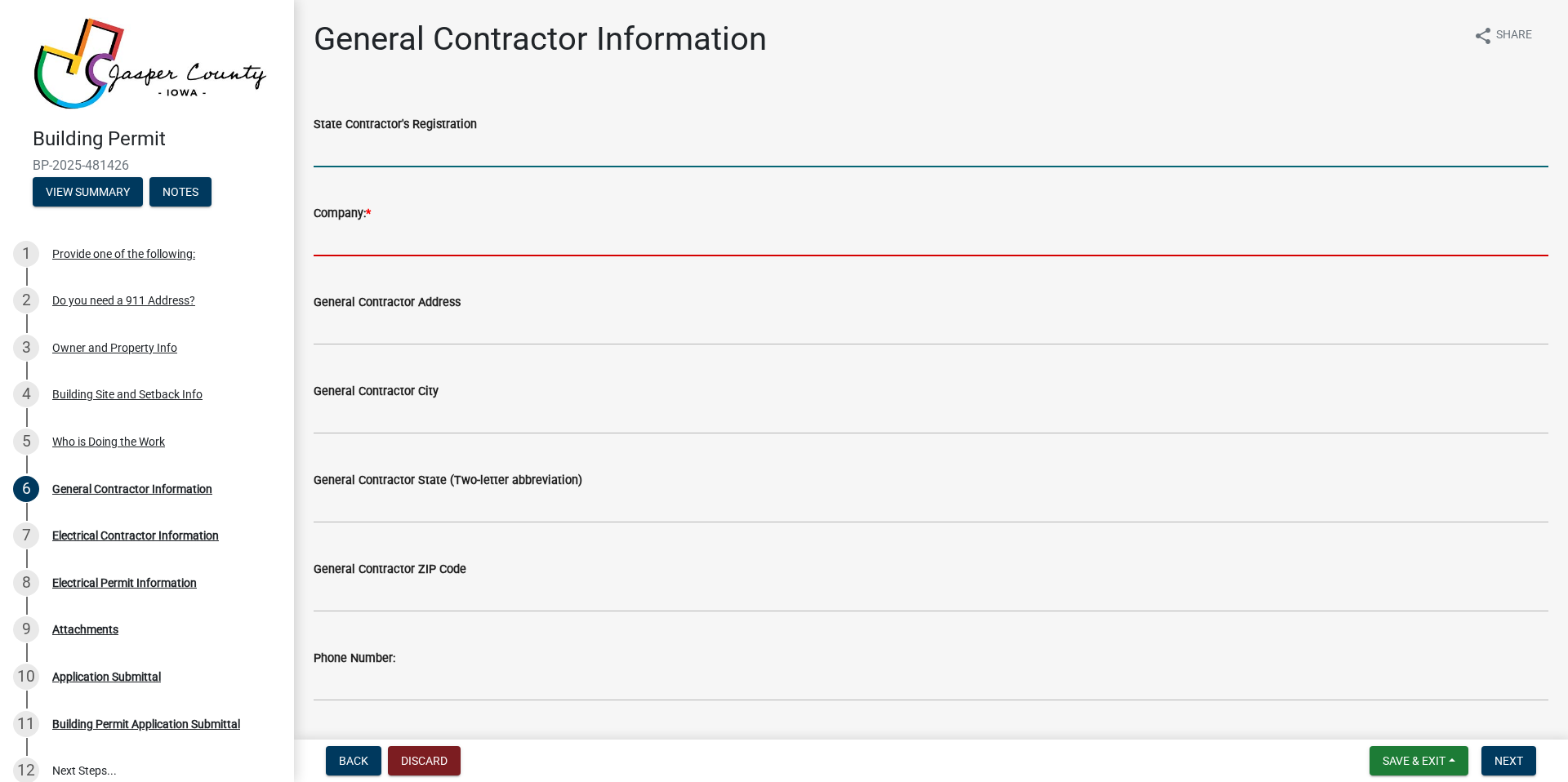
click at [341, 244] on input "Company: *" at bounding box center [931, 240] width 1235 height 33
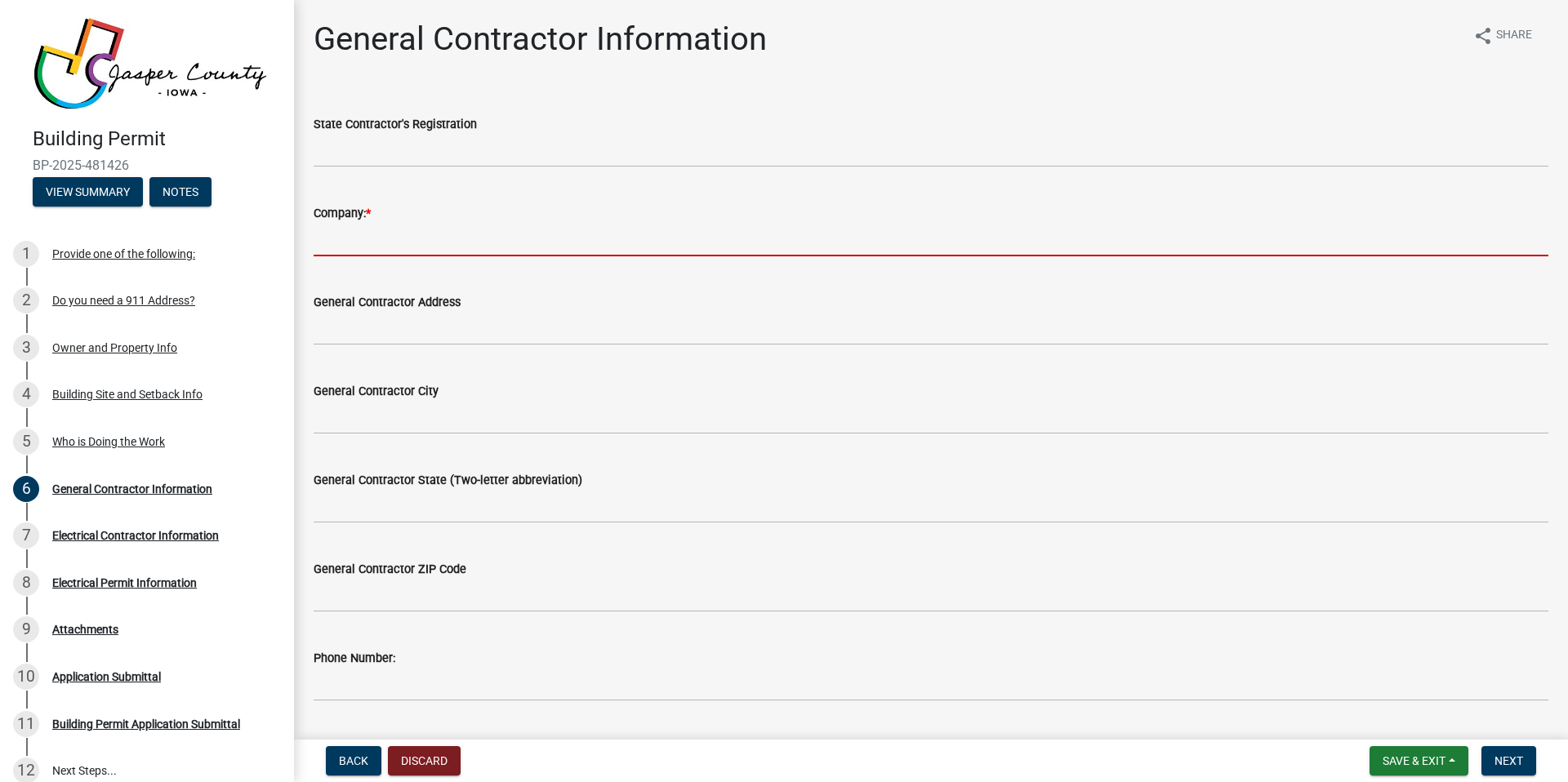
type input "True Solar, LLC"
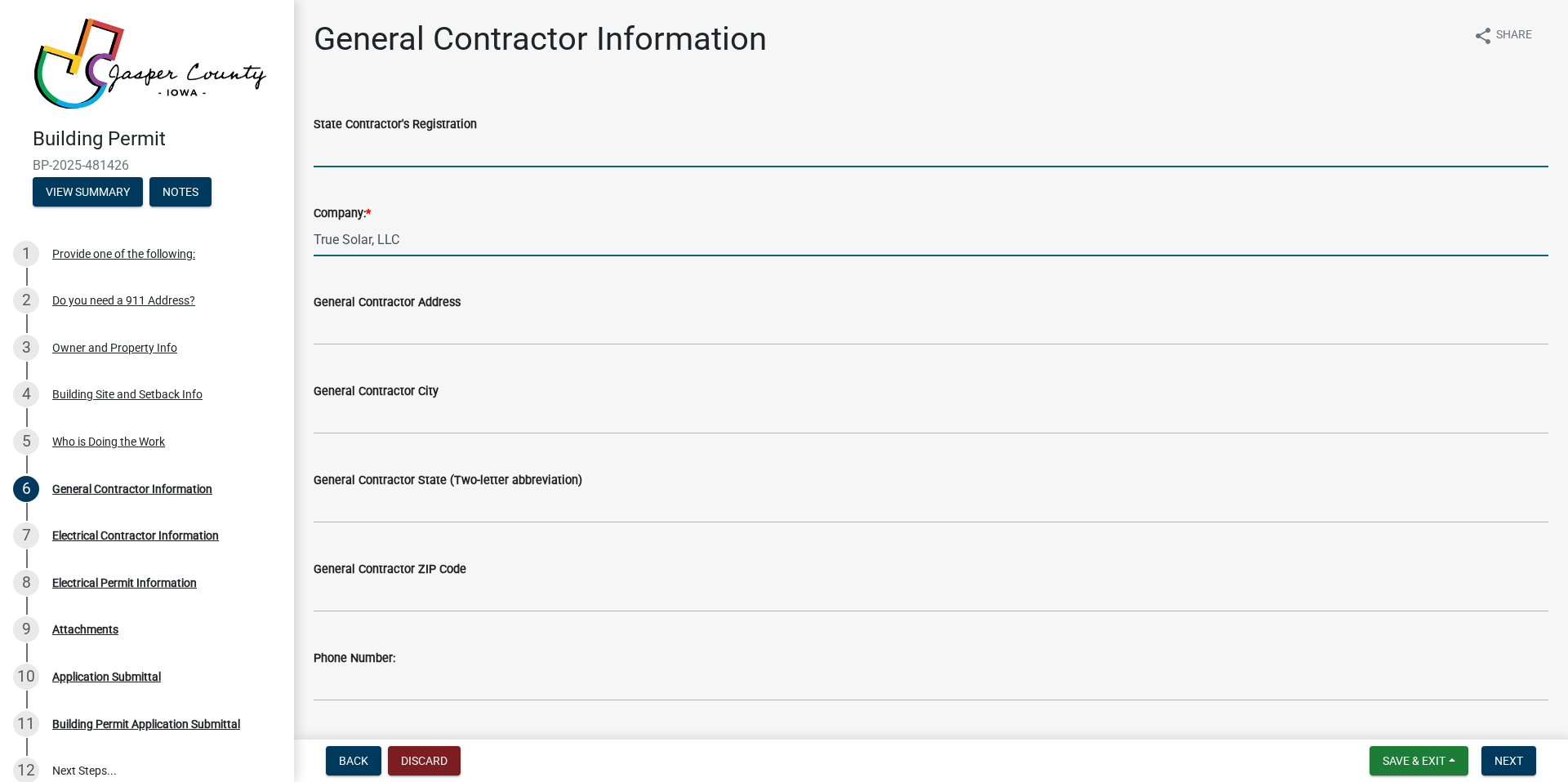
type input "IA"
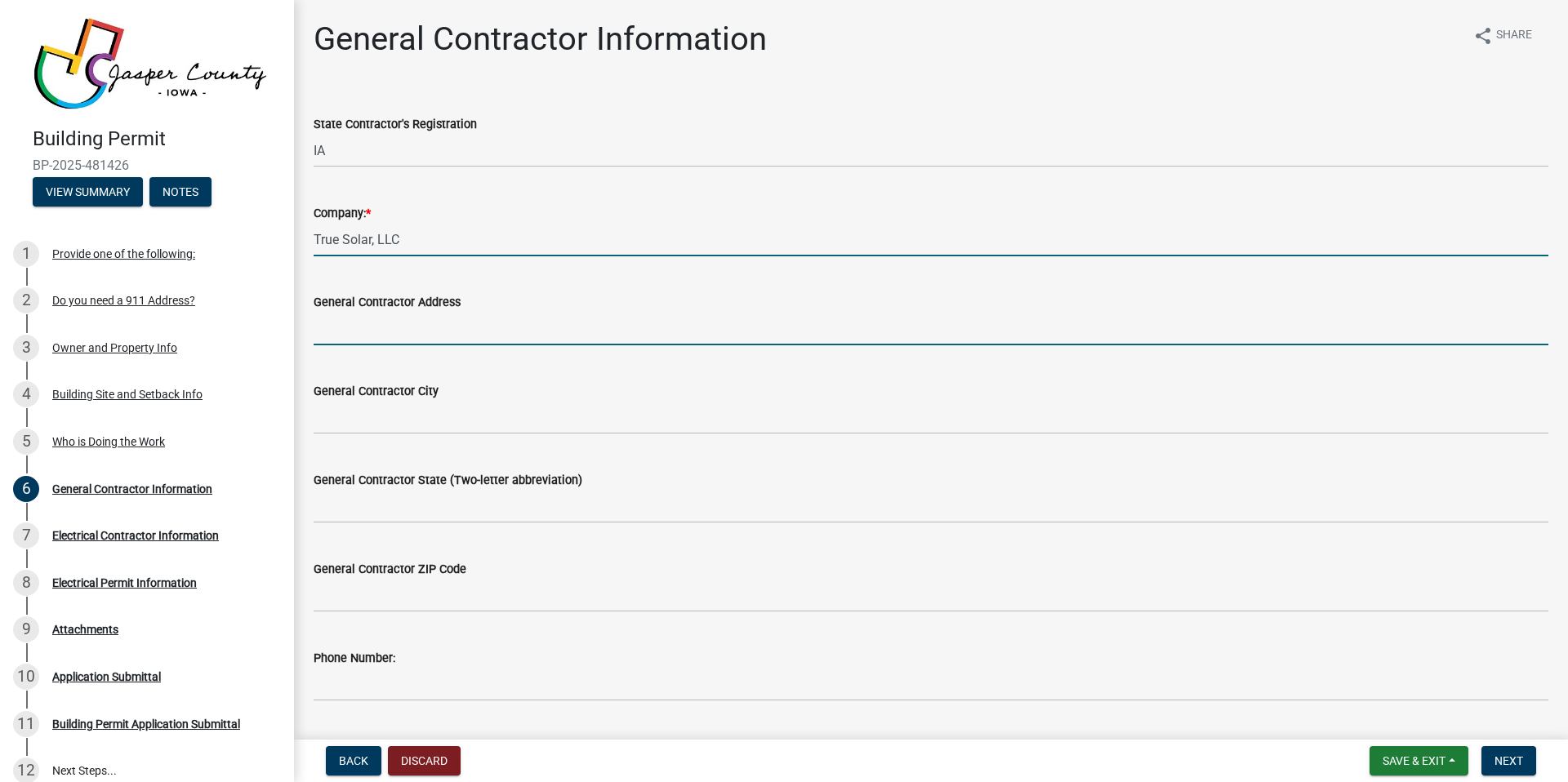
type input "[STREET_ADDRESS]"
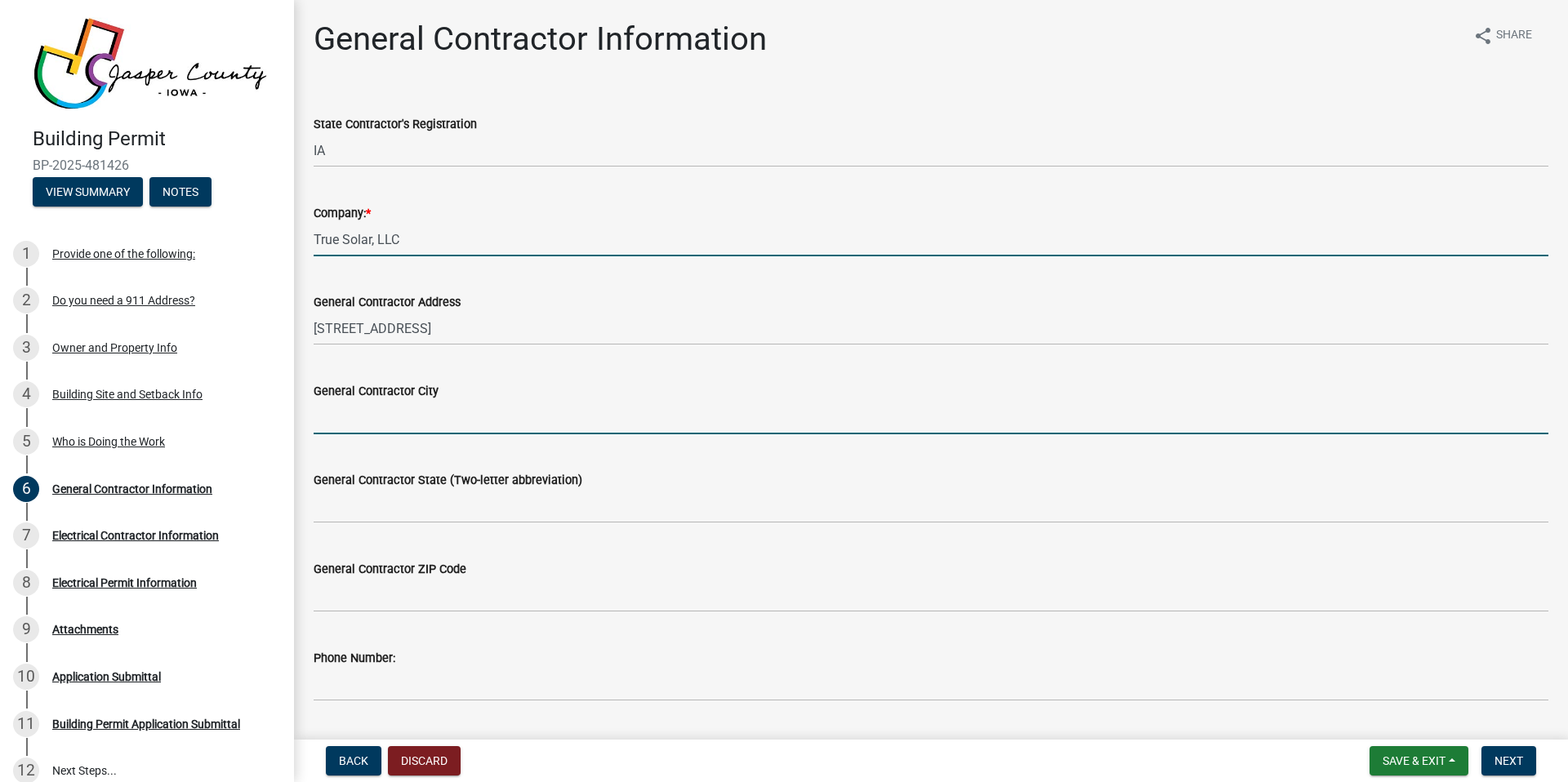
type input "Tiffin"
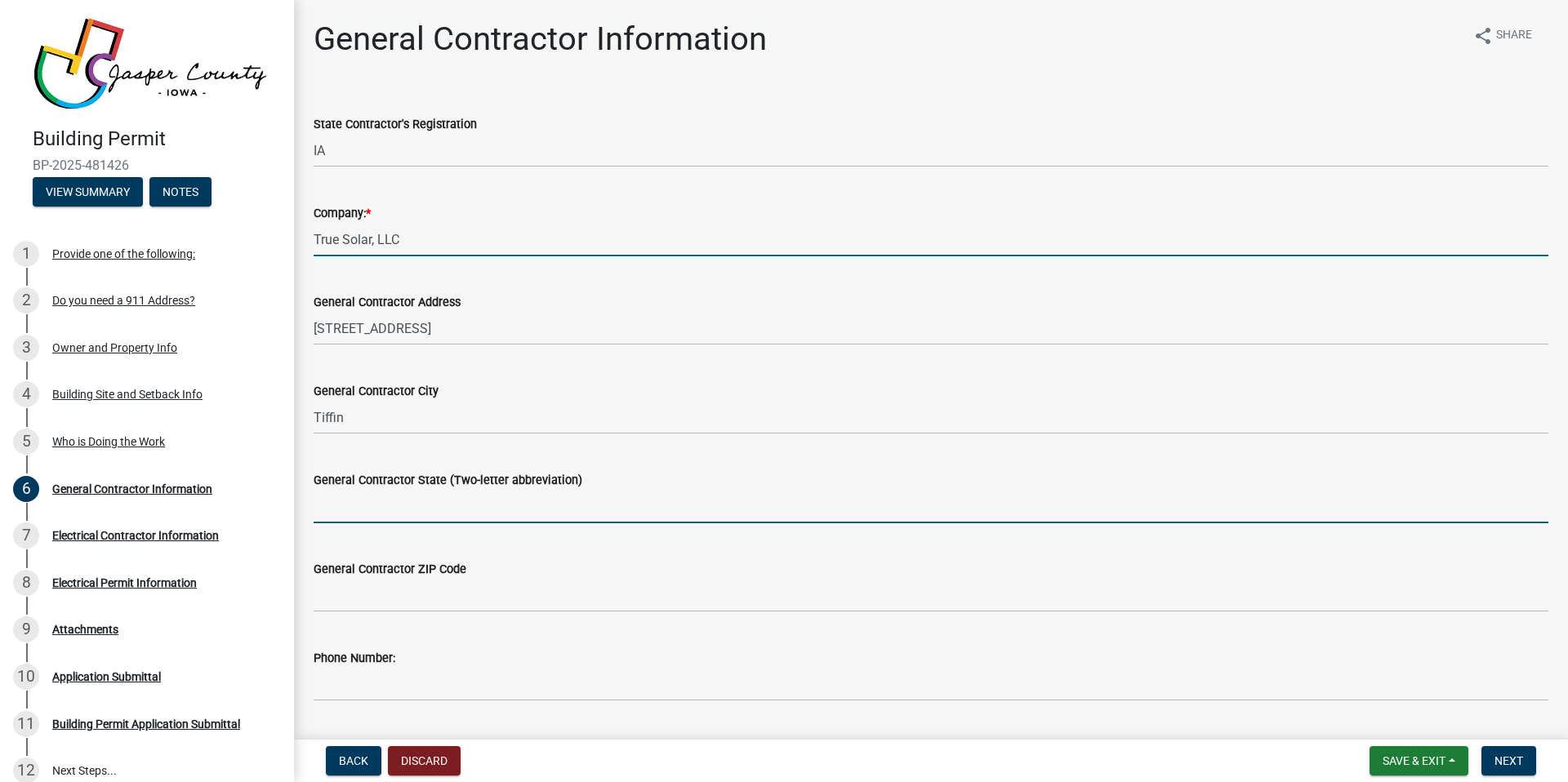
type input "IA"
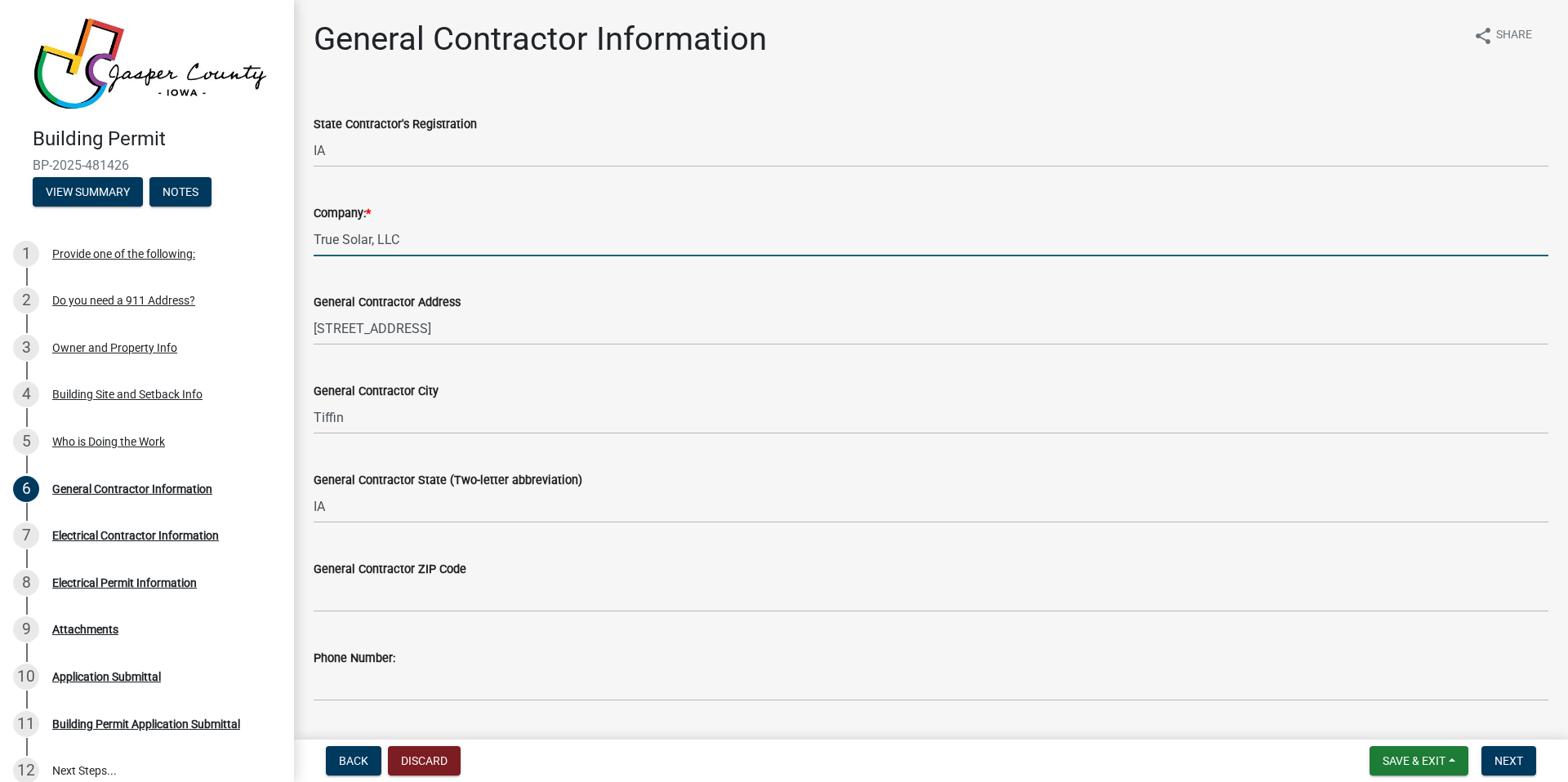
type input "52340"
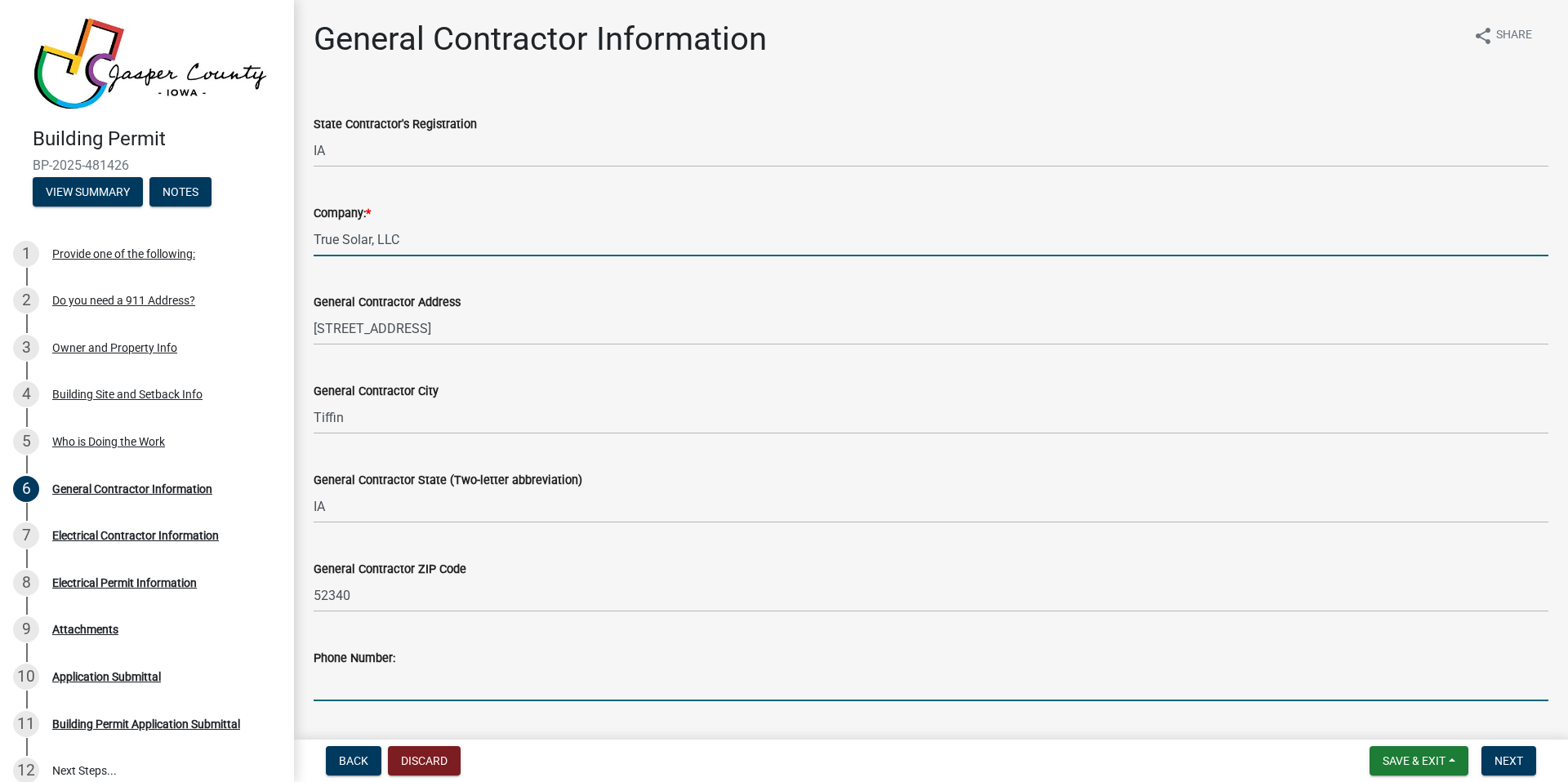
type input "3197747691"
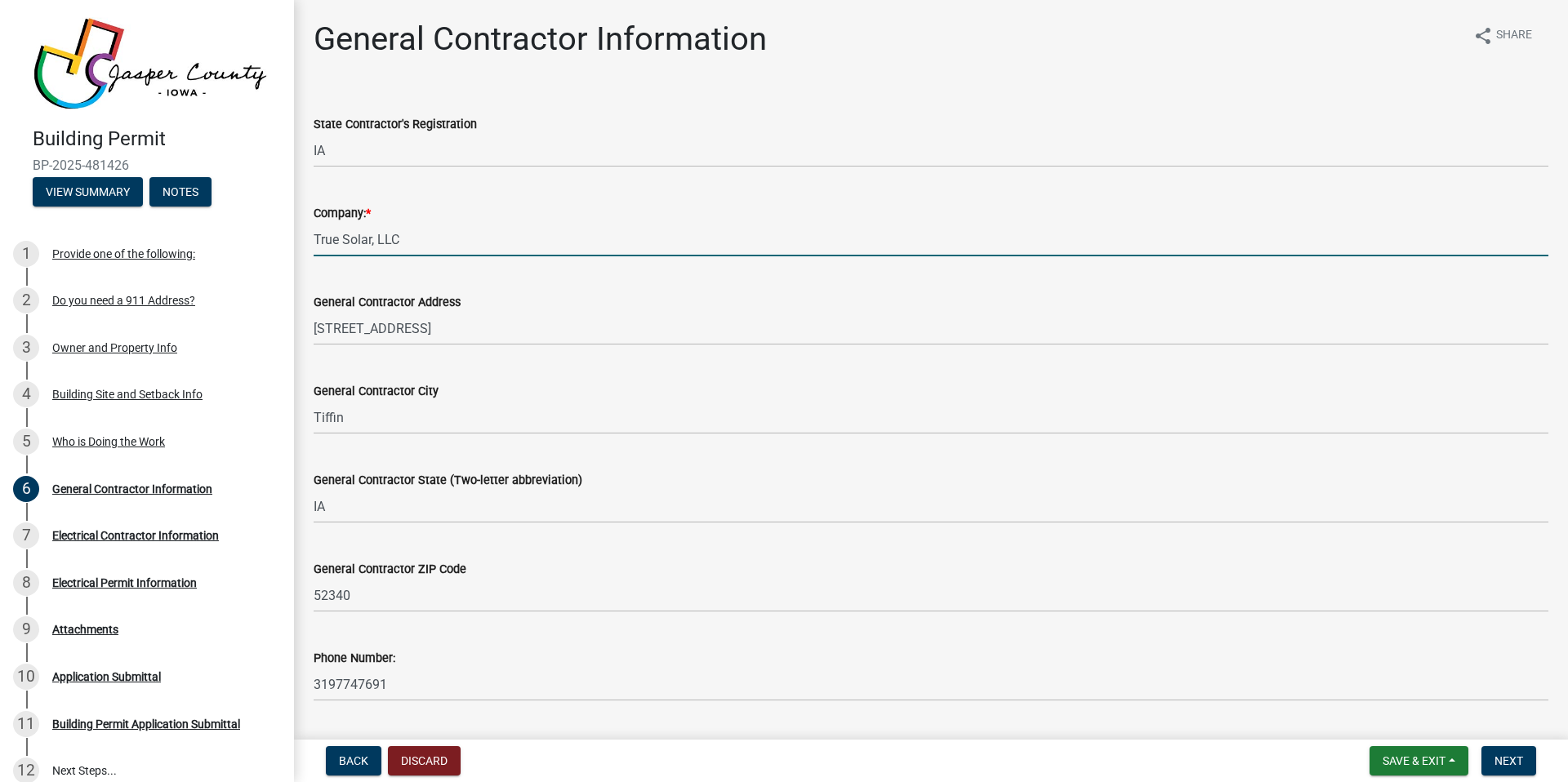
type input "[PERSON_NAME][EMAIL_ADDRESS][DOMAIN_NAME]"
type input "[PERSON_NAME]"
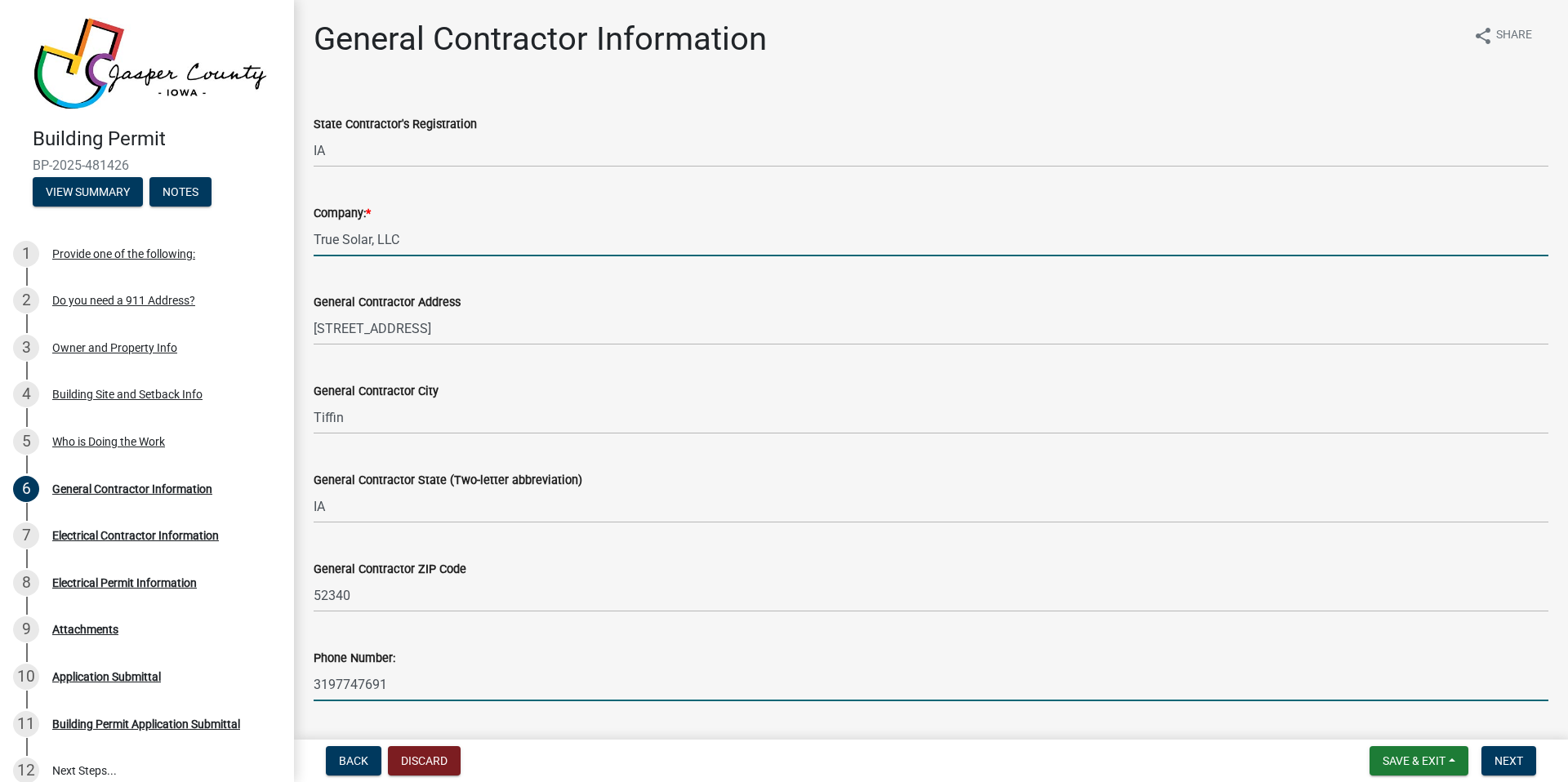
click at [357, 683] on input "3197747691" at bounding box center [931, 685] width 1235 height 33
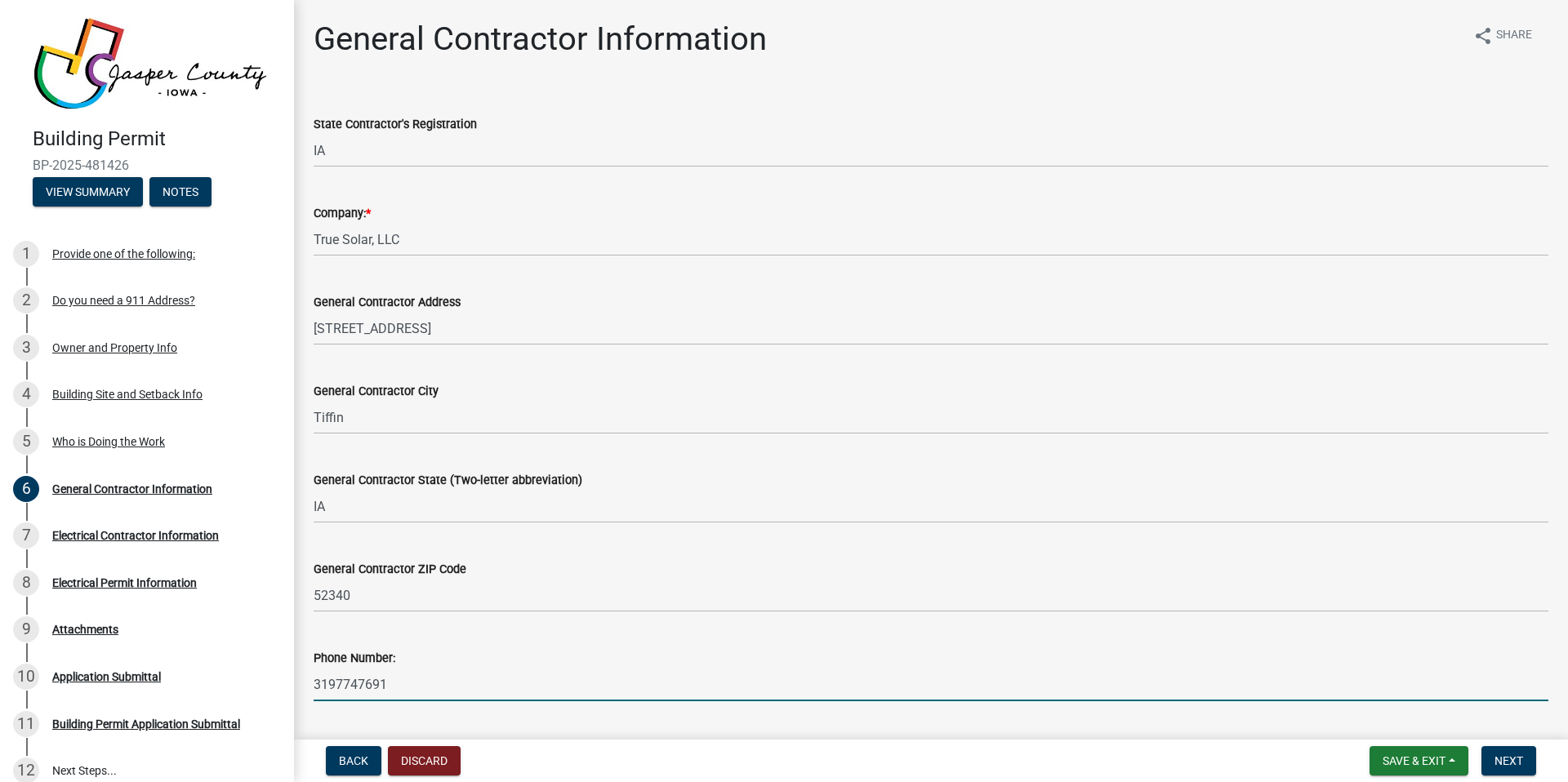
click at [357, 683] on input "3197747691" at bounding box center [931, 685] width 1235 height 33
type input "8558732797"
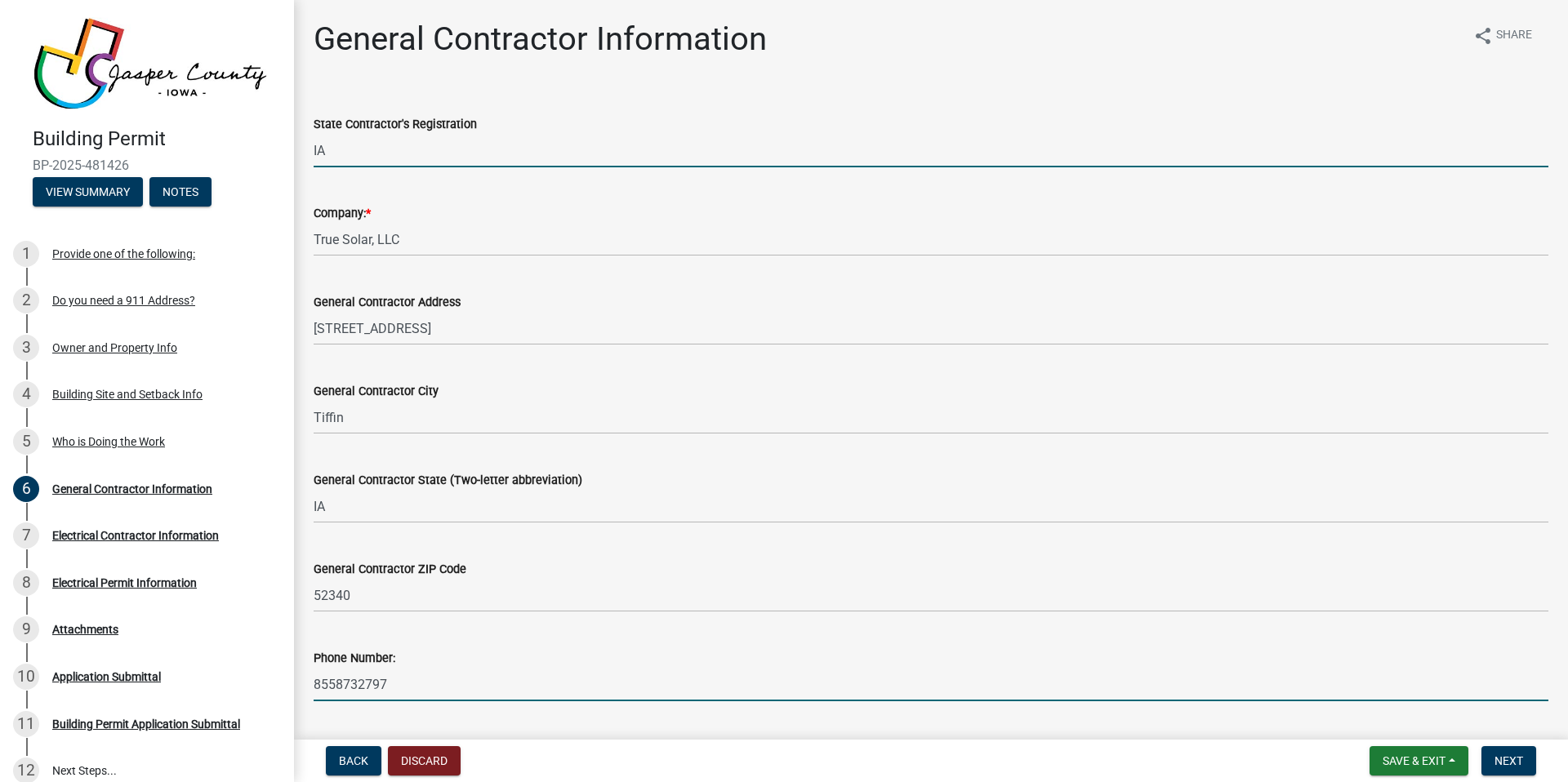
click at [319, 150] on input "IA" at bounding box center [931, 151] width 1235 height 33
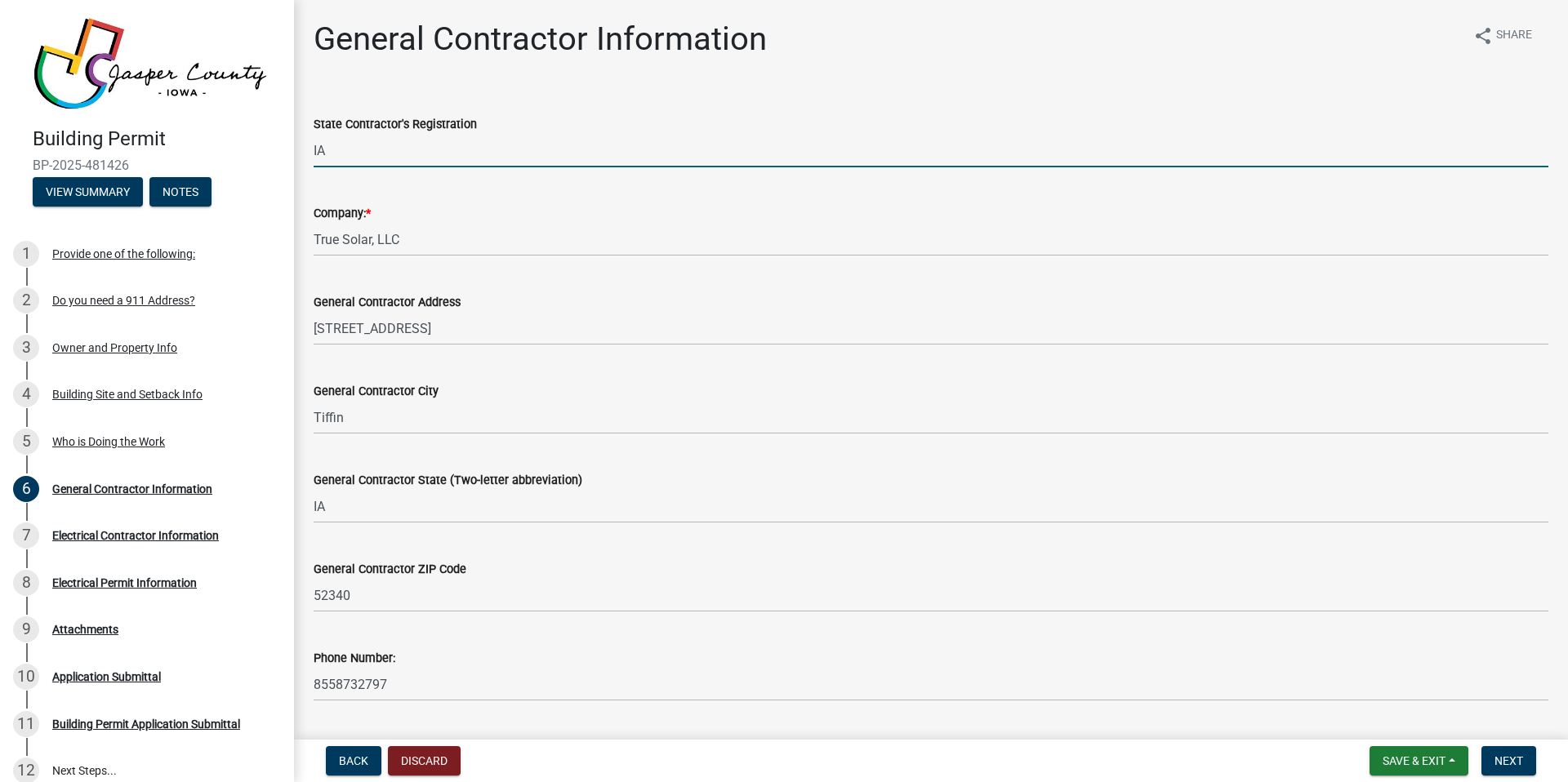
click at [319, 150] on input "IA" at bounding box center [931, 151] width 1235 height 33
paste input "C144346"
type input "C144346"
click at [1518, 763] on span "Next" at bounding box center [1509, 761] width 28 height 13
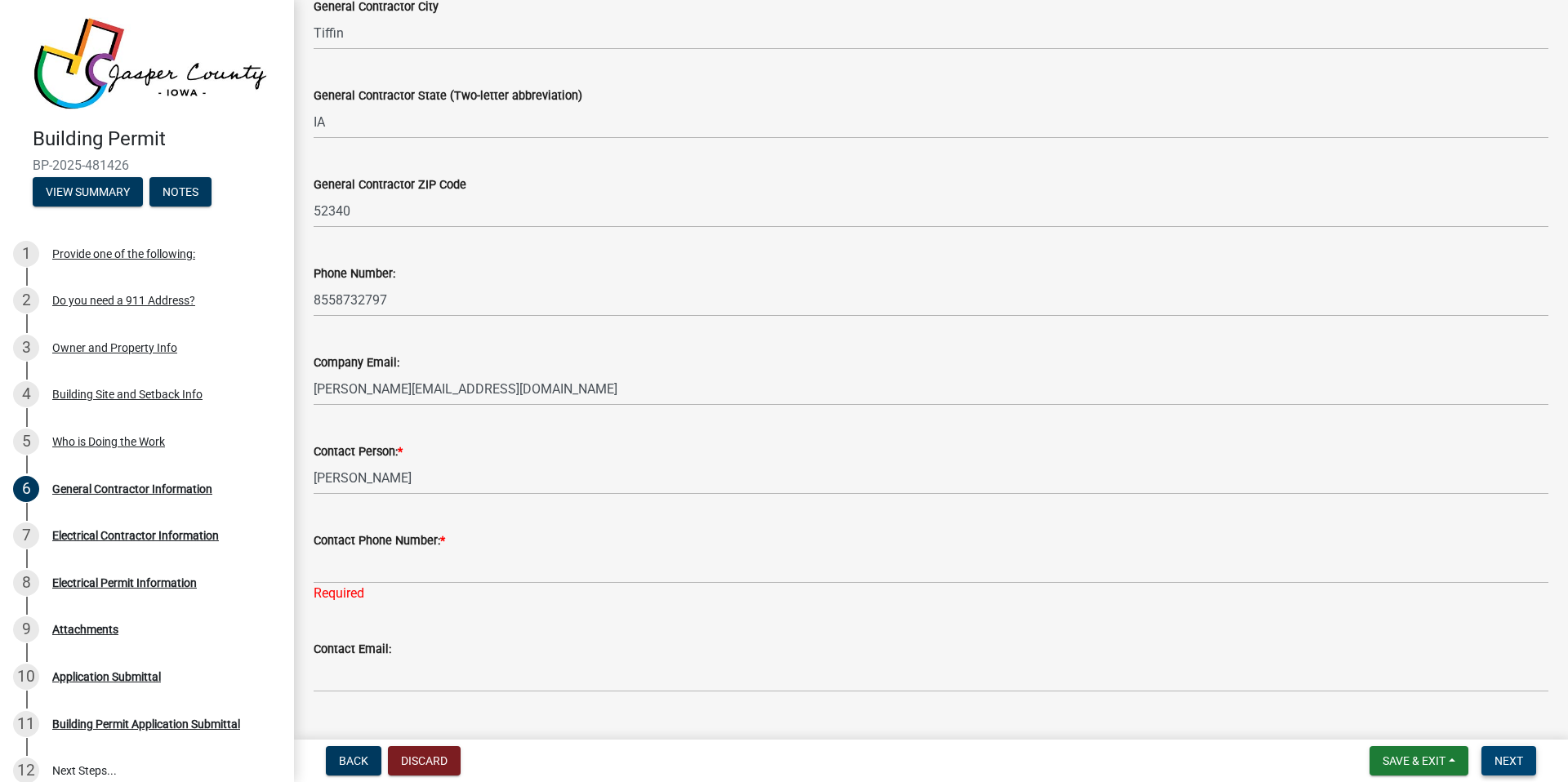
scroll to position [420, 0]
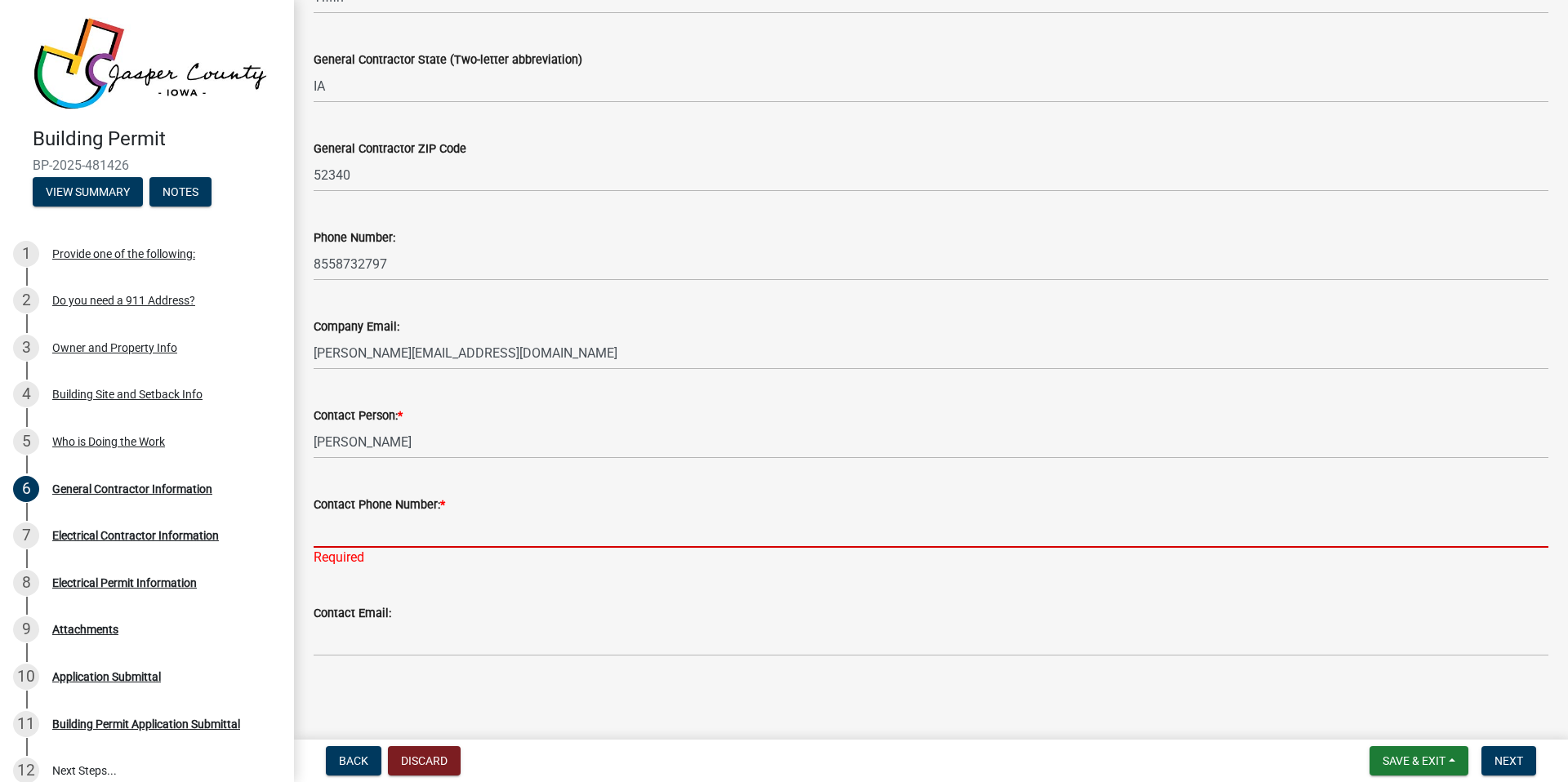
click at [458, 529] on input "Contact Phone Number: *" at bounding box center [931, 531] width 1235 height 33
type input "3197747691"
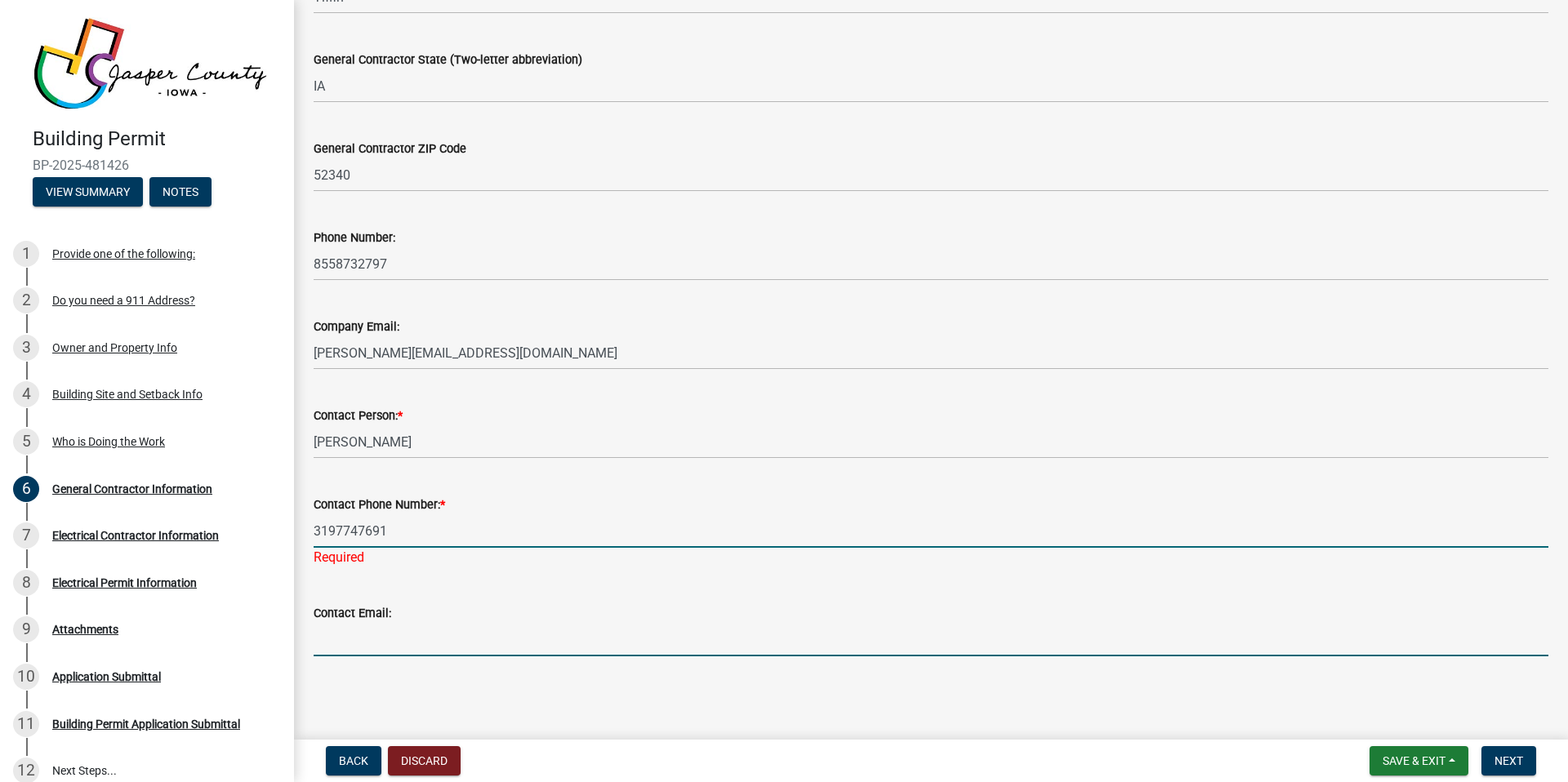
scroll to position [401, 0]
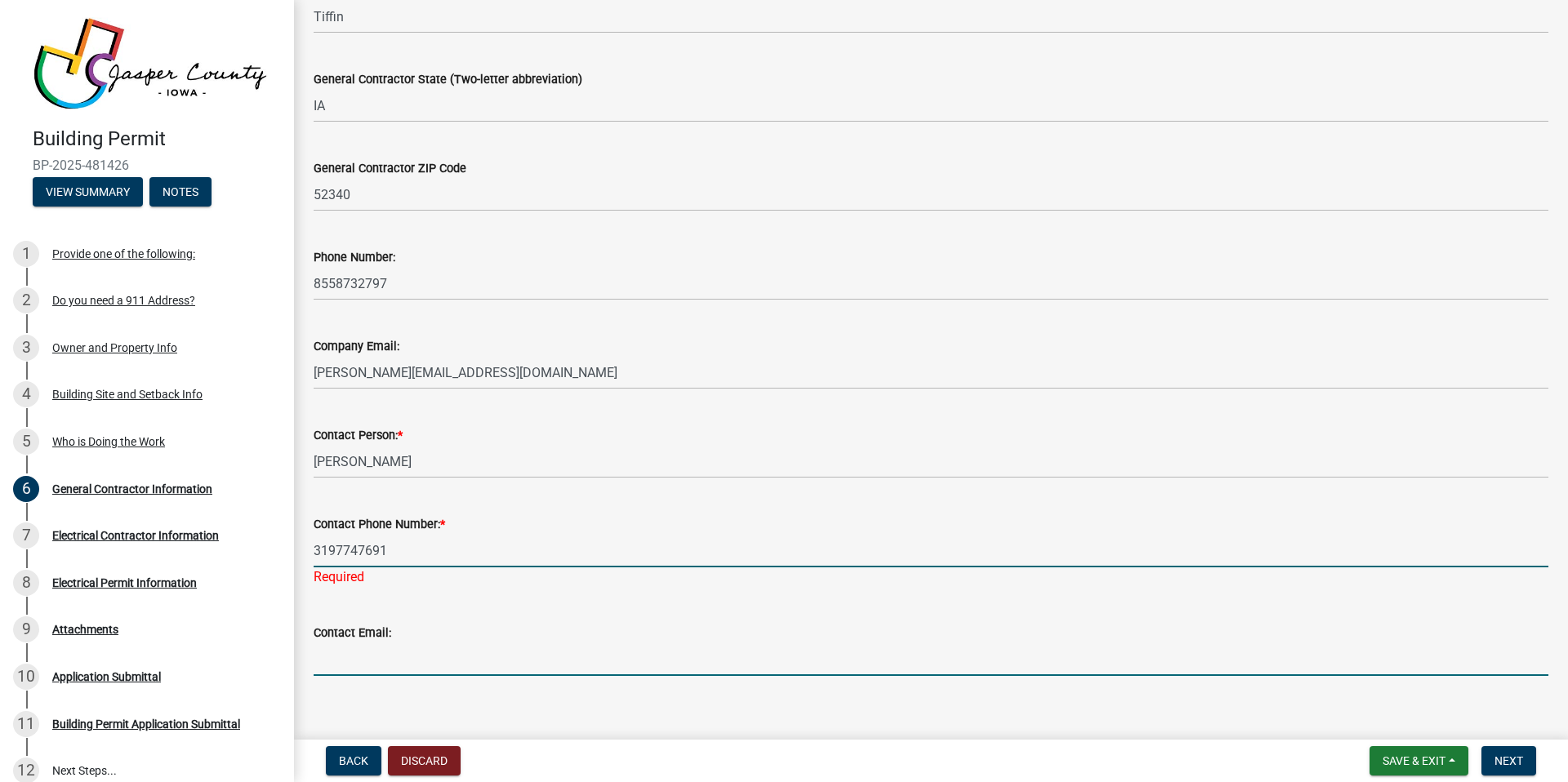
click at [413, 642] on input "Contact Email:" at bounding box center [931, 659] width 1235 height 33
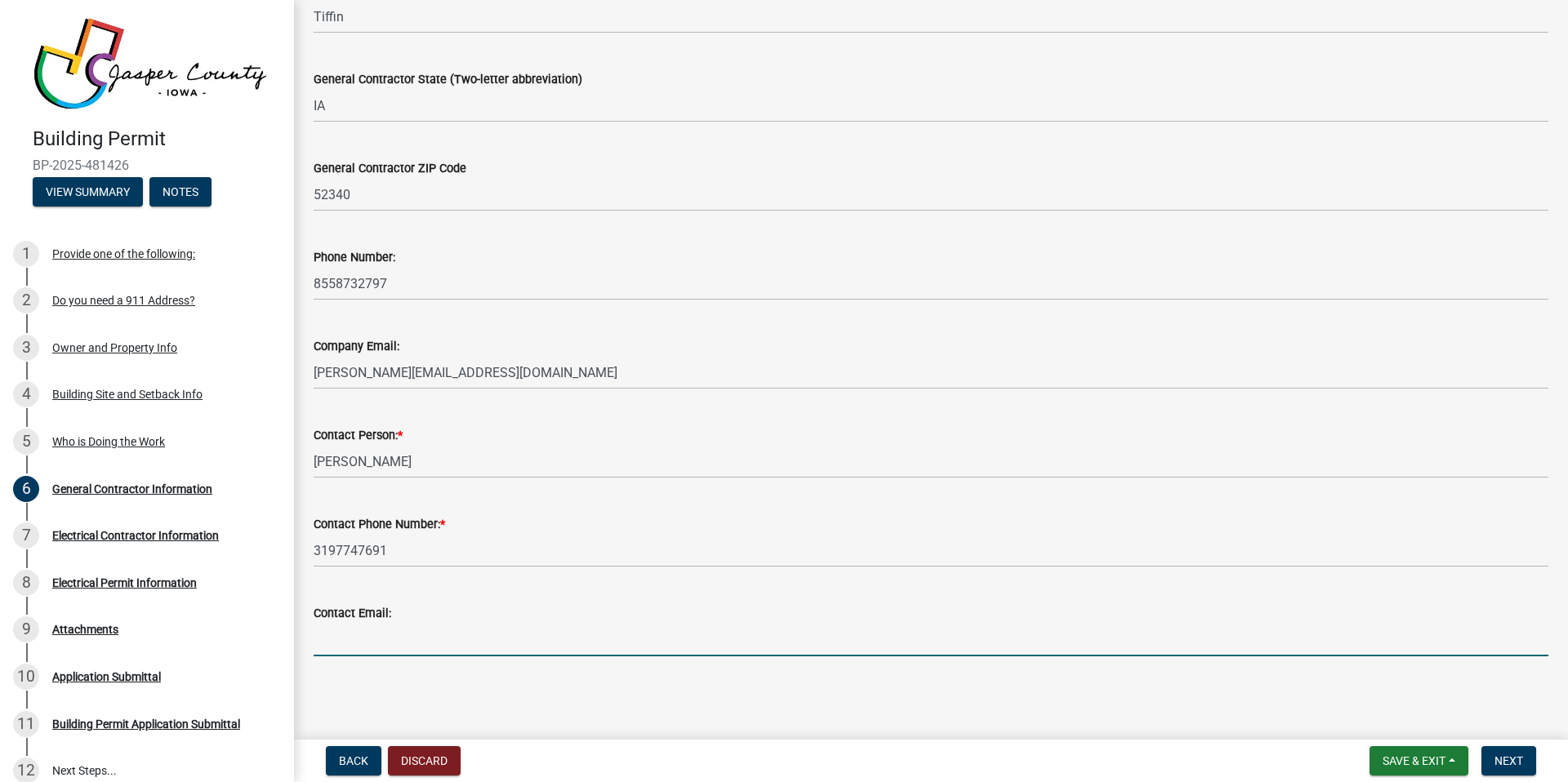
type input "[PERSON_NAME][EMAIL_ADDRESS][DOMAIN_NAME]"
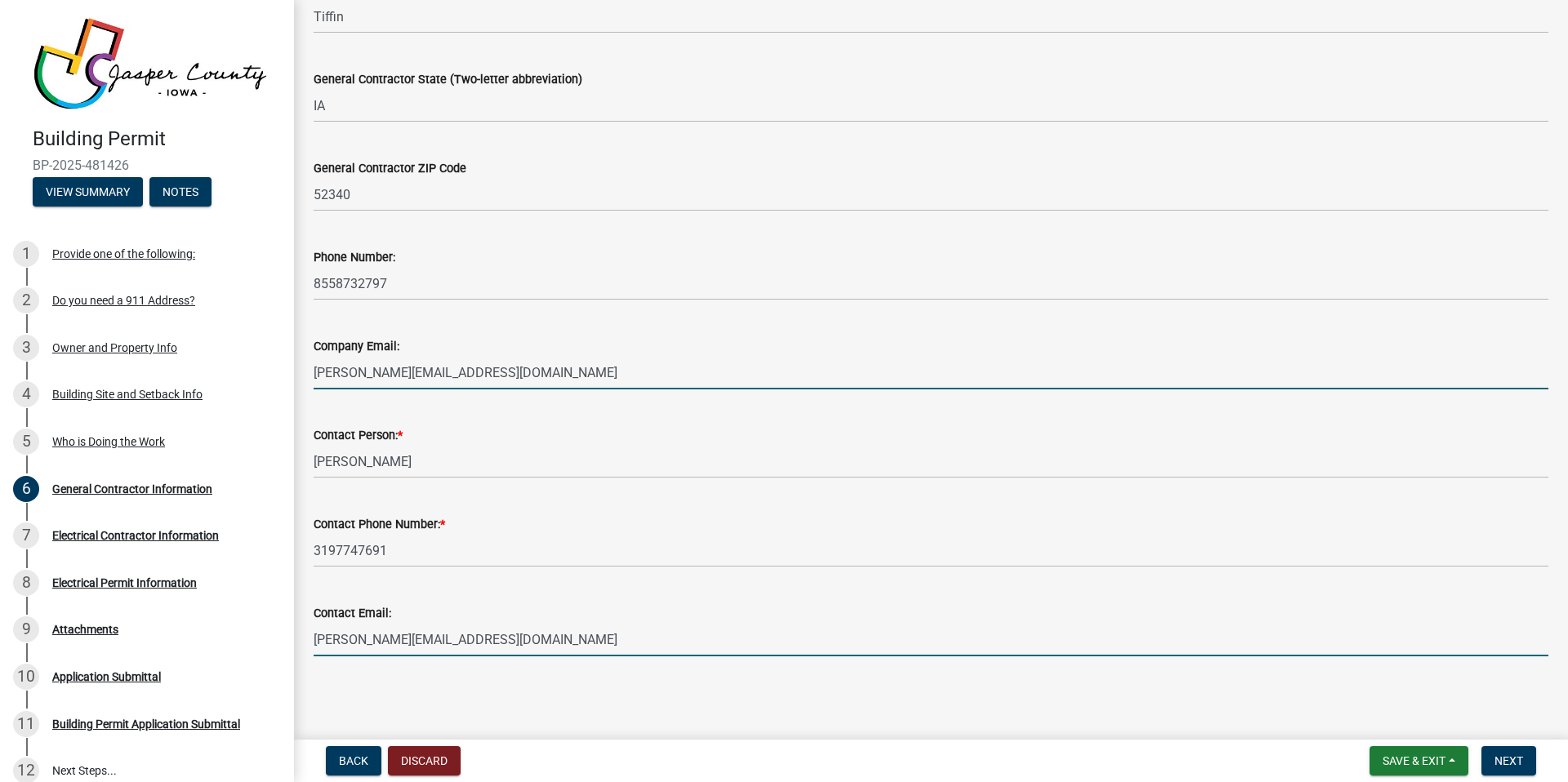
click at [331, 373] on input "[PERSON_NAME][EMAIL_ADDRESS][DOMAIN_NAME]" at bounding box center [931, 373] width 1235 height 33
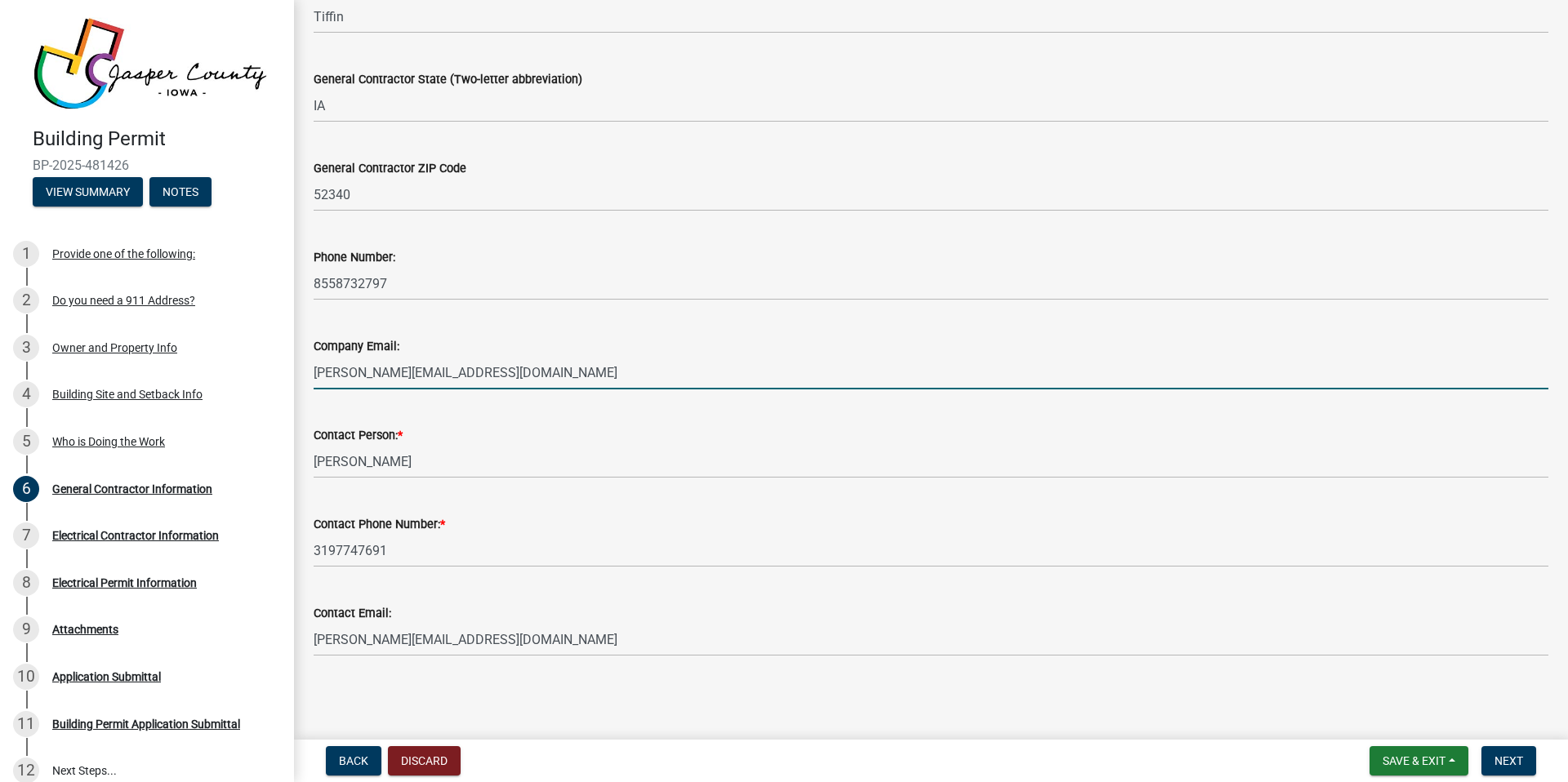
click at [331, 373] on input "[PERSON_NAME][EMAIL_ADDRESS][DOMAIN_NAME]" at bounding box center [931, 373] width 1235 height 33
type input "[EMAIL_ADDRESS][DOMAIN_NAME]"
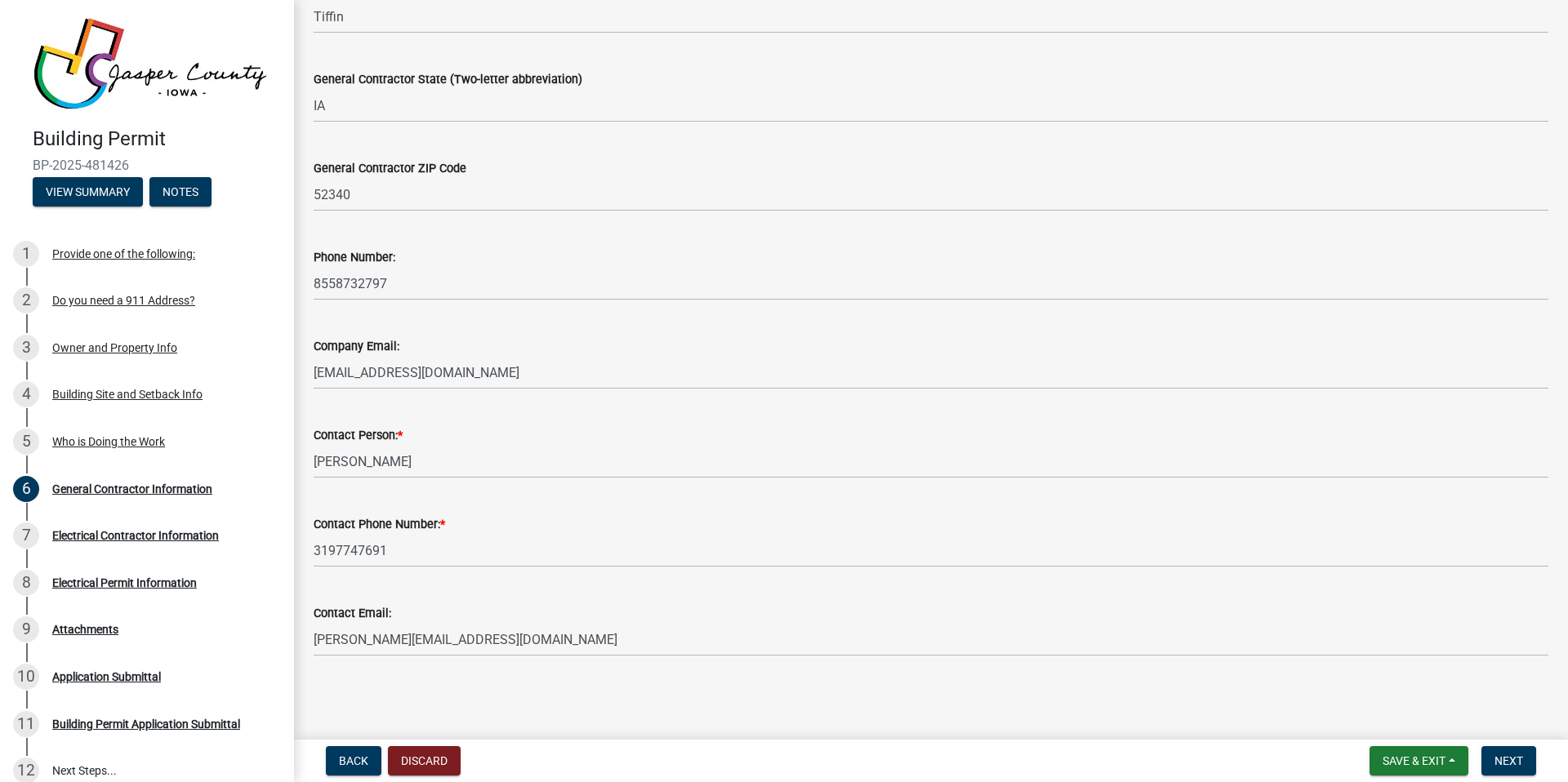
click at [314, 319] on div "Company Email: [EMAIL_ADDRESS][DOMAIN_NAME]" at bounding box center [931, 351] width 1235 height 76
drag, startPoint x: 1505, startPoint y: 760, endPoint x: 1418, endPoint y: 735, distance: 90.5
click at [1505, 760] on span "Next" at bounding box center [1509, 761] width 28 height 13
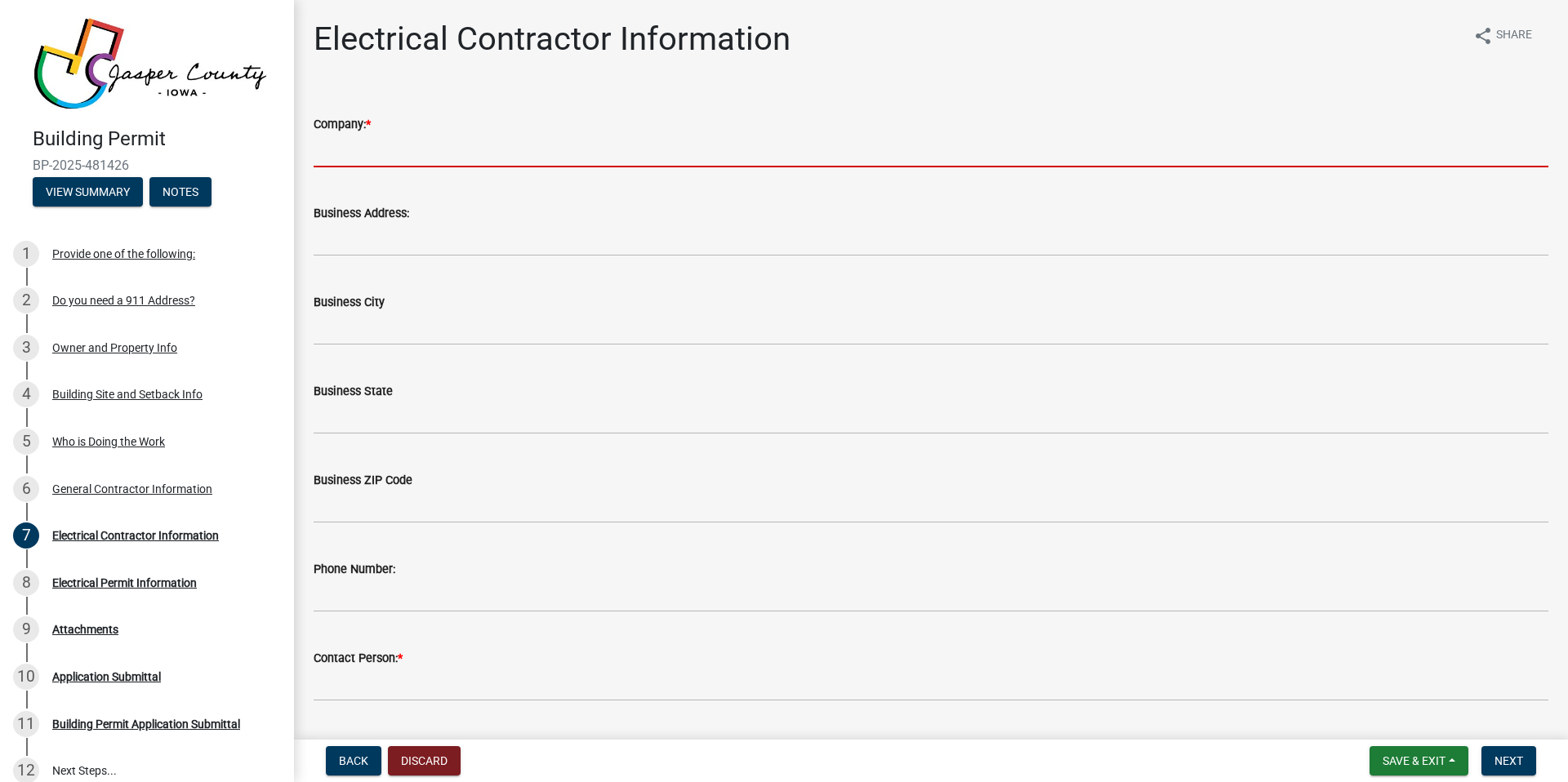
click at [415, 149] on input "Company: *" at bounding box center [931, 151] width 1235 height 33
type input "True Solar, LLC"
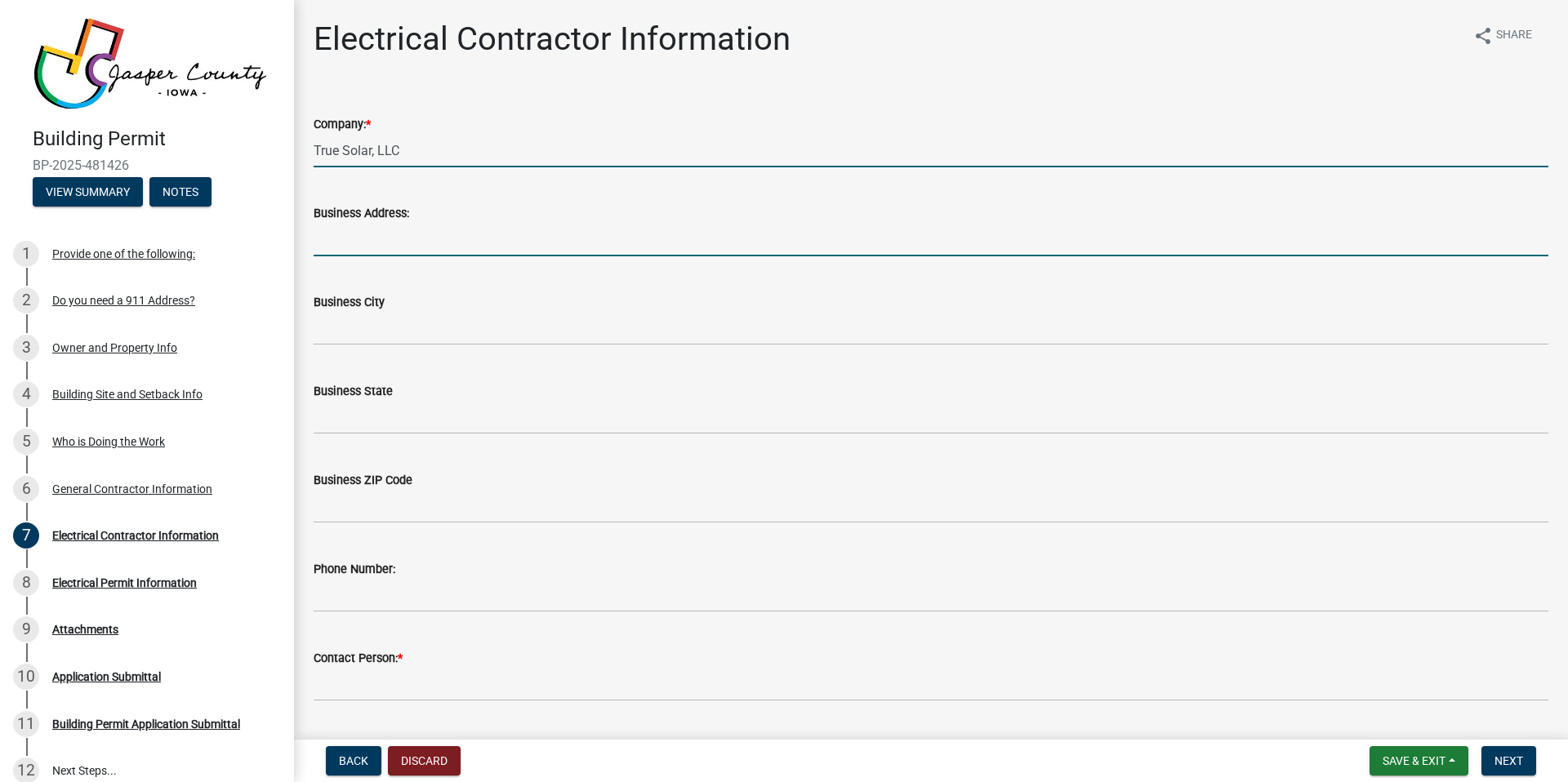
type input "[STREET_ADDRESS]"
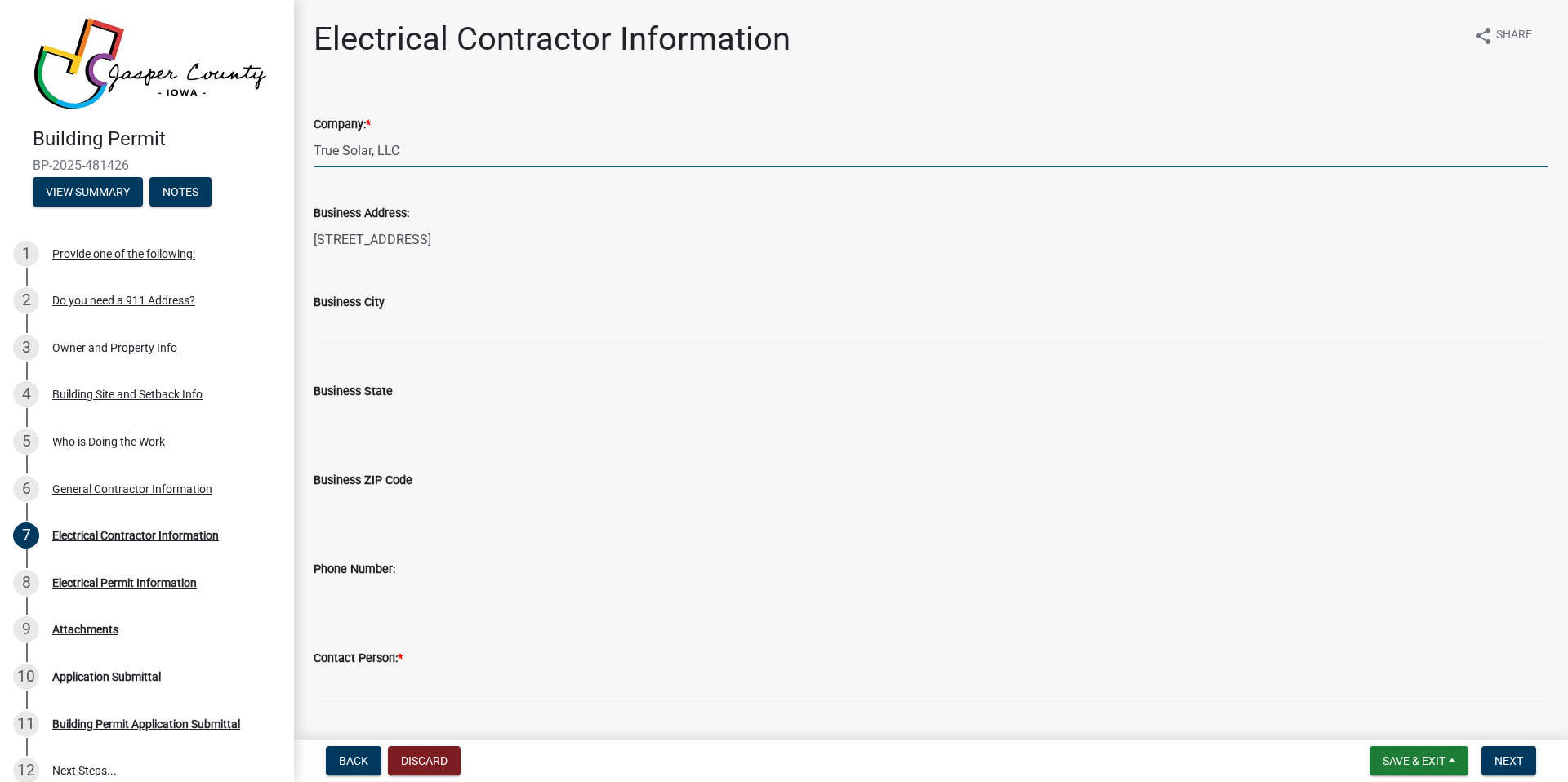
type input "Tiffin"
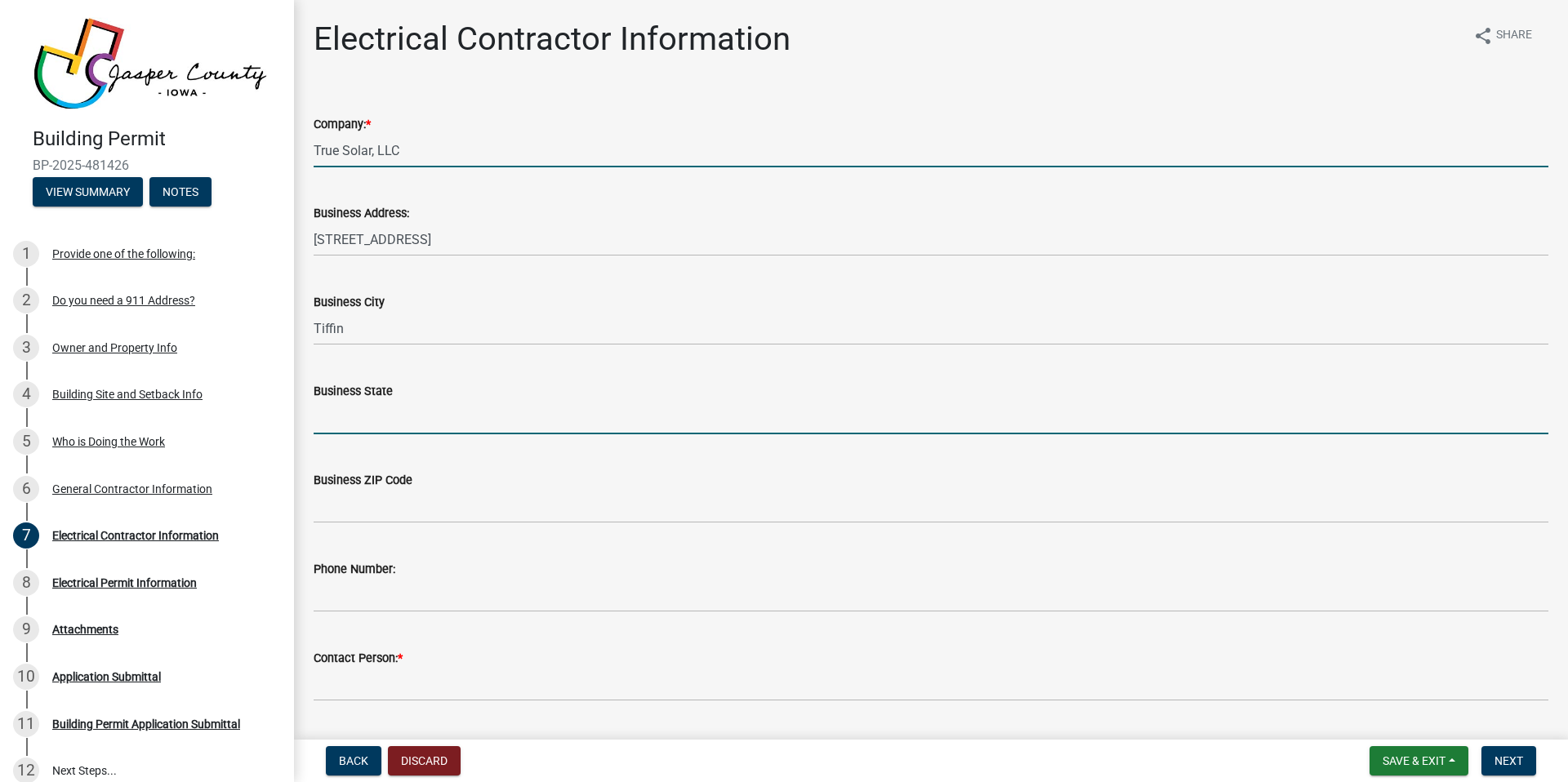
type input "IA"
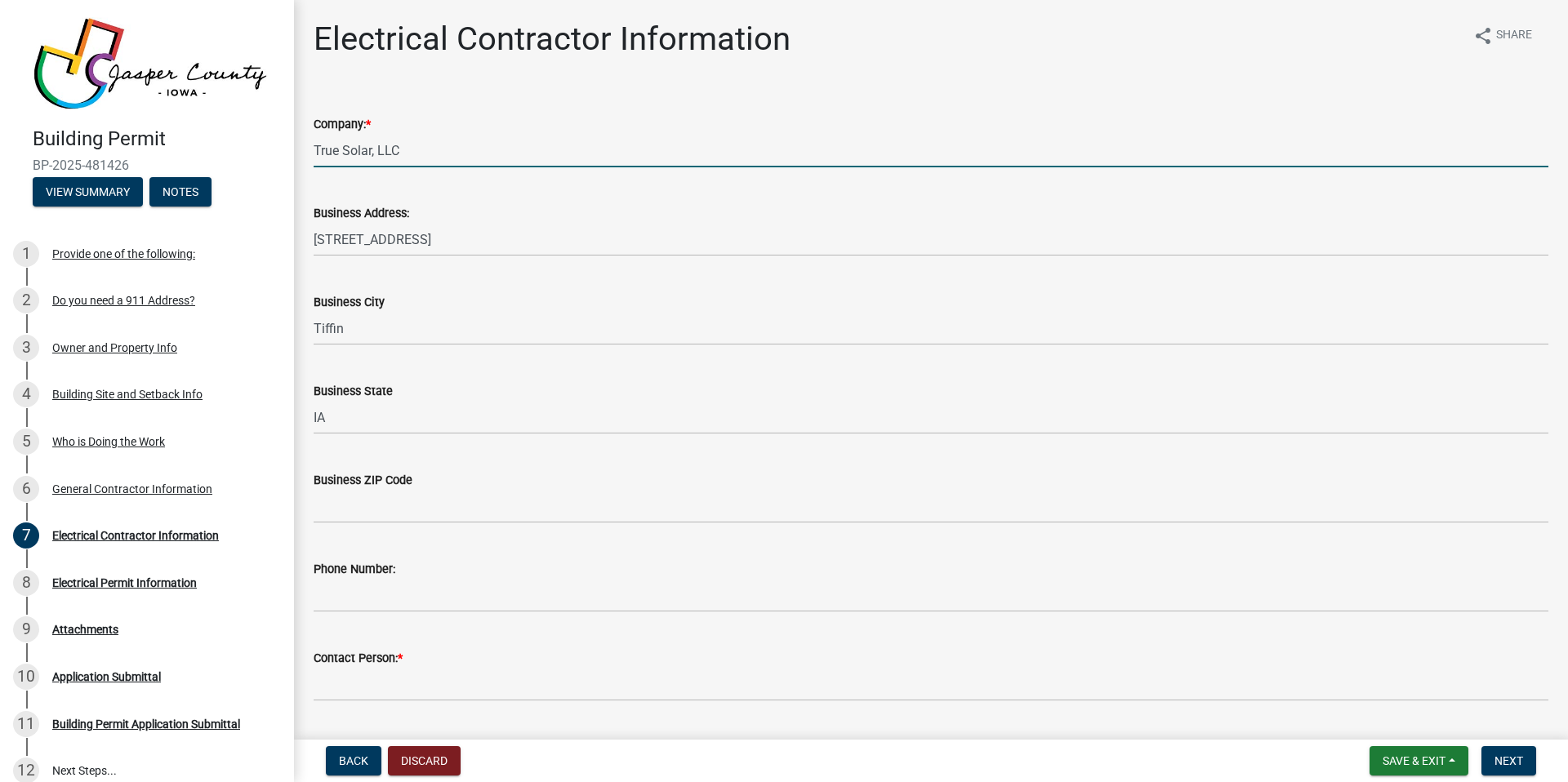
type input "52340"
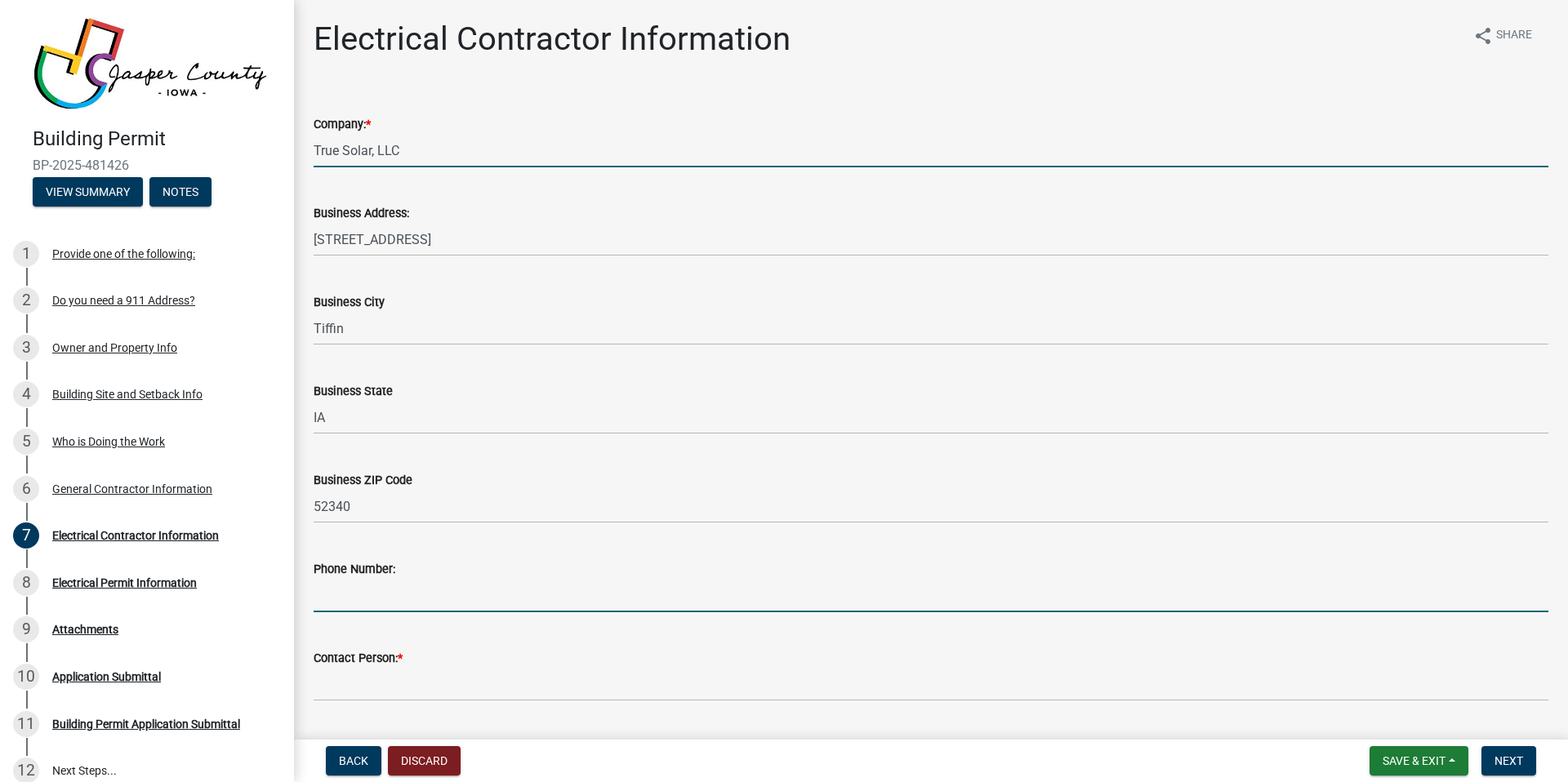
type input "3197747691"
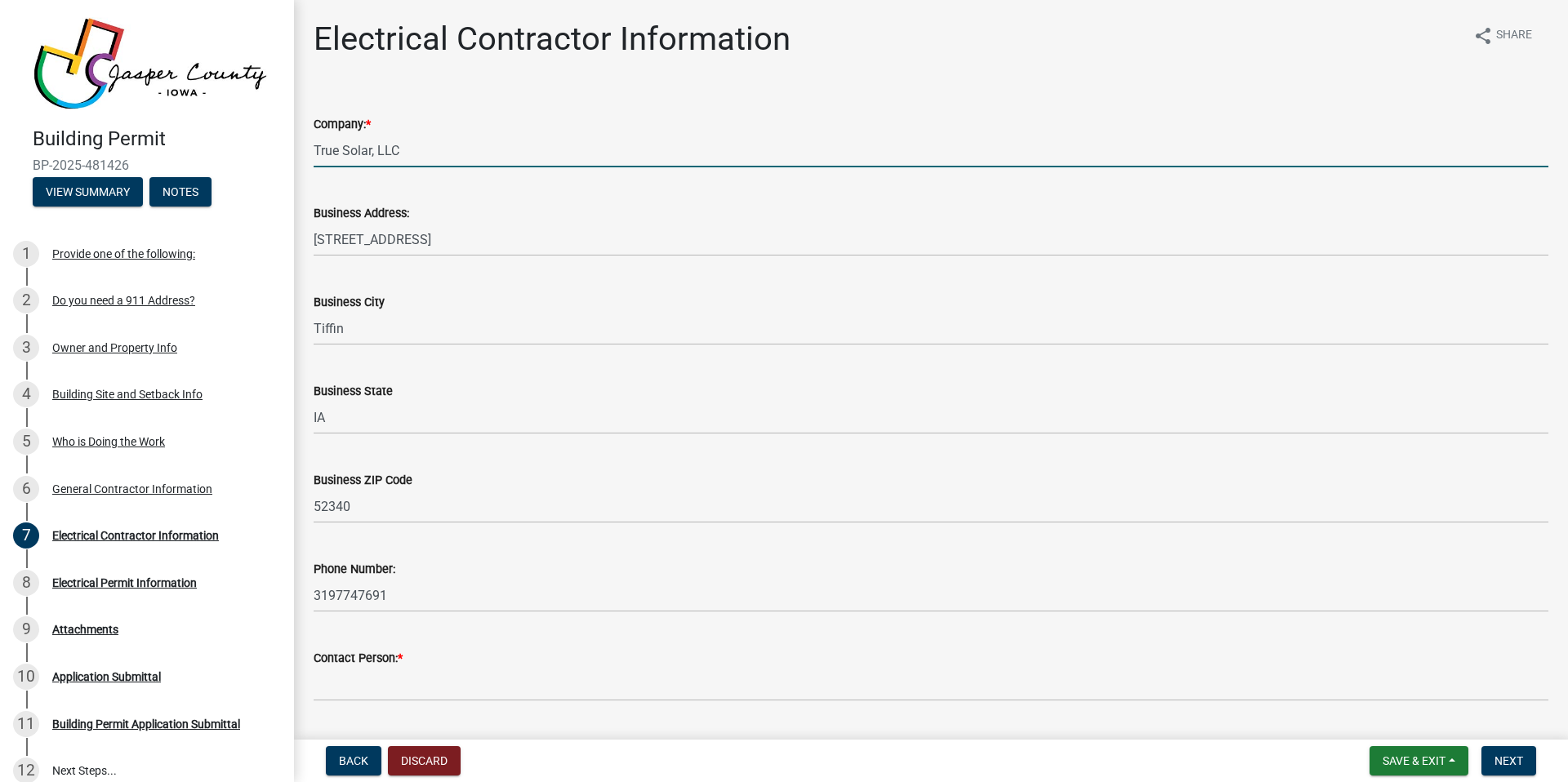
type input "[PERSON_NAME]"
type input "[PERSON_NAME][EMAIL_ADDRESS][DOMAIN_NAME]"
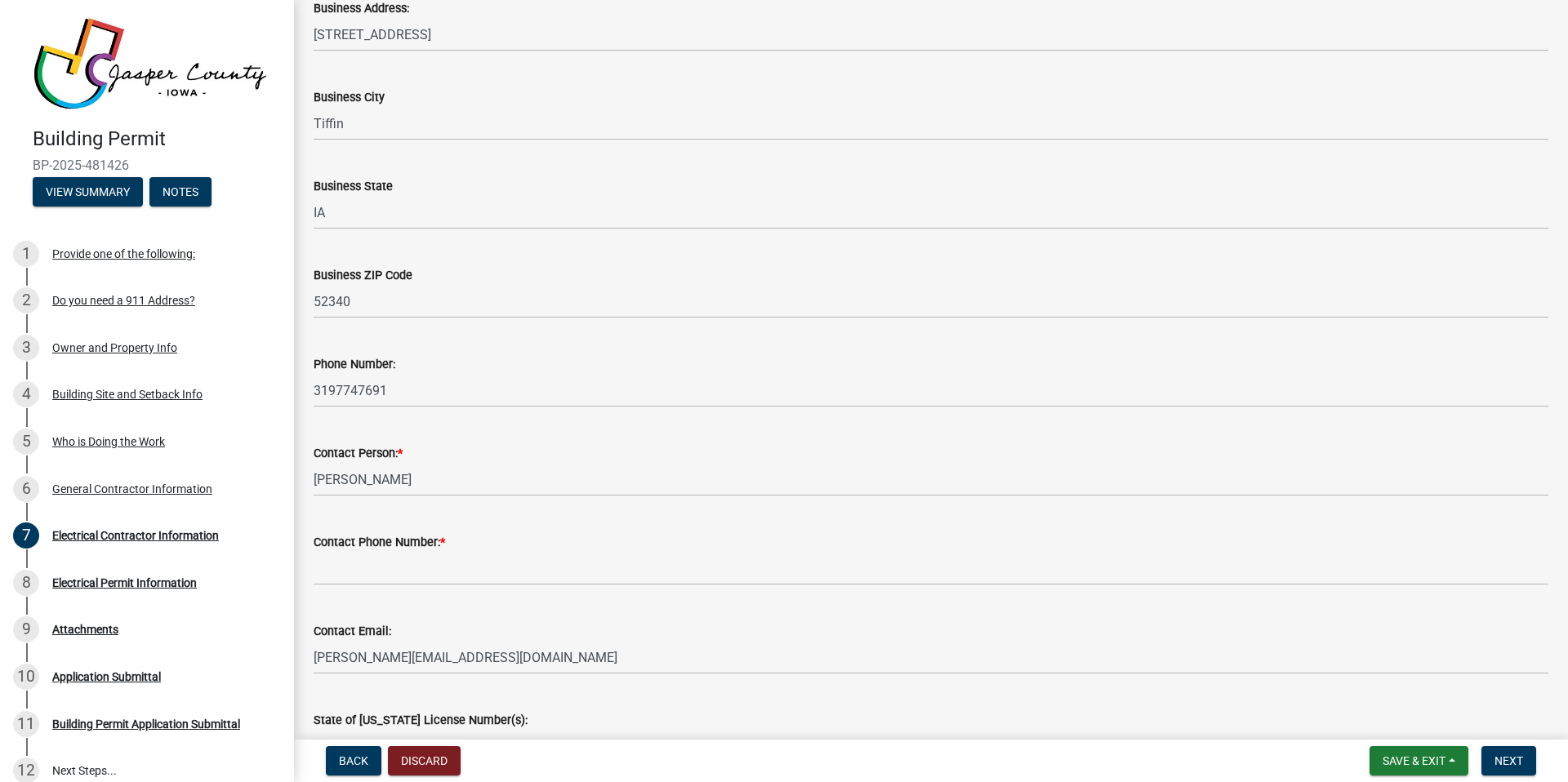
scroll to position [208, 0]
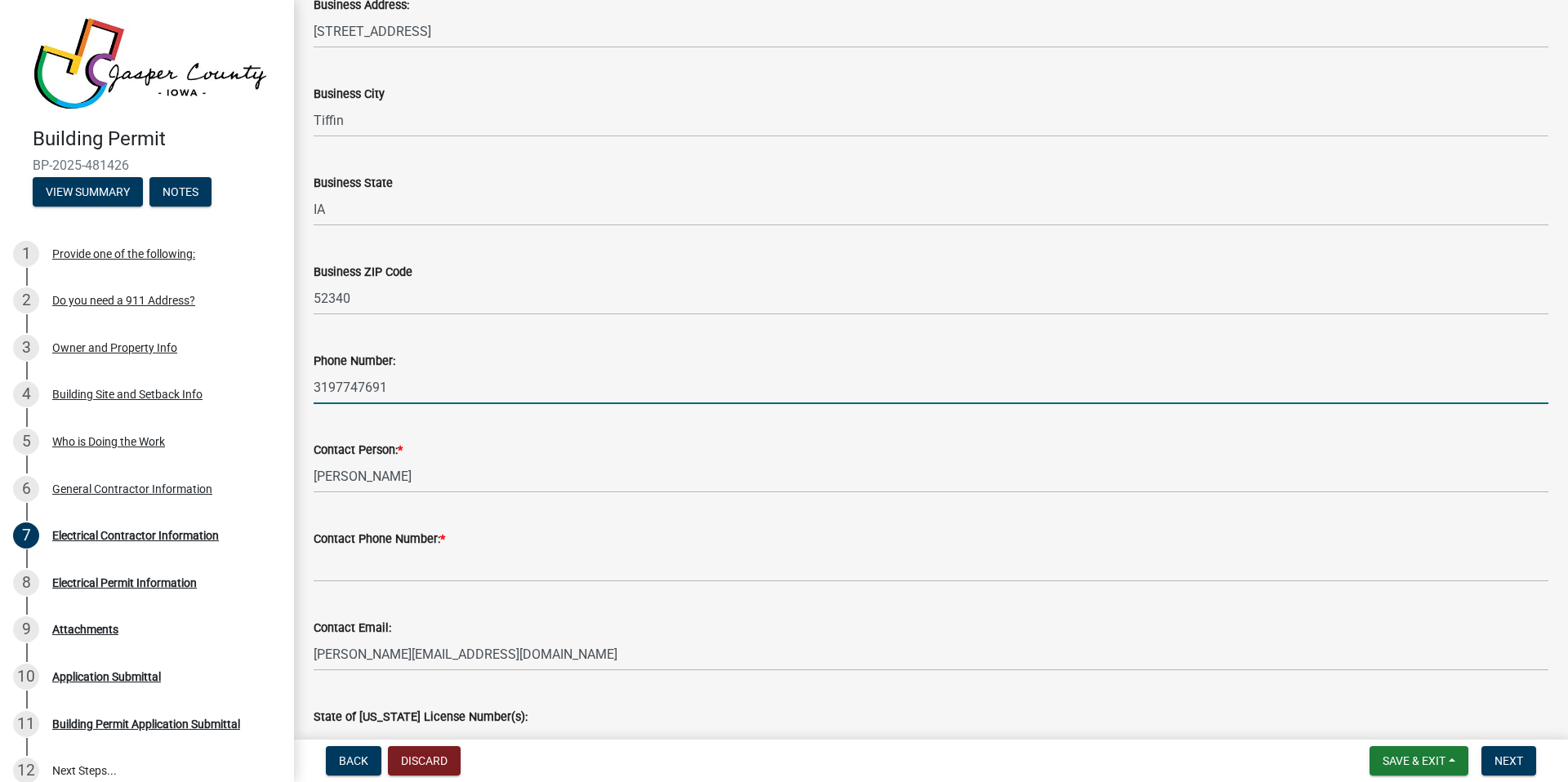
click at [342, 386] on input "3197747691" at bounding box center [931, 388] width 1235 height 33
type input "8558732797"
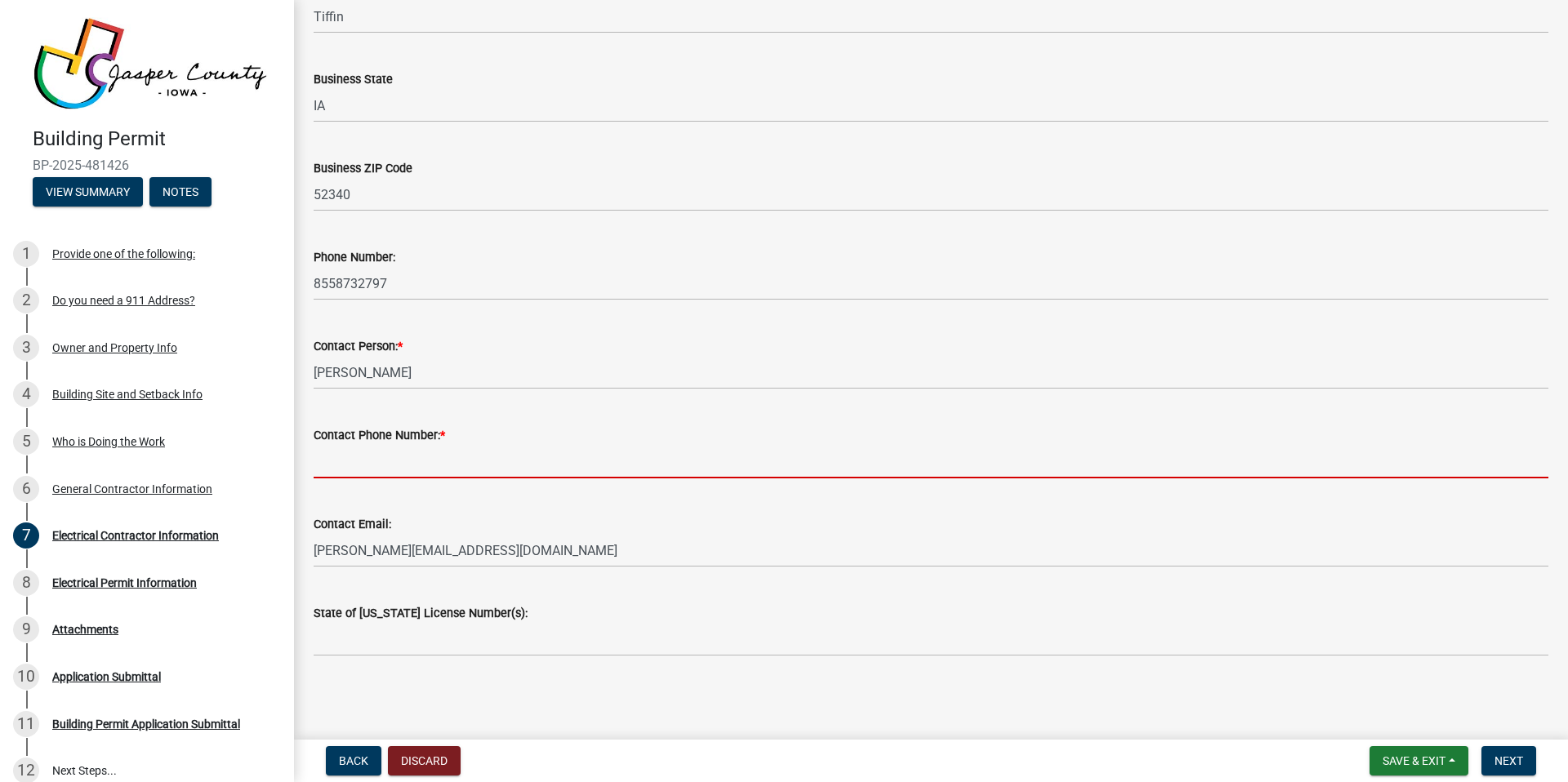
click at [400, 468] on input "Contact Phone Number: *" at bounding box center [931, 462] width 1235 height 33
type input "3197747691"
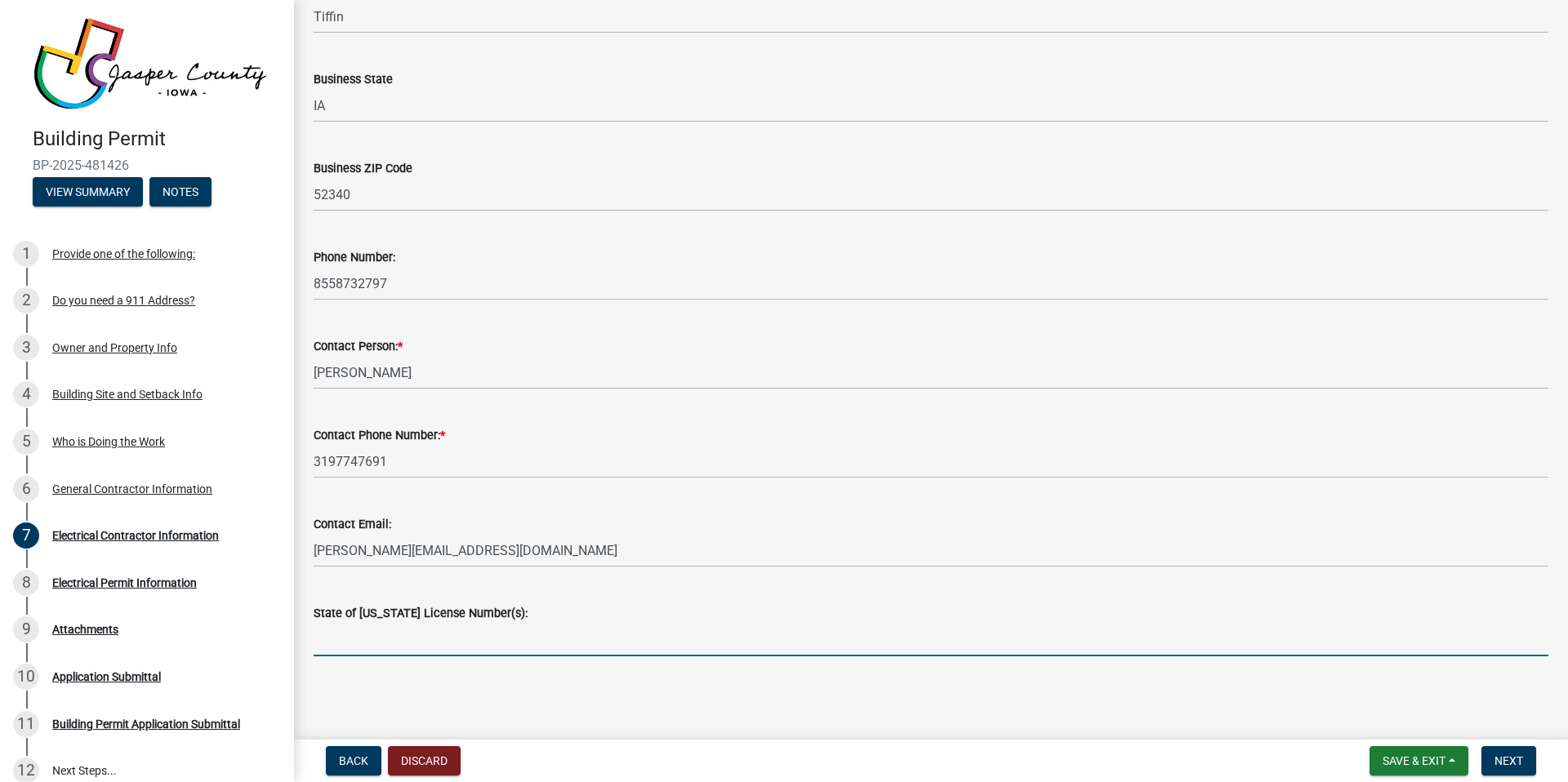
click at [392, 643] on input "State of [US_STATE] License Number(s):" at bounding box center [931, 640] width 1235 height 33
paste input "EL209393EC"
type input "EL209393EC"
click at [1514, 761] on span "Next" at bounding box center [1509, 761] width 28 height 13
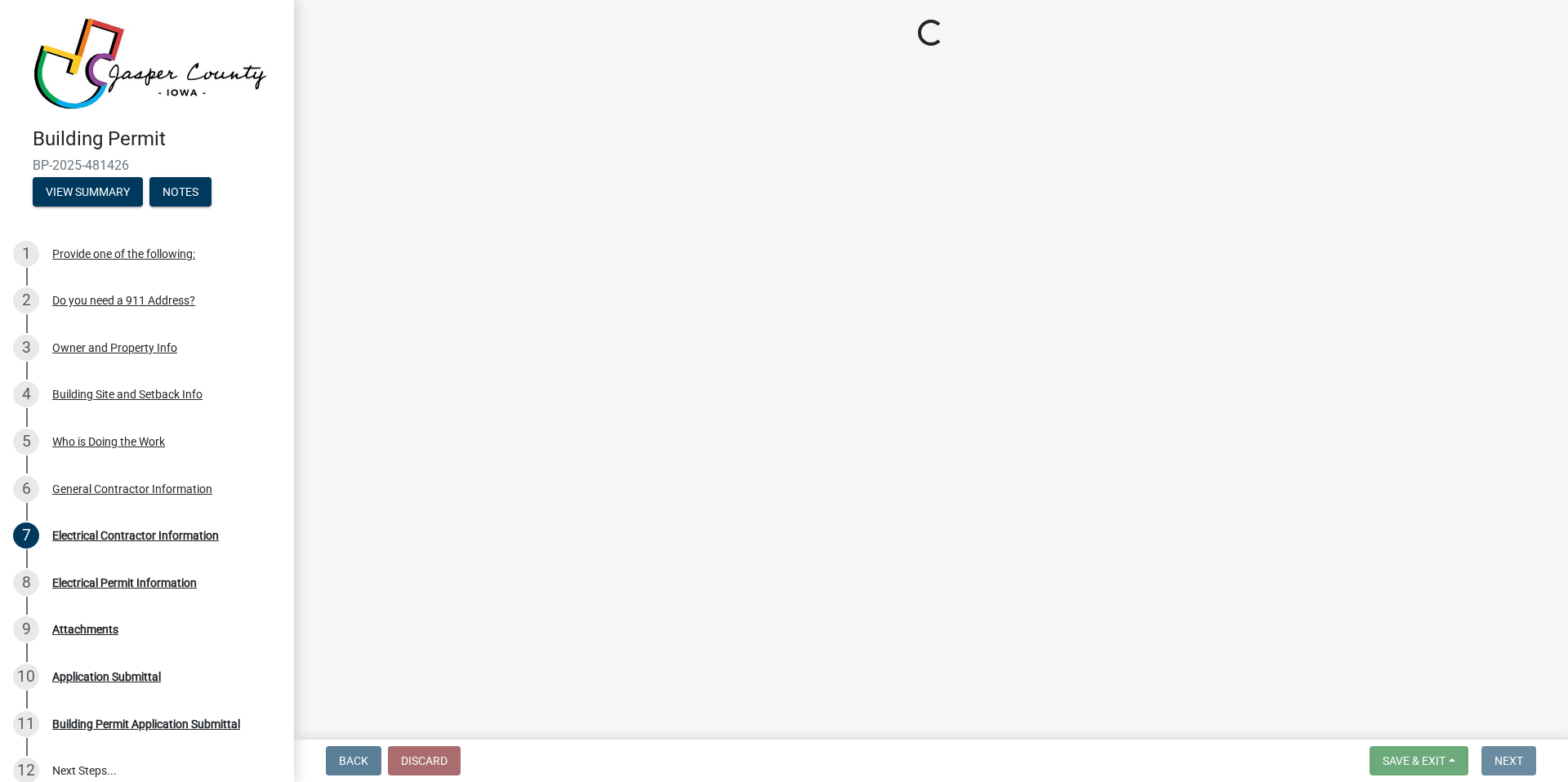
scroll to position [0, 0]
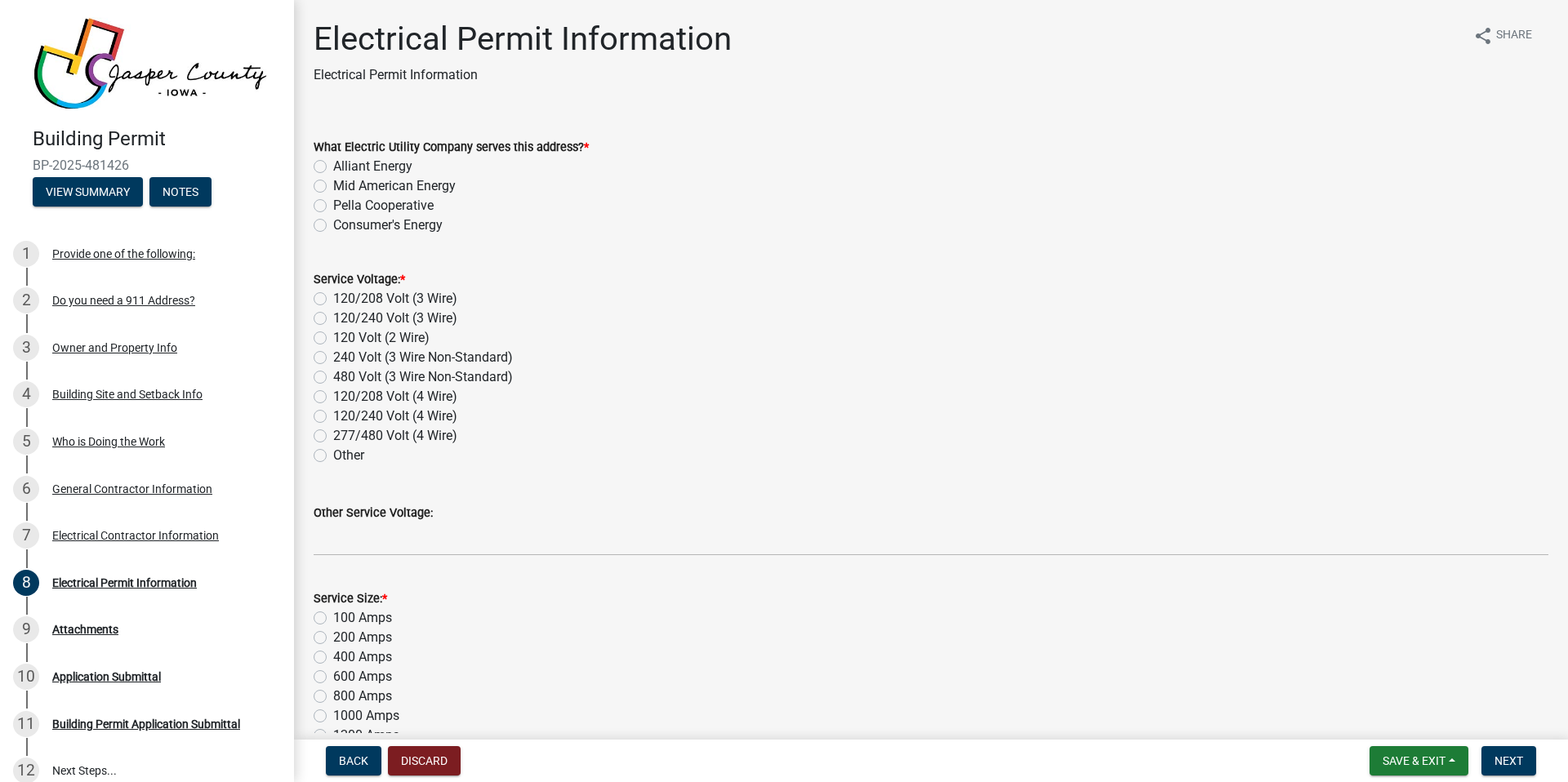
click at [333, 318] on label "120/240 Volt (3 Wire)" at bounding box center [394, 319] width 124 height 20
click at [333, 318] on input "120/240 Volt (3 Wire)" at bounding box center [338, 314] width 11 height 11
radio input "true"
click at [333, 168] on label "Alliant Energy" at bounding box center [372, 166] width 79 height 20
click at [333, 167] on input "Alliant Energy" at bounding box center [338, 161] width 11 height 11
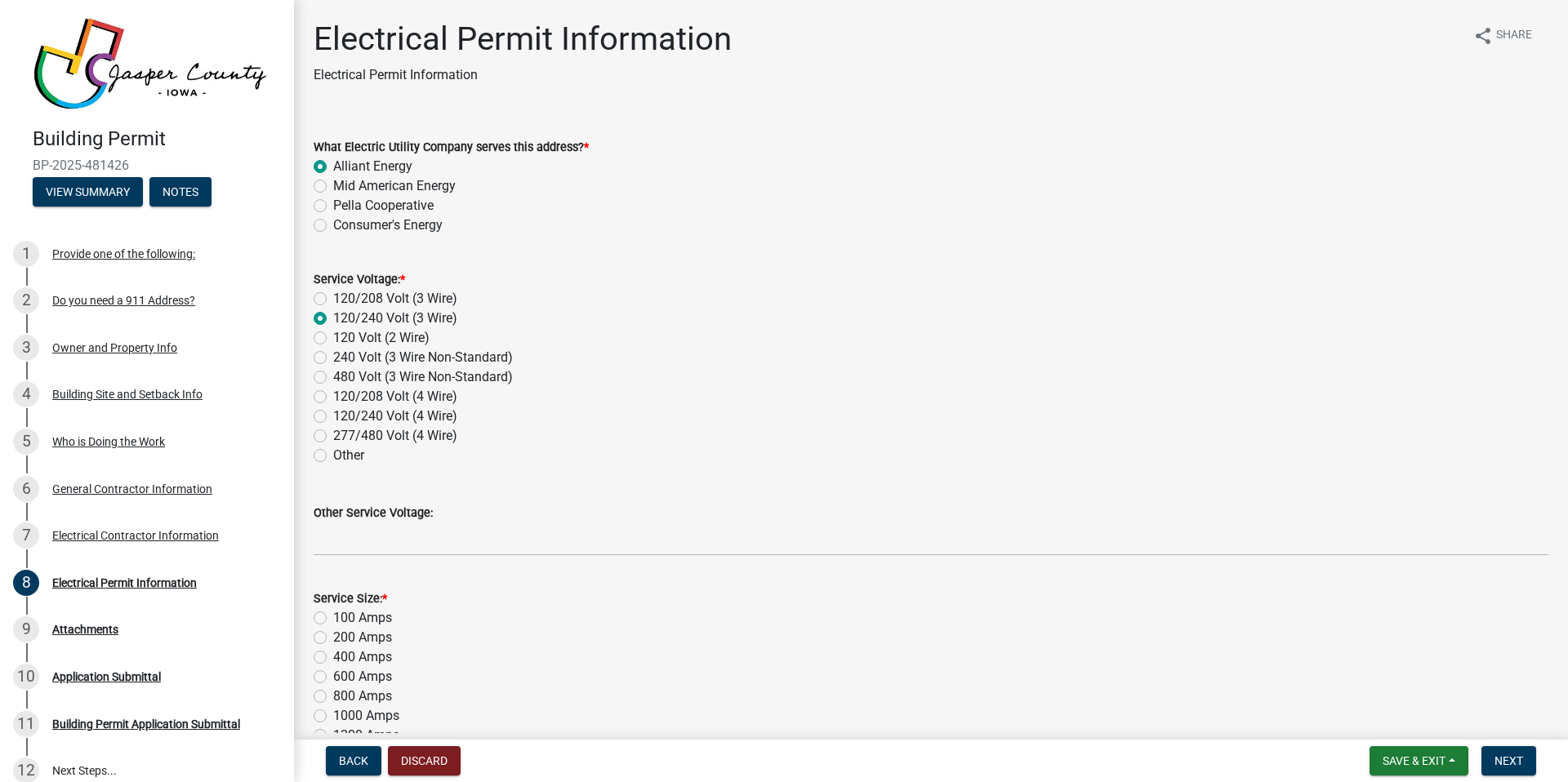
radio input "true"
click at [407, 185] on label "Mid American Energy" at bounding box center [394, 186] width 122 height 20
click at [344, 185] on input "Mid American Energy" at bounding box center [338, 181] width 11 height 11
radio input "true"
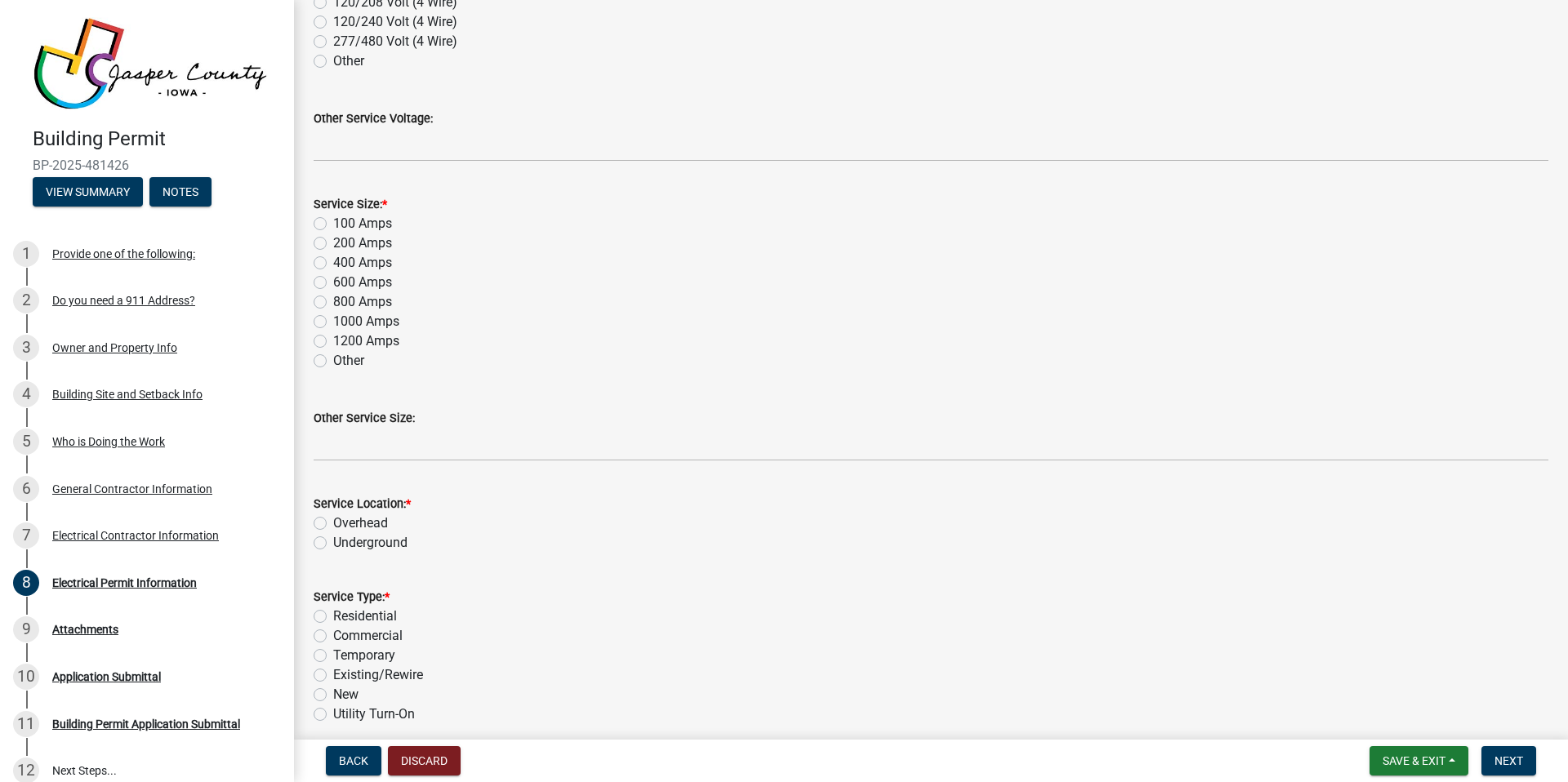
scroll to position [398, 0]
click at [333, 221] on label "100 Amps" at bounding box center [362, 220] width 59 height 20
click at [333, 221] on input "100 Amps" at bounding box center [338, 215] width 11 height 11
radio input "true"
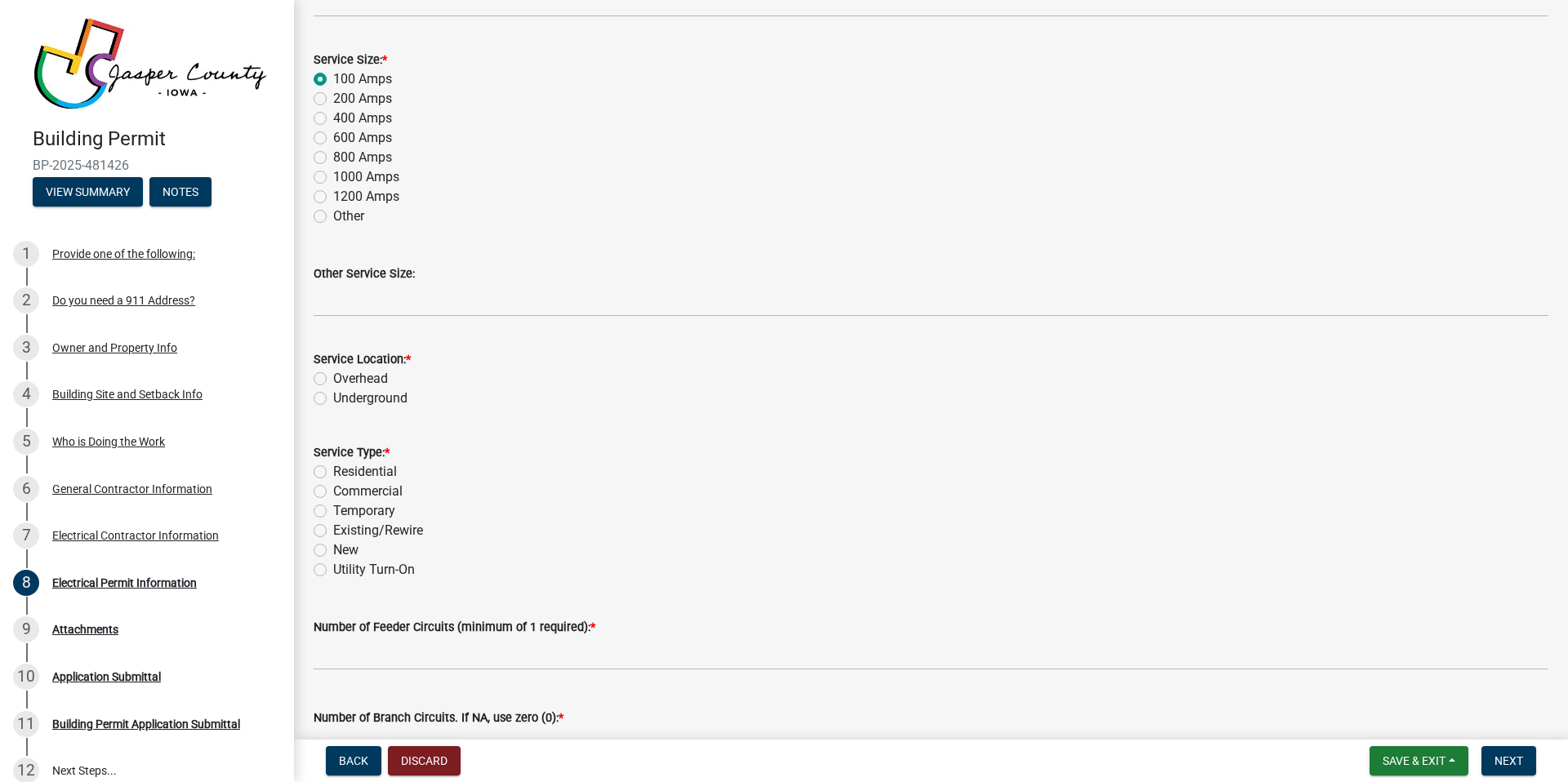
scroll to position [541, 0]
click at [333, 470] on label "Residential" at bounding box center [365, 471] width 64 height 20
click at [333, 470] on input "Residential" at bounding box center [338, 466] width 11 height 11
radio input "true"
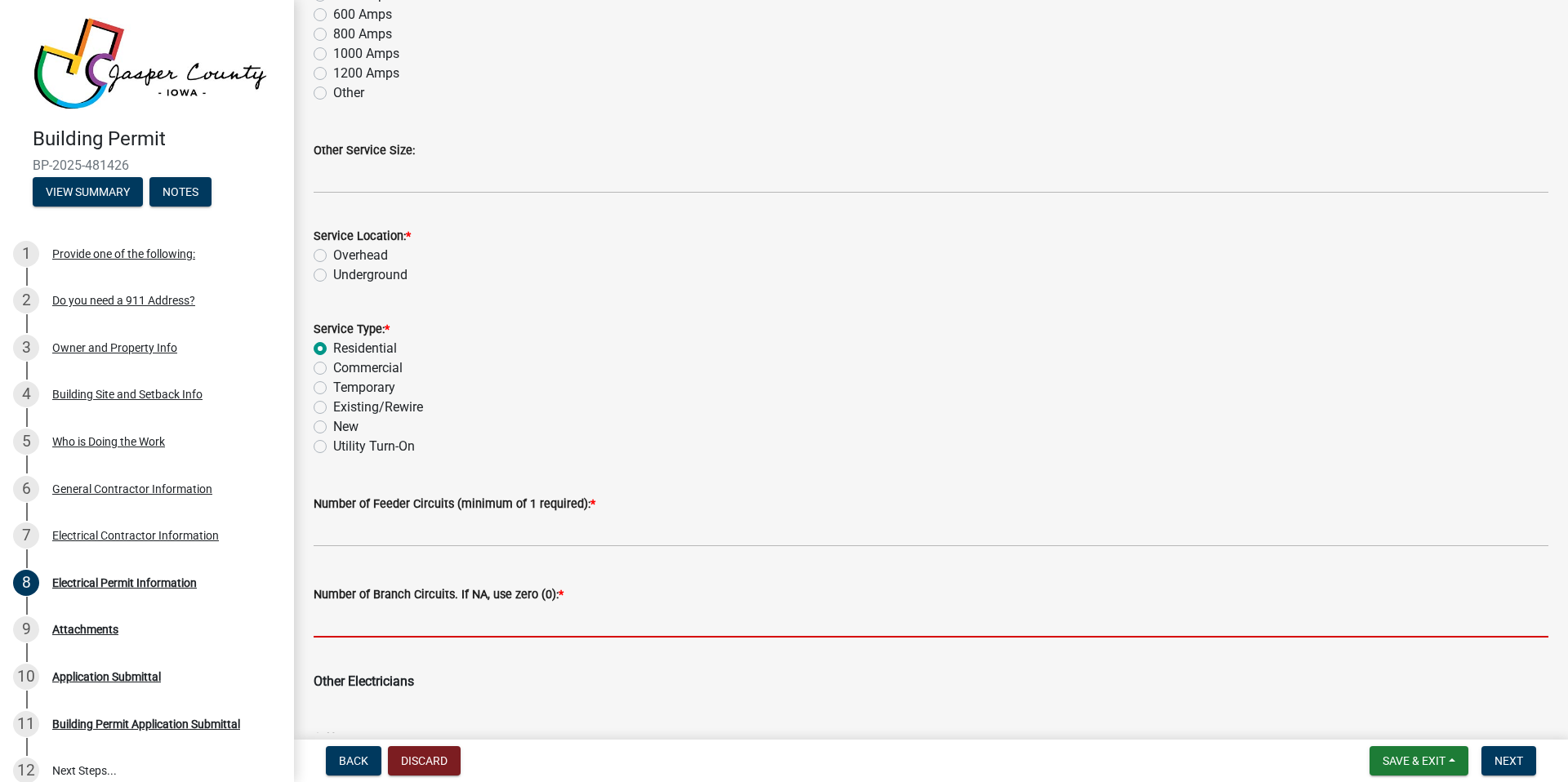
click at [501, 621] on input "text" at bounding box center [931, 621] width 1235 height 33
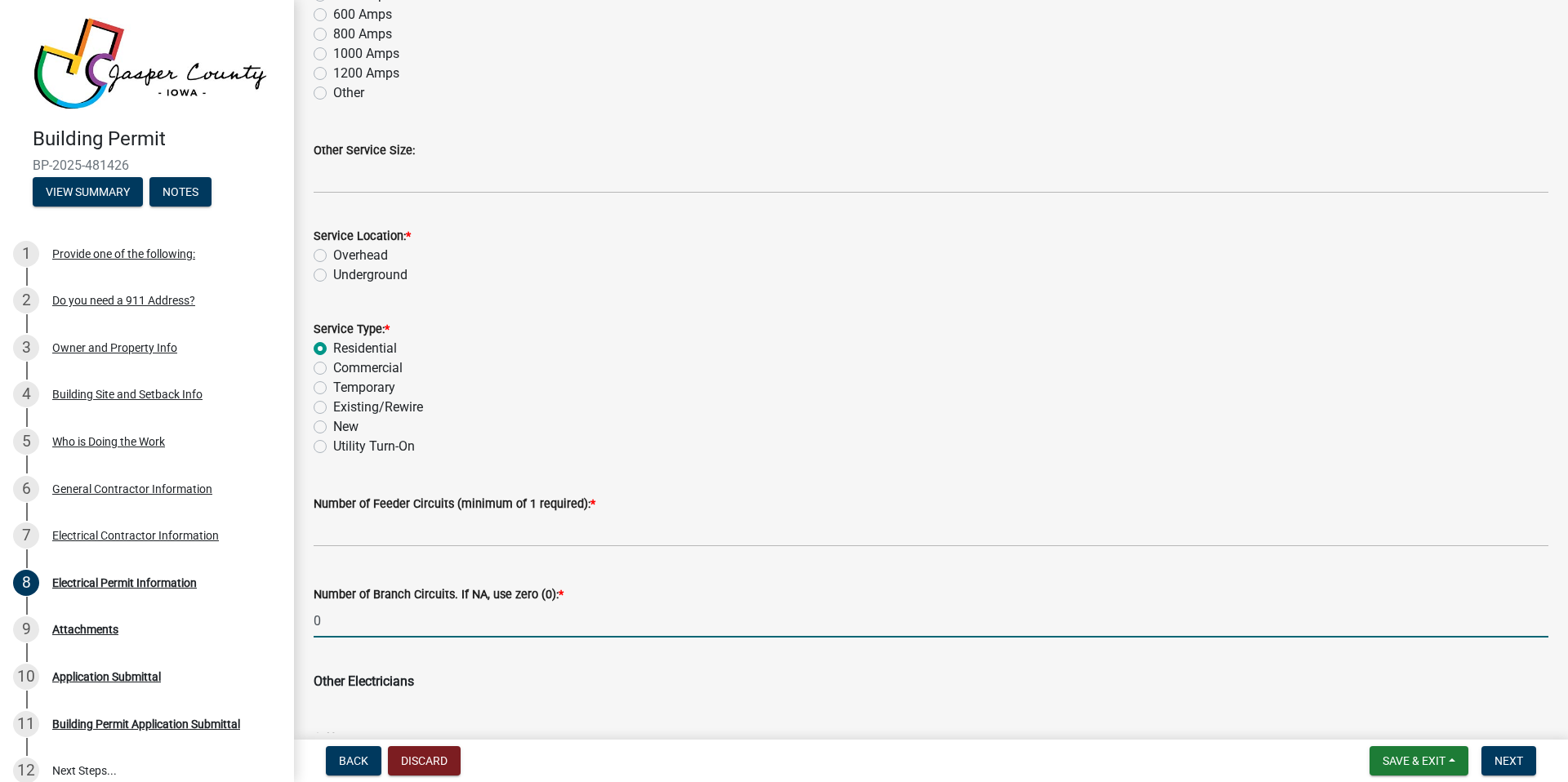
type input "0"
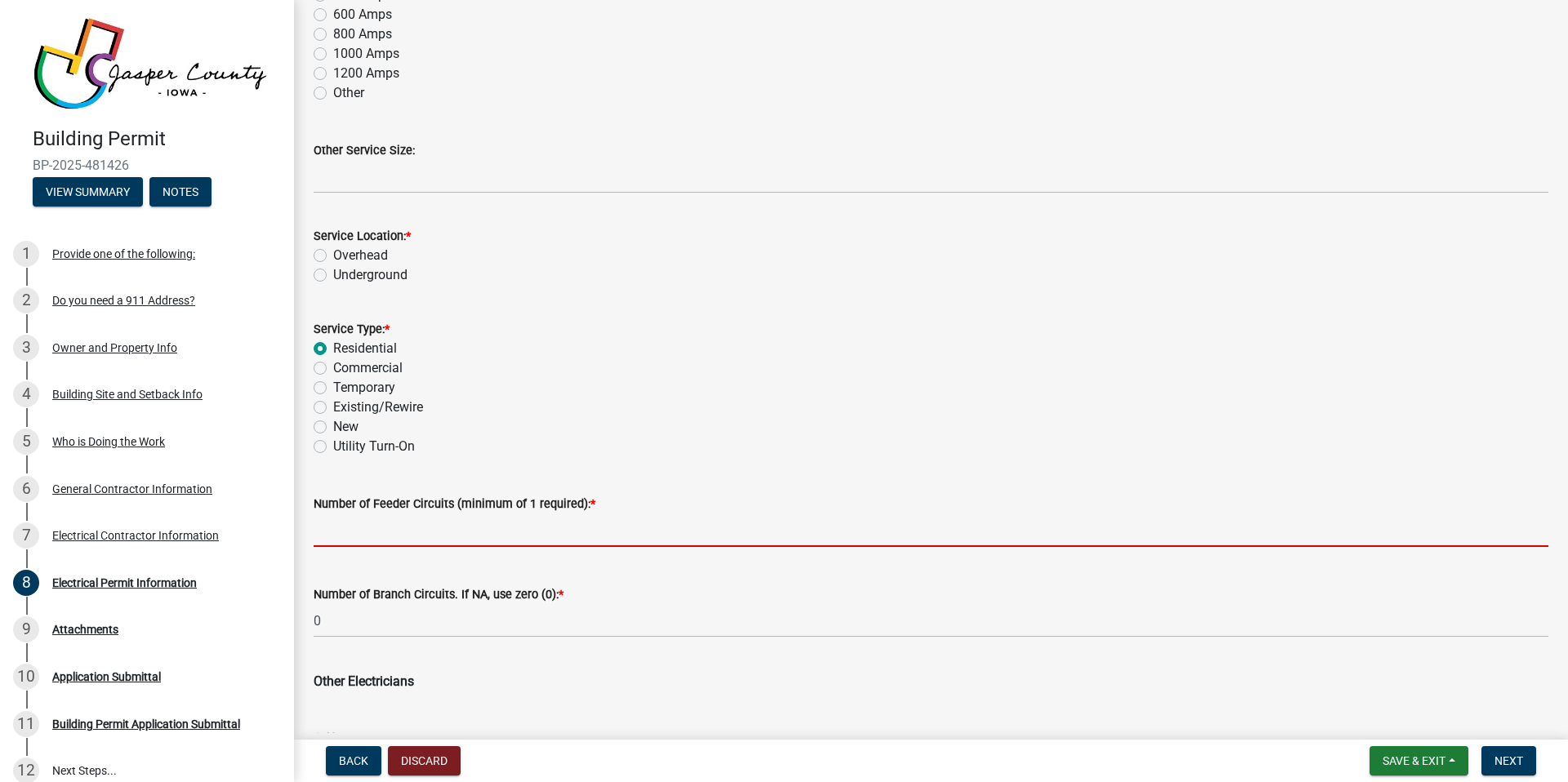
click at [468, 534] on input "text" at bounding box center [931, 530] width 1235 height 33
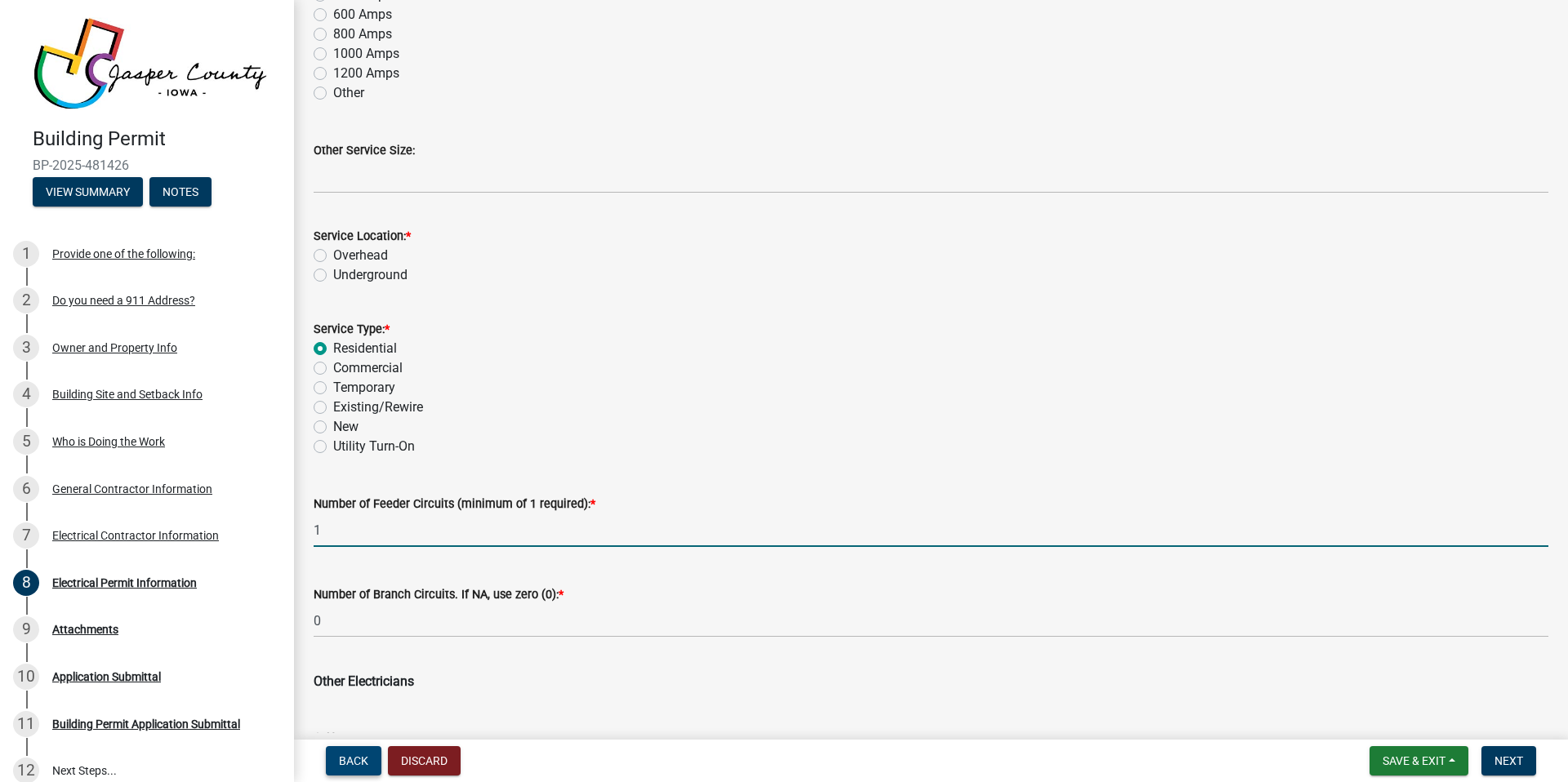
type input "1"
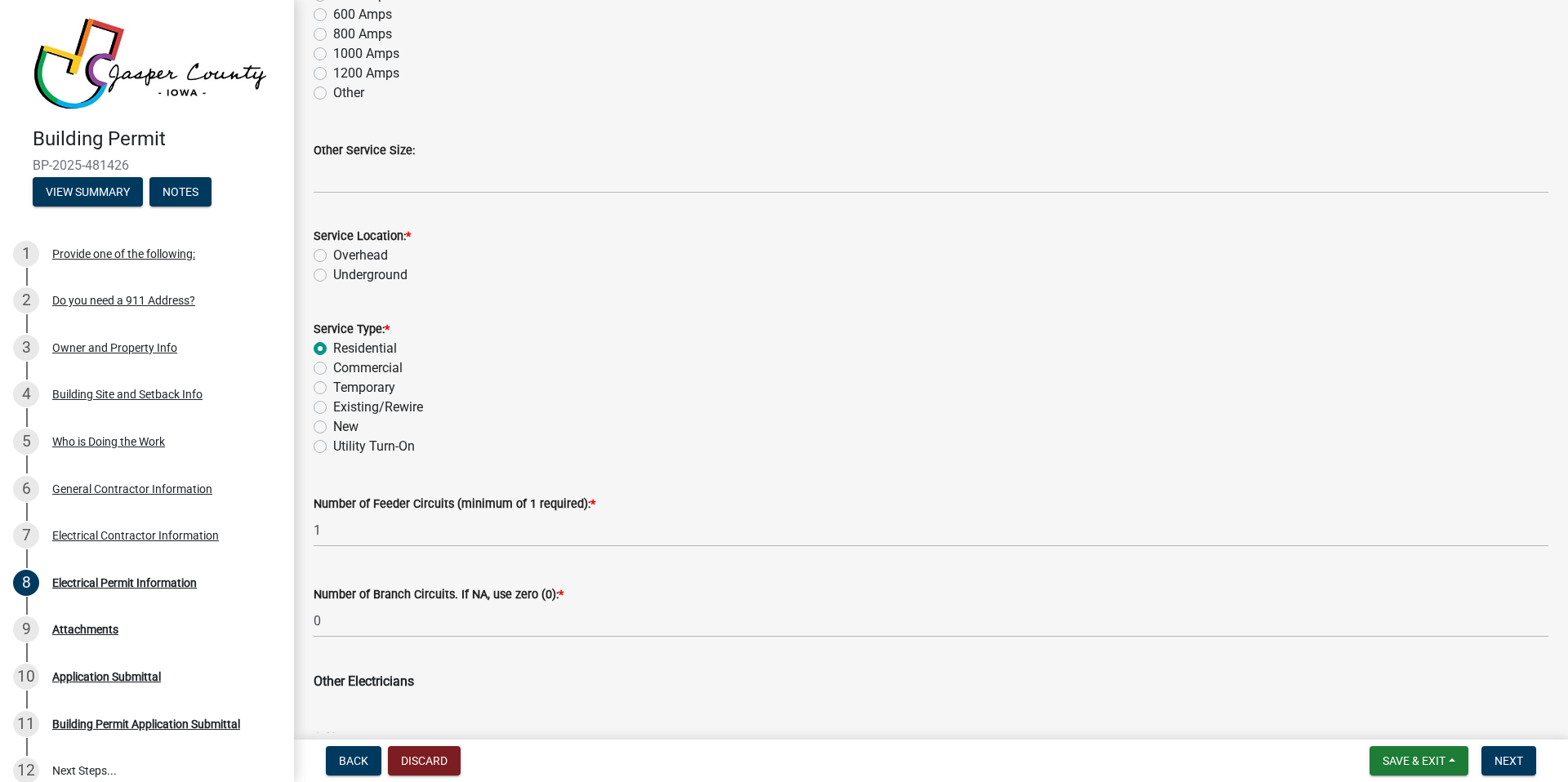
click at [366, 250] on label "Overhead" at bounding box center [360, 255] width 55 height 20
click at [344, 250] on input "Overhead" at bounding box center [338, 250] width 11 height 11
radio input "true"
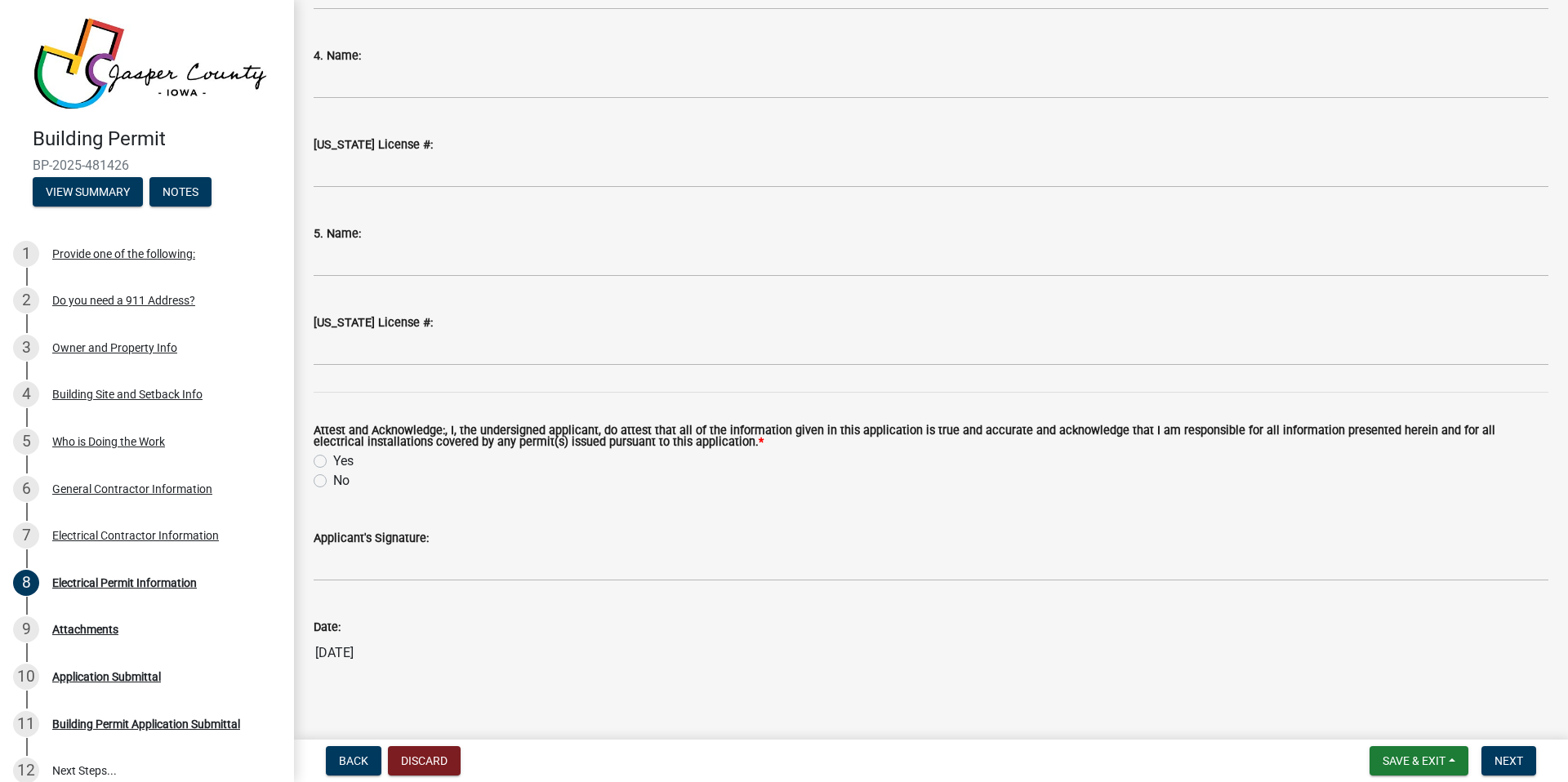
scroll to position [1891, 0]
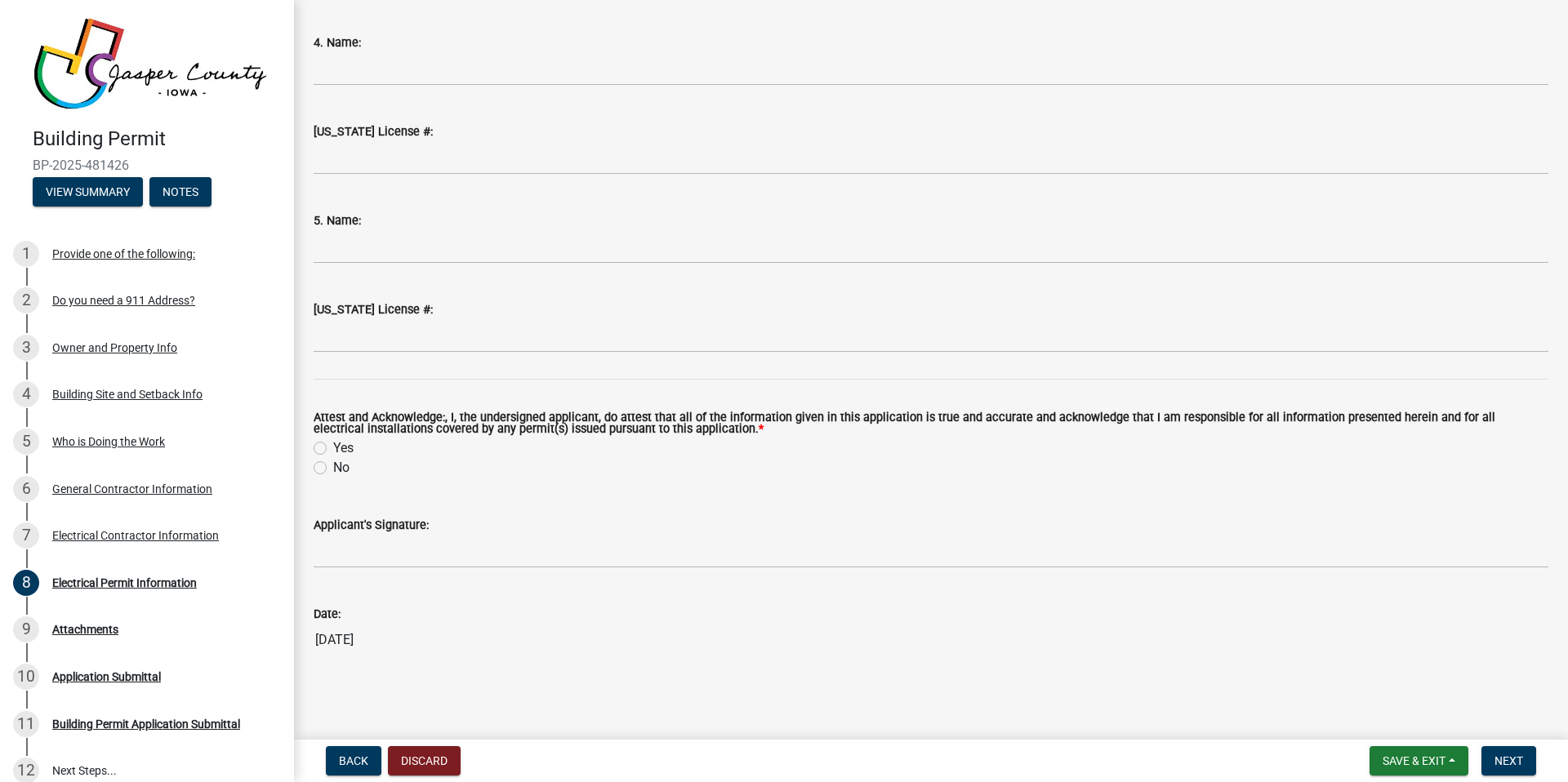
click at [333, 448] on label "Yes" at bounding box center [343, 448] width 21 height 20
click at [333, 448] on input "Yes" at bounding box center [338, 443] width 11 height 11
radio input "true"
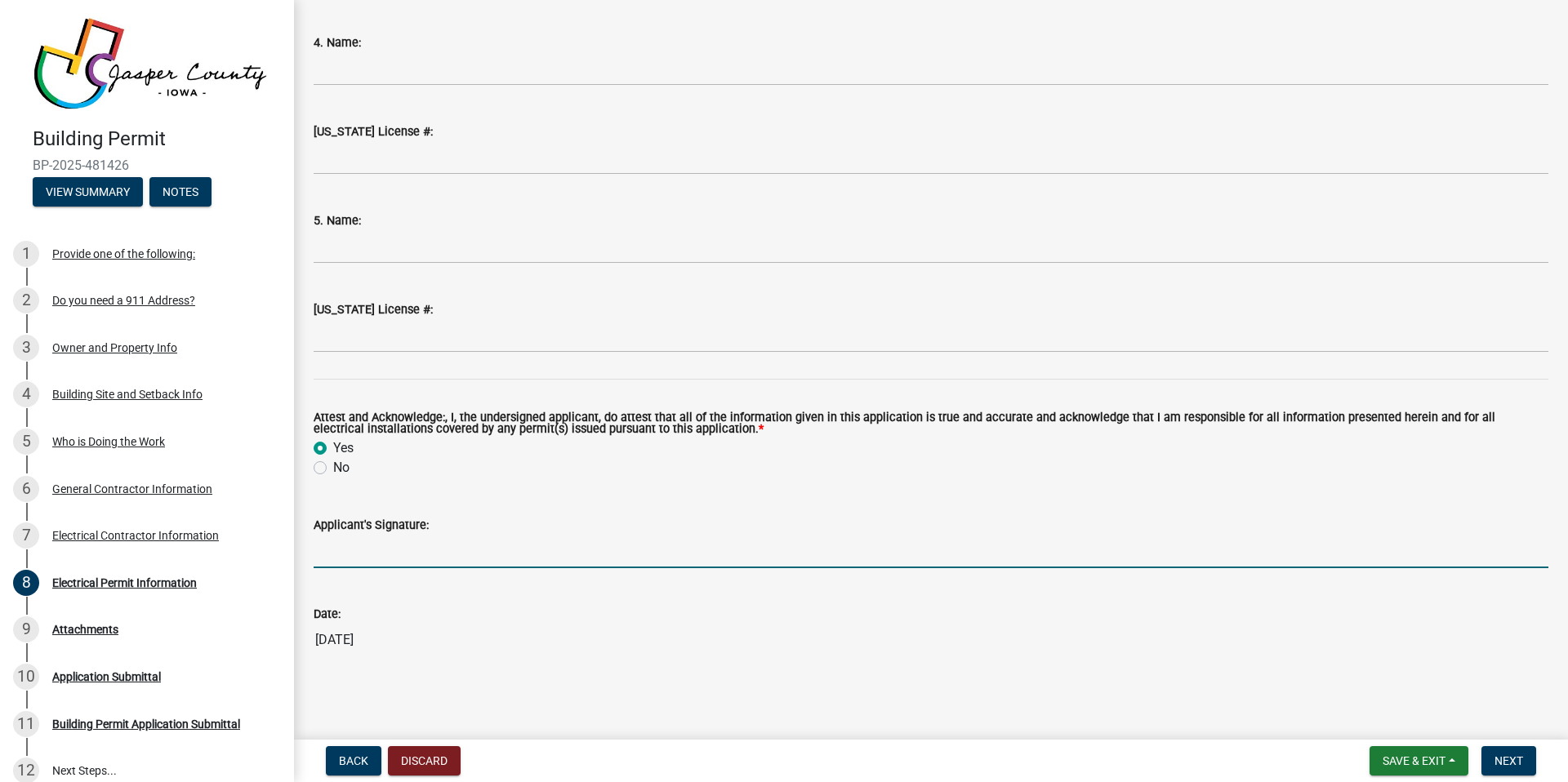
click at [358, 558] on input "Applicant's Signature:" at bounding box center [931, 552] width 1235 height 33
type input "[PERSON_NAME]"
click at [1506, 763] on span "Next" at bounding box center [1509, 761] width 28 height 13
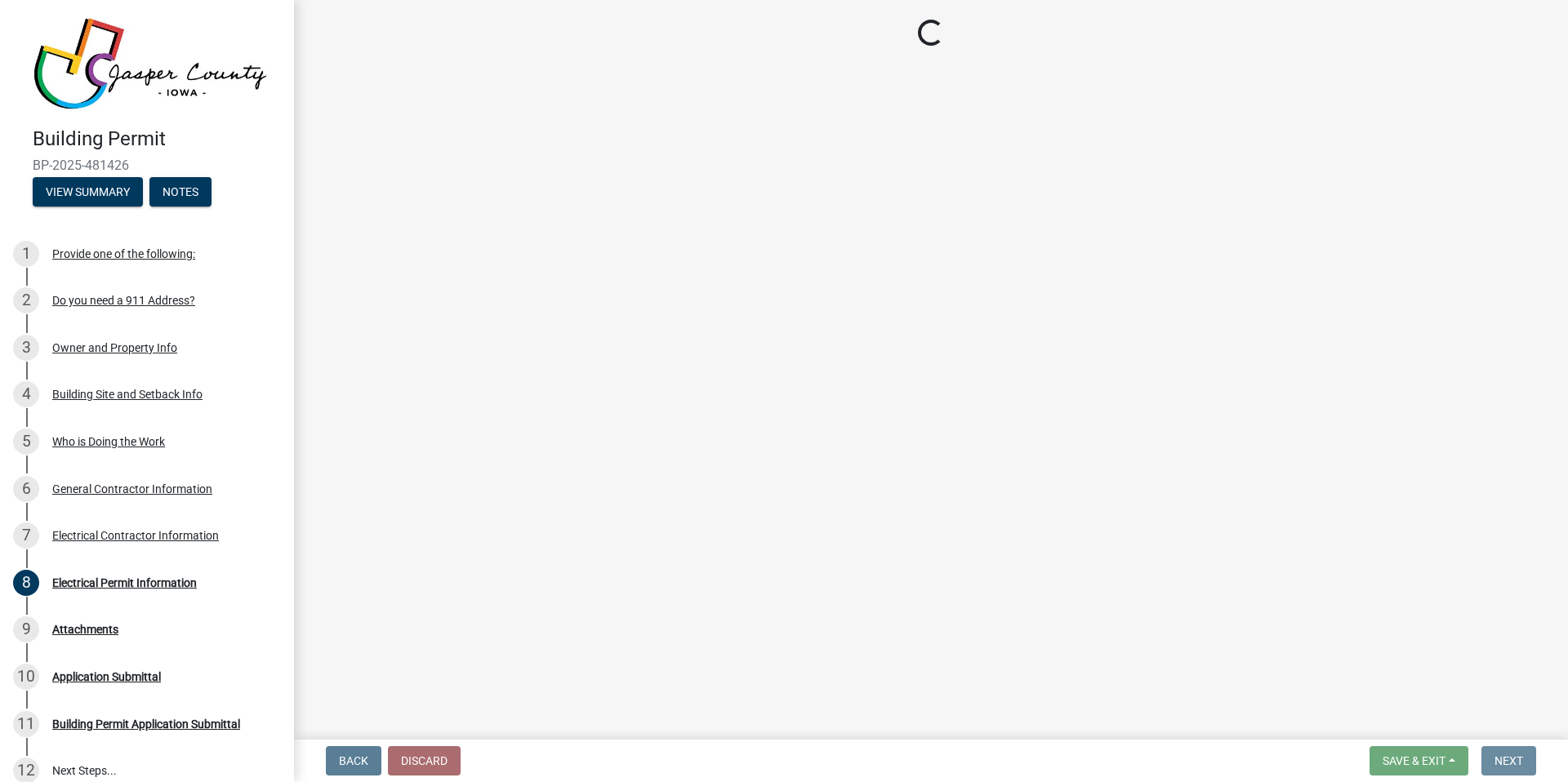
scroll to position [0, 0]
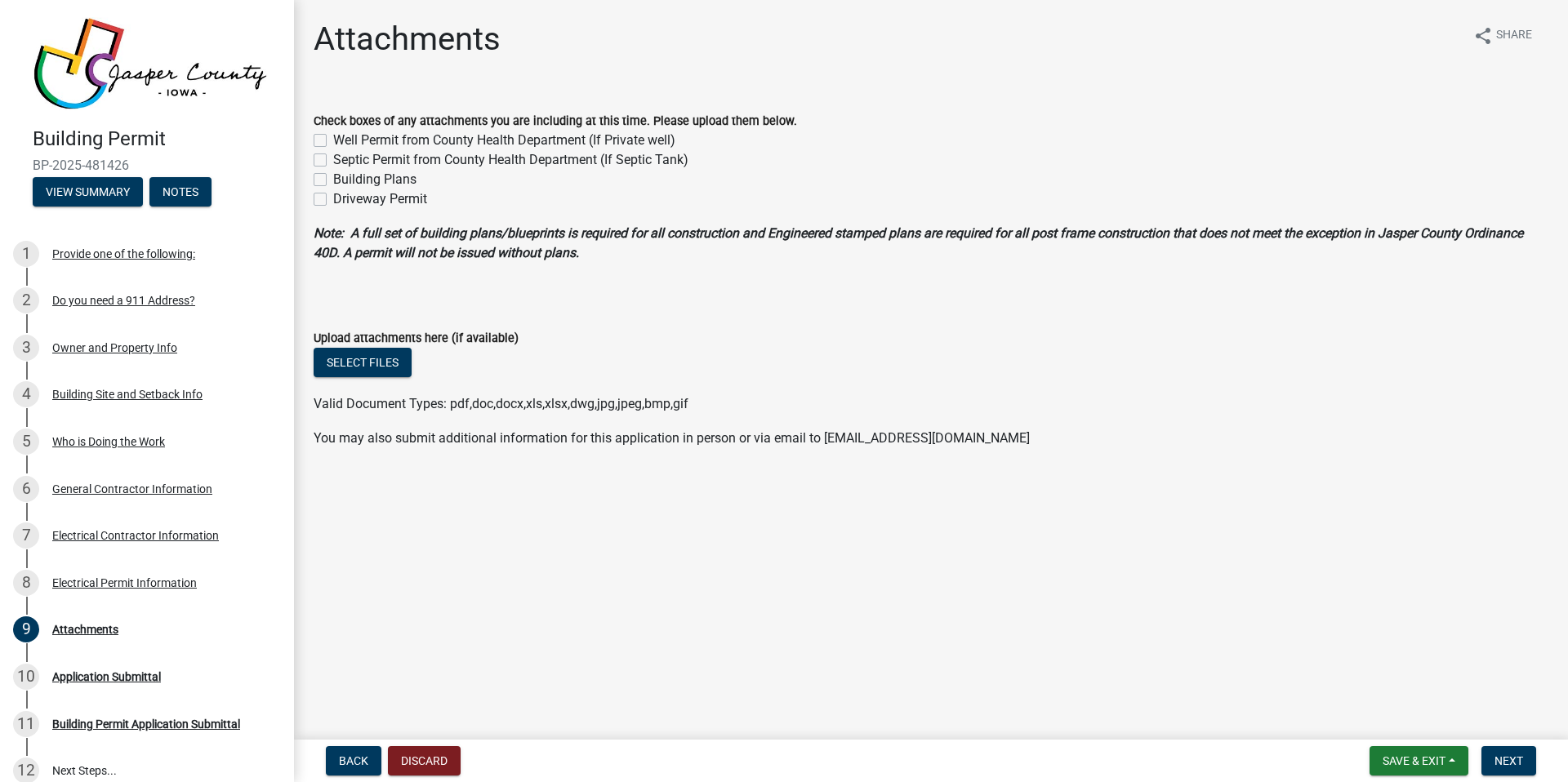
click at [333, 181] on label "Building Plans" at bounding box center [375, 180] width 83 height 20
click at [333, 181] on input "Building Plans" at bounding box center [338, 175] width 11 height 11
checkbox input "true"
checkbox input "false"
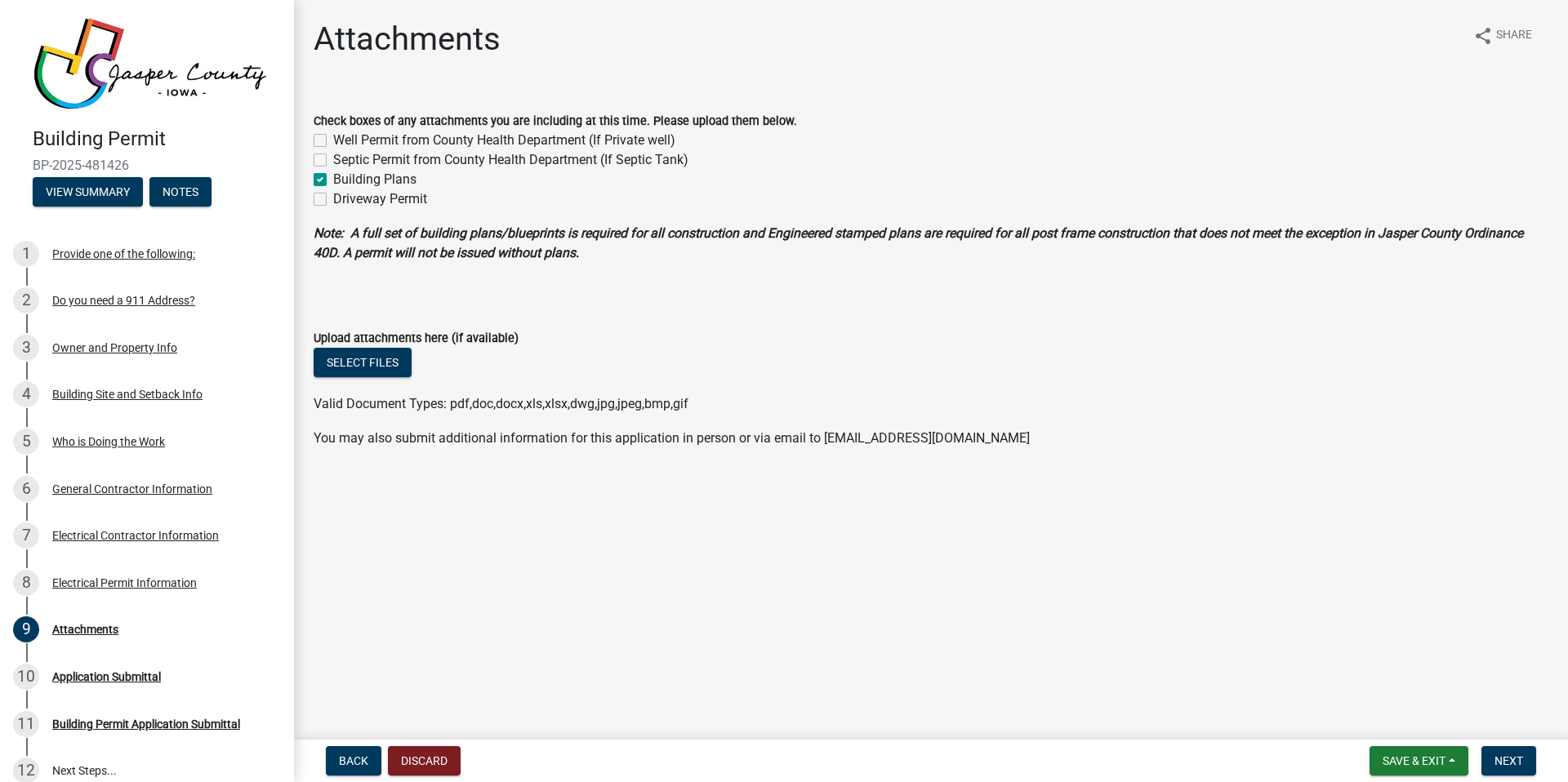
checkbox input "true"
checkbox input "false"
click at [361, 360] on button "Select files" at bounding box center [363, 362] width 98 height 29
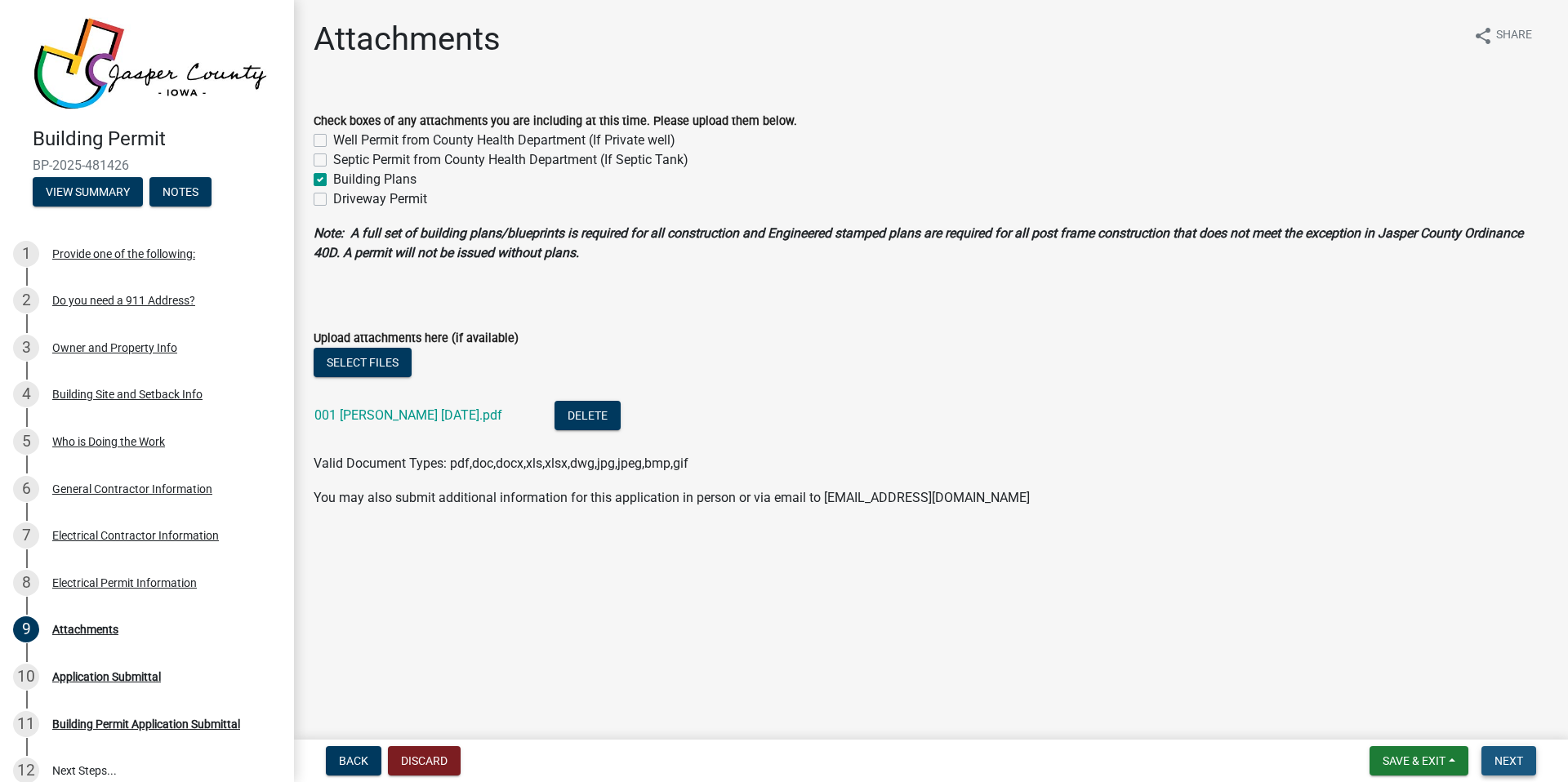
click at [1522, 757] on span "Next" at bounding box center [1509, 761] width 28 height 13
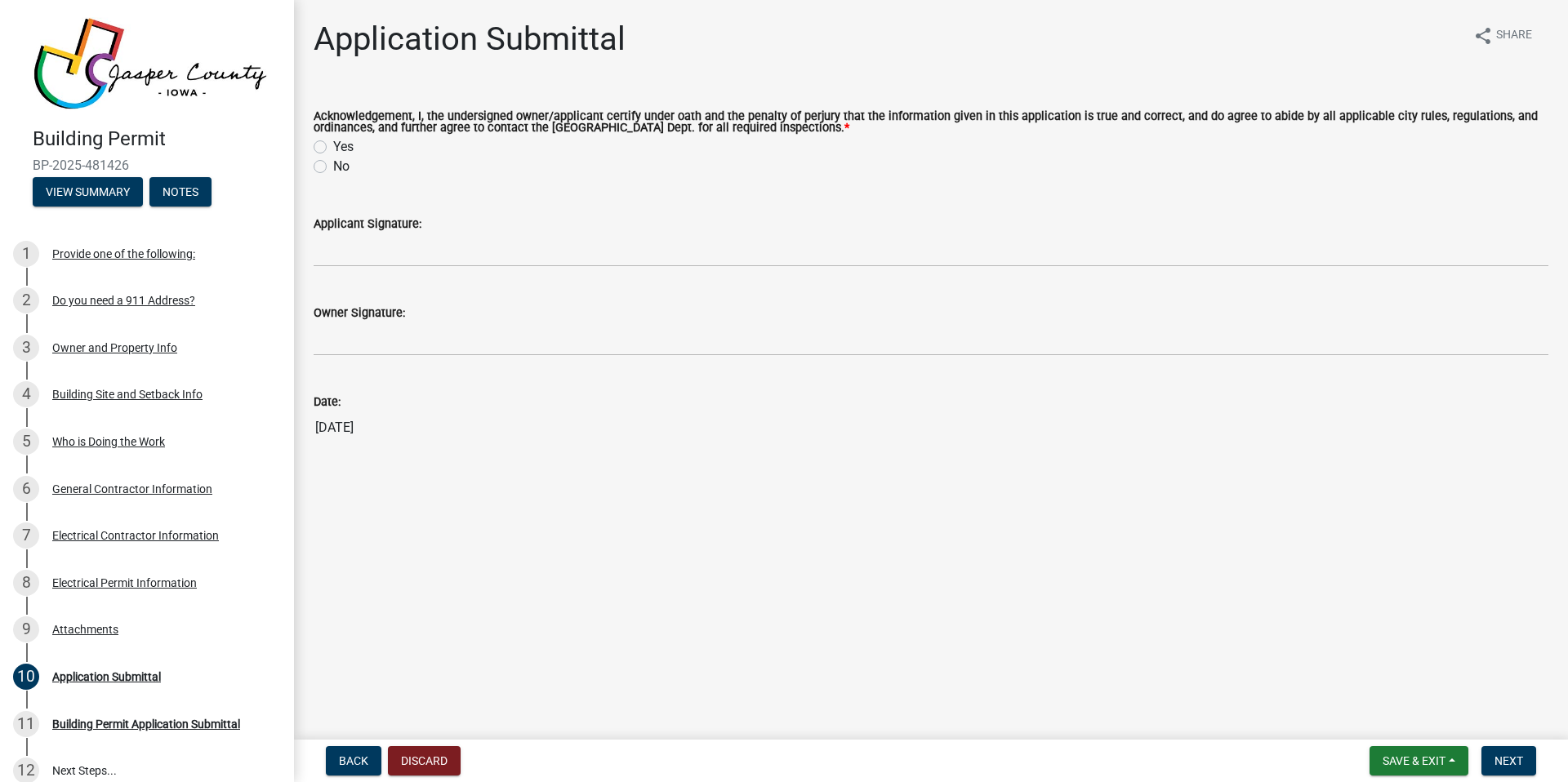
click at [333, 146] on label "Yes" at bounding box center [343, 147] width 21 height 20
click at [333, 146] on input "Yes" at bounding box center [338, 142] width 11 height 11
radio input "true"
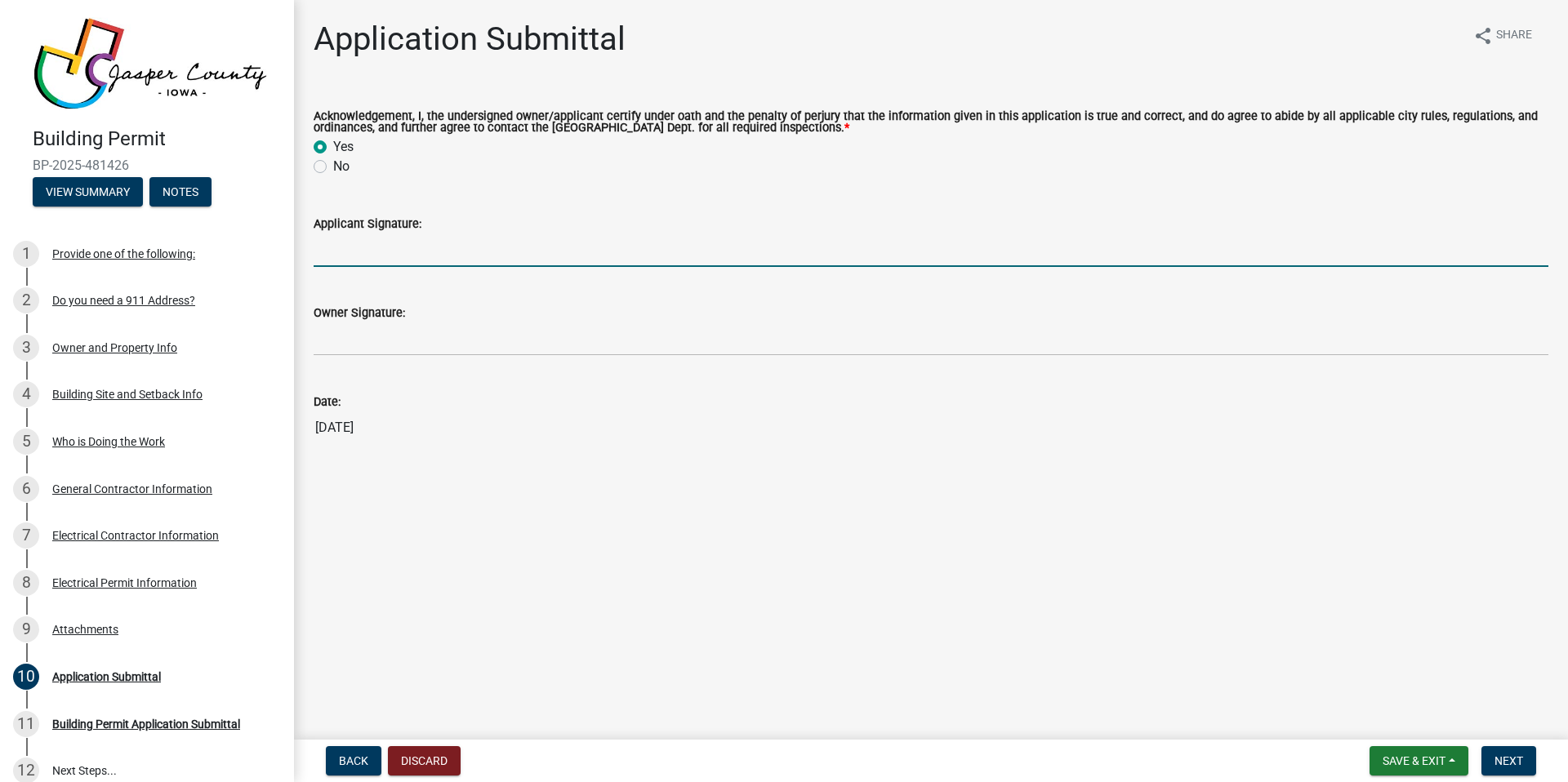
click at [332, 247] on input "Applicant Signature:" at bounding box center [931, 250] width 1235 height 33
type input "[PERSON_NAME]"
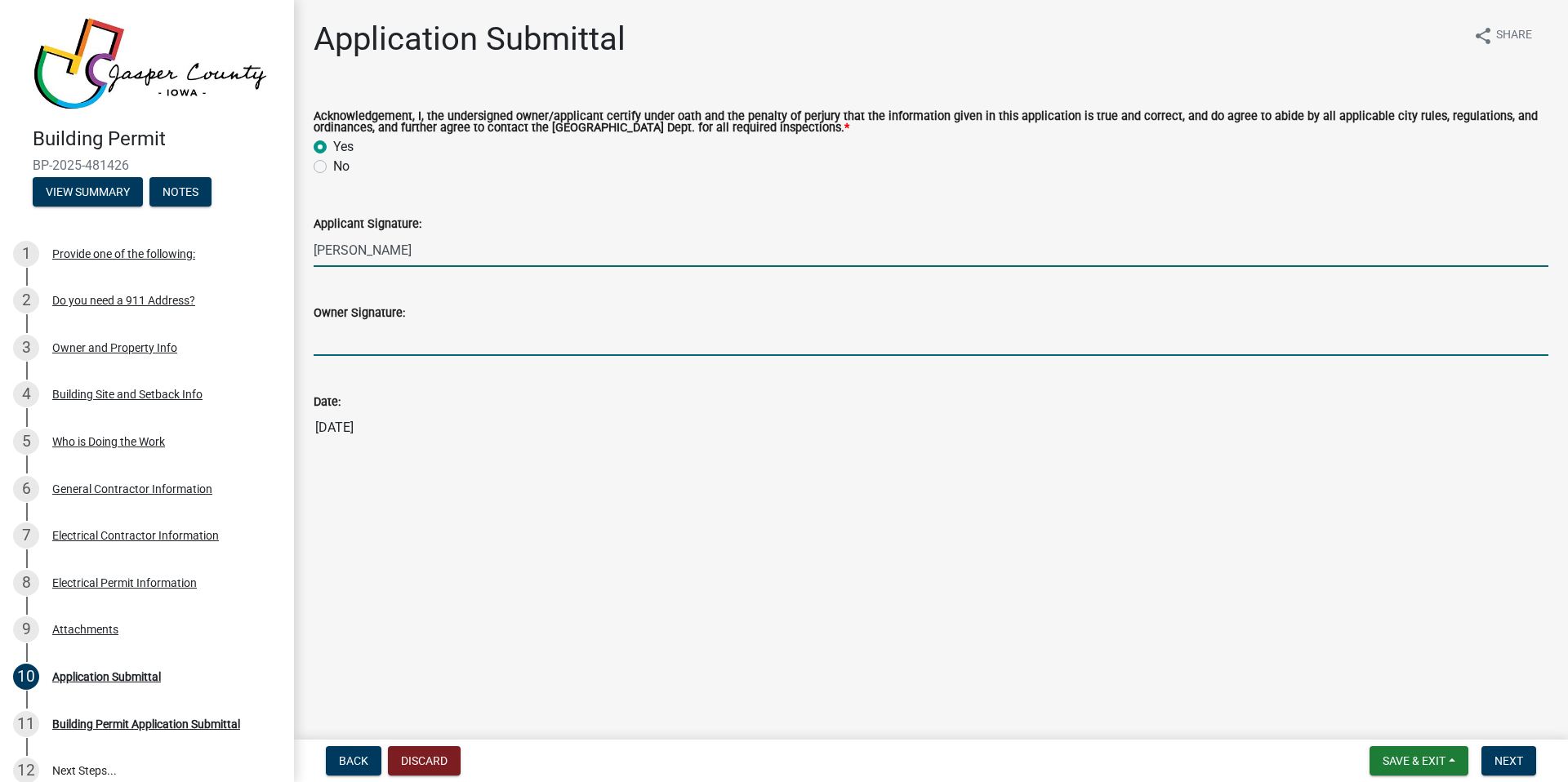
type input "[PERSON_NAME]"
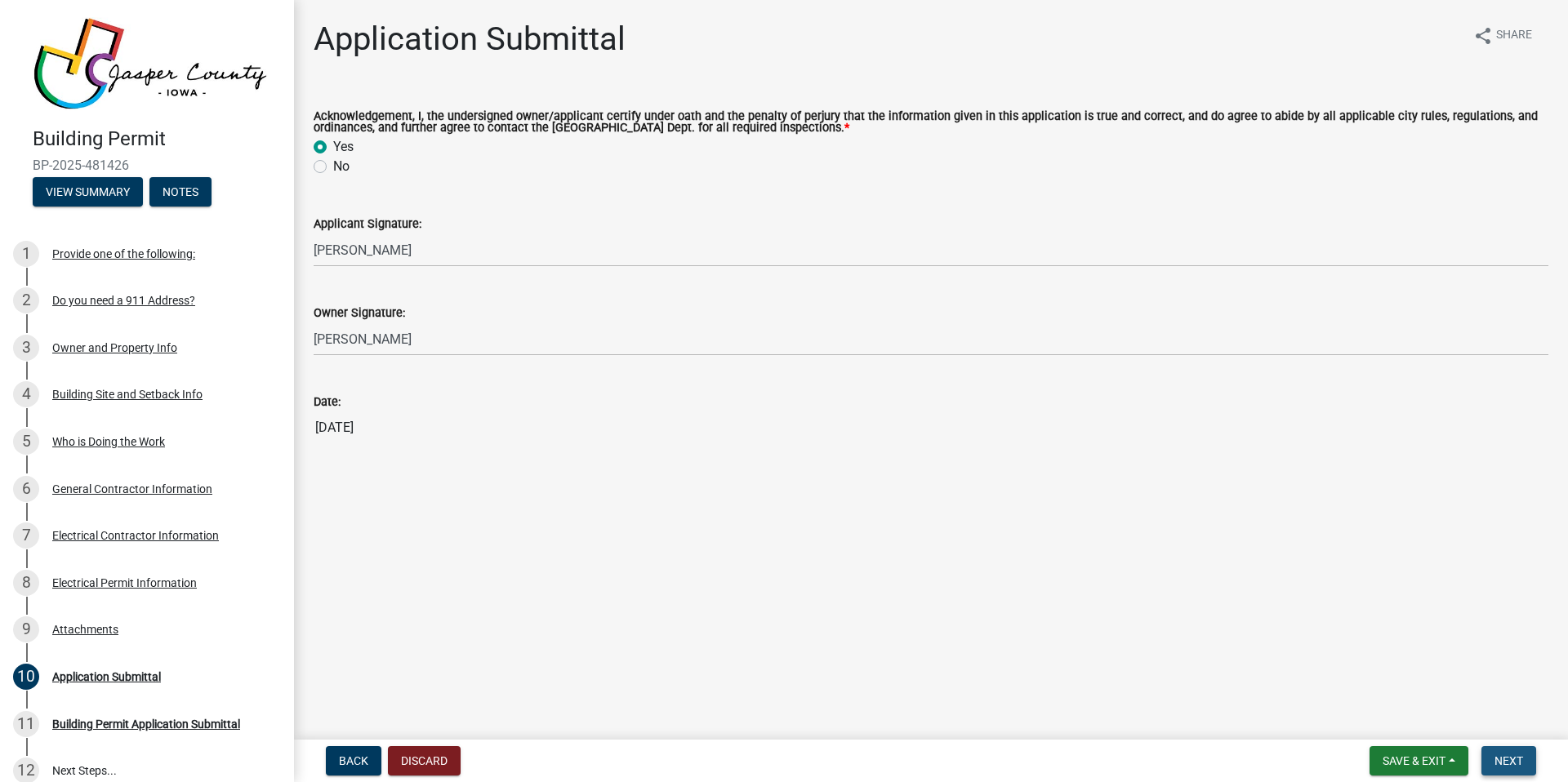
drag, startPoint x: 1501, startPoint y: 761, endPoint x: 1161, endPoint y: 648, distance: 358.3
click at [1501, 761] on span "Next" at bounding box center [1509, 761] width 28 height 13
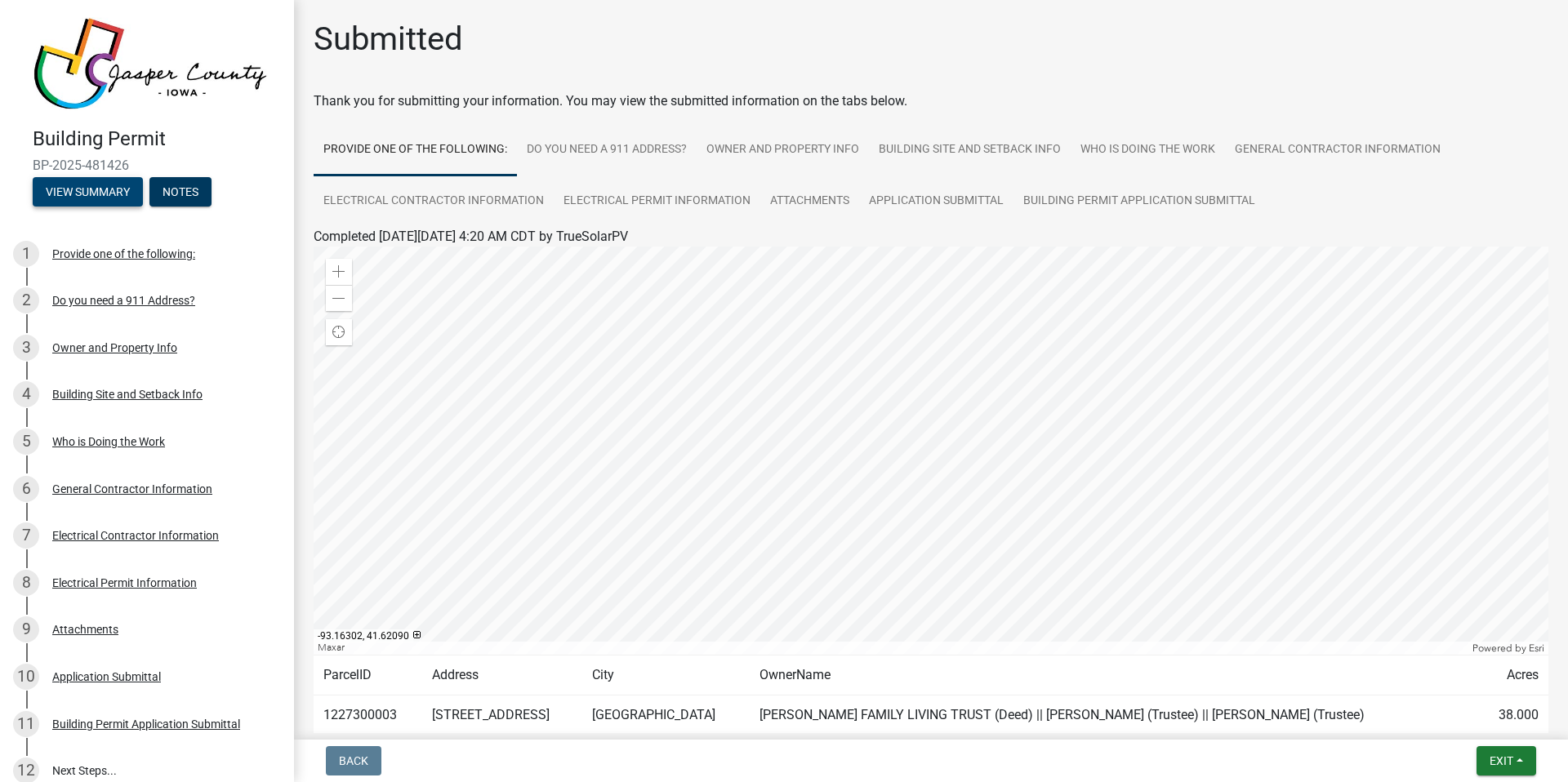
click at [62, 188] on button "View Summary" at bounding box center [87, 191] width 110 height 29
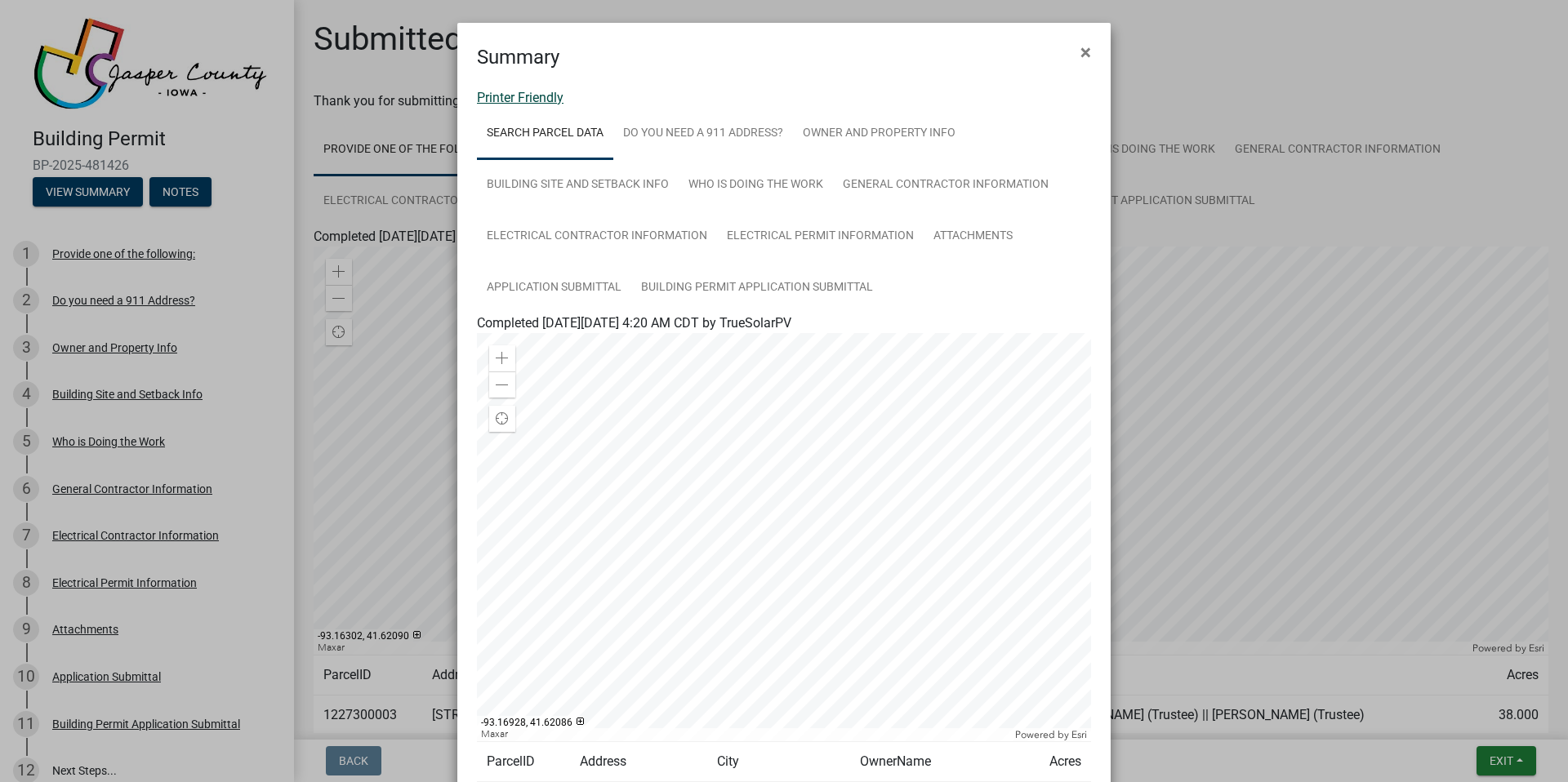
click at [549, 100] on link "Printer Friendly" at bounding box center [520, 97] width 87 height 16
